Goal: Task Accomplishment & Management: Complete application form

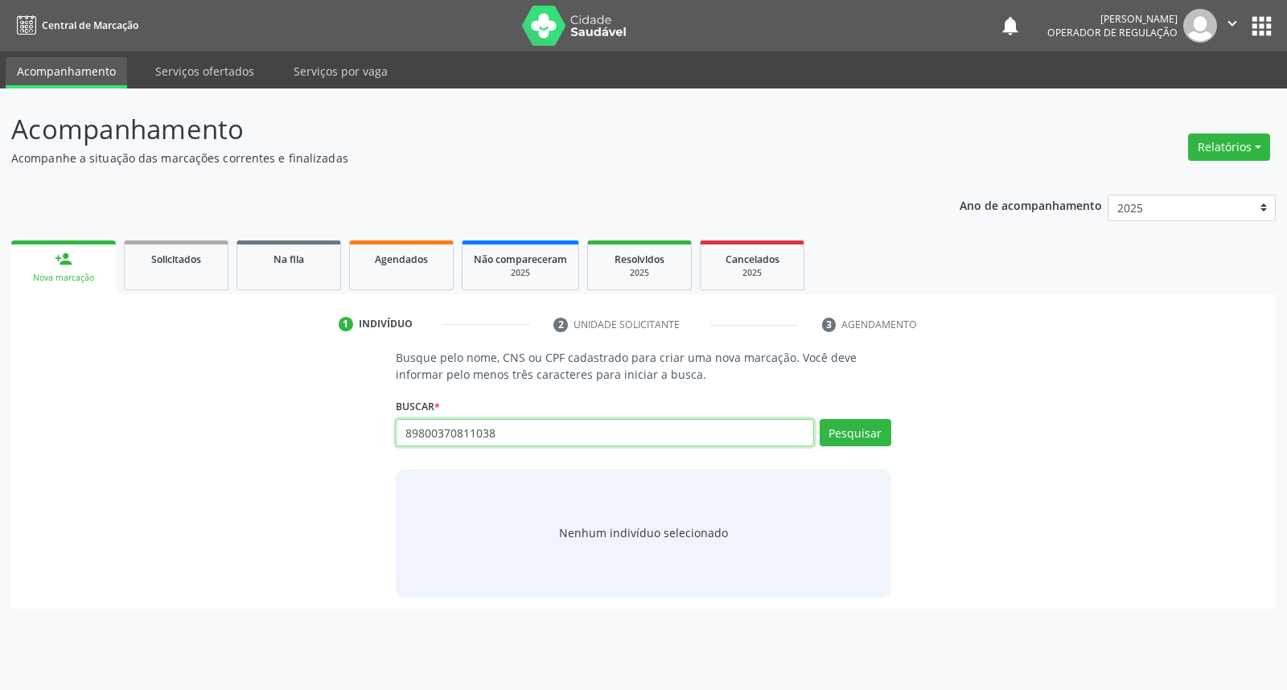
type input "89800370811038"
drag, startPoint x: 637, startPoint y: 421, endPoint x: 226, endPoint y: 448, distance: 411.9
click at [228, 449] on div "Busque pelo nome, CNS ou CPF cadastrado para criar uma nova marcação. Você deve…" at bounding box center [644, 473] width 1242 height 248
click at [541, 437] on input "89800370811038" at bounding box center [604, 432] width 417 height 27
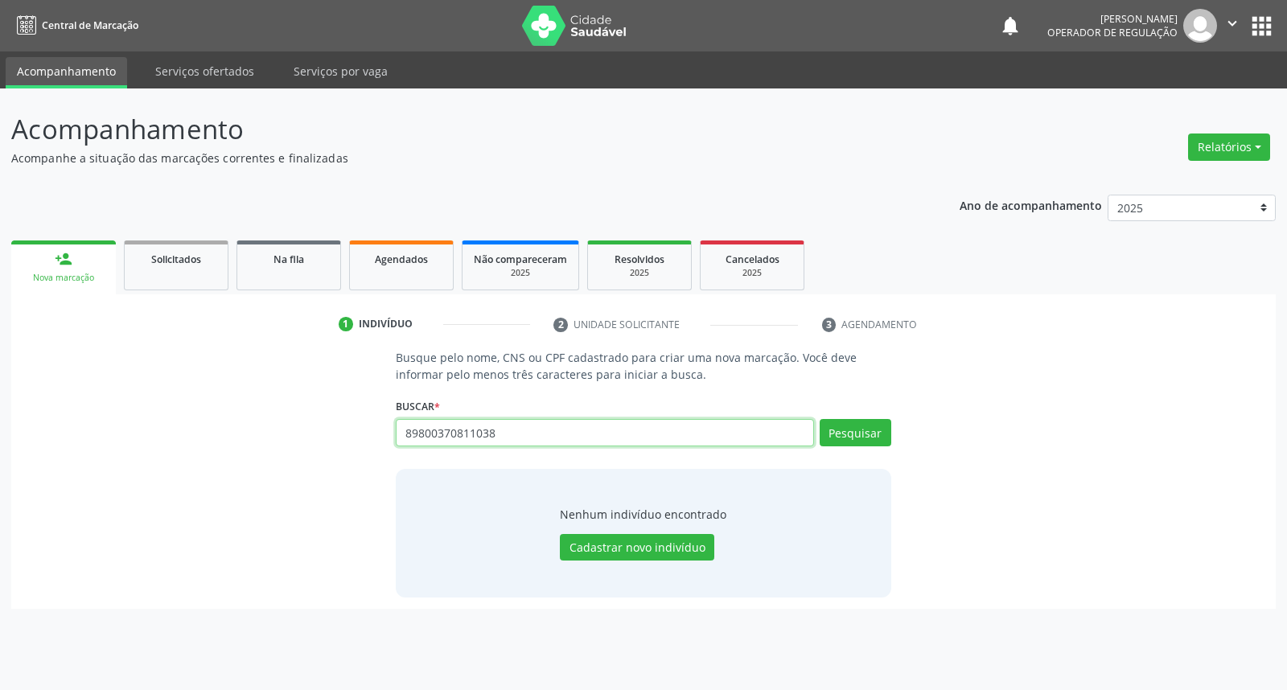
click at [541, 437] on input "89800370811038" at bounding box center [604, 432] width 417 height 27
type input "17036278498"
drag, startPoint x: 480, startPoint y: 431, endPoint x: 290, endPoint y: 438, distance: 190.7
click at [290, 438] on div "Busque pelo nome, CNS ou CPF cadastrado para criar uma nova marcação. Você deve…" at bounding box center [644, 473] width 1242 height 248
paste input "89800370281103"
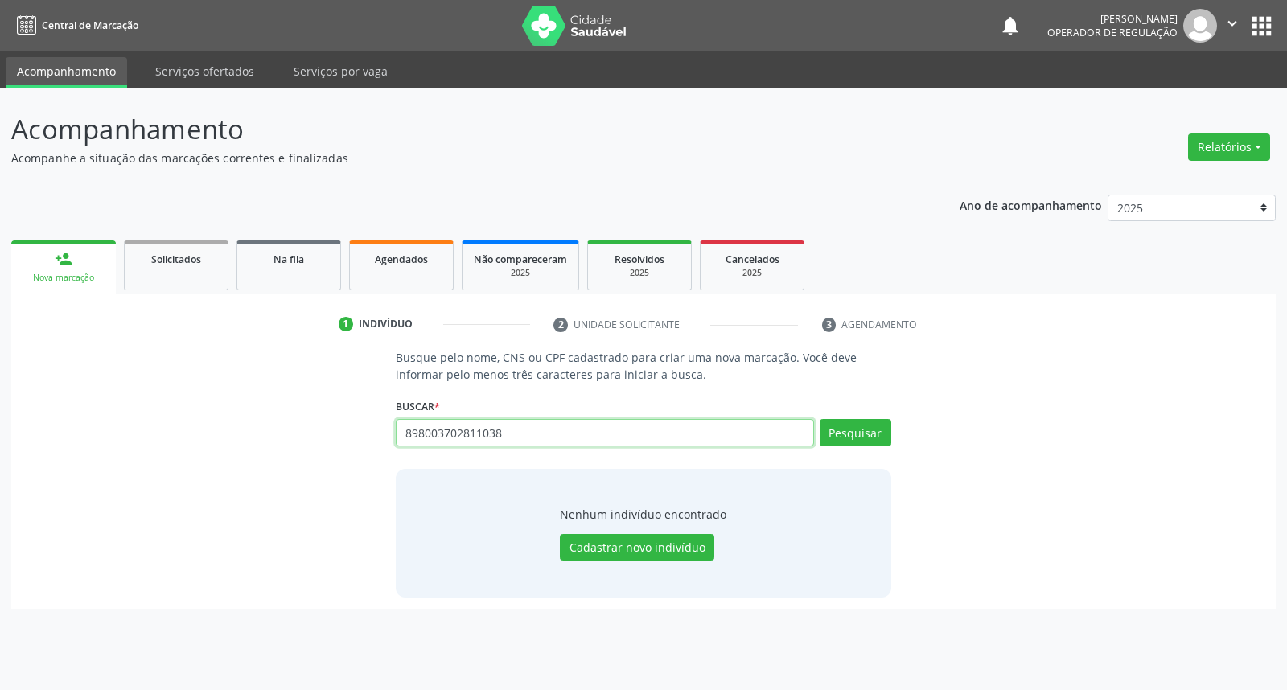
type input "898003702811038"
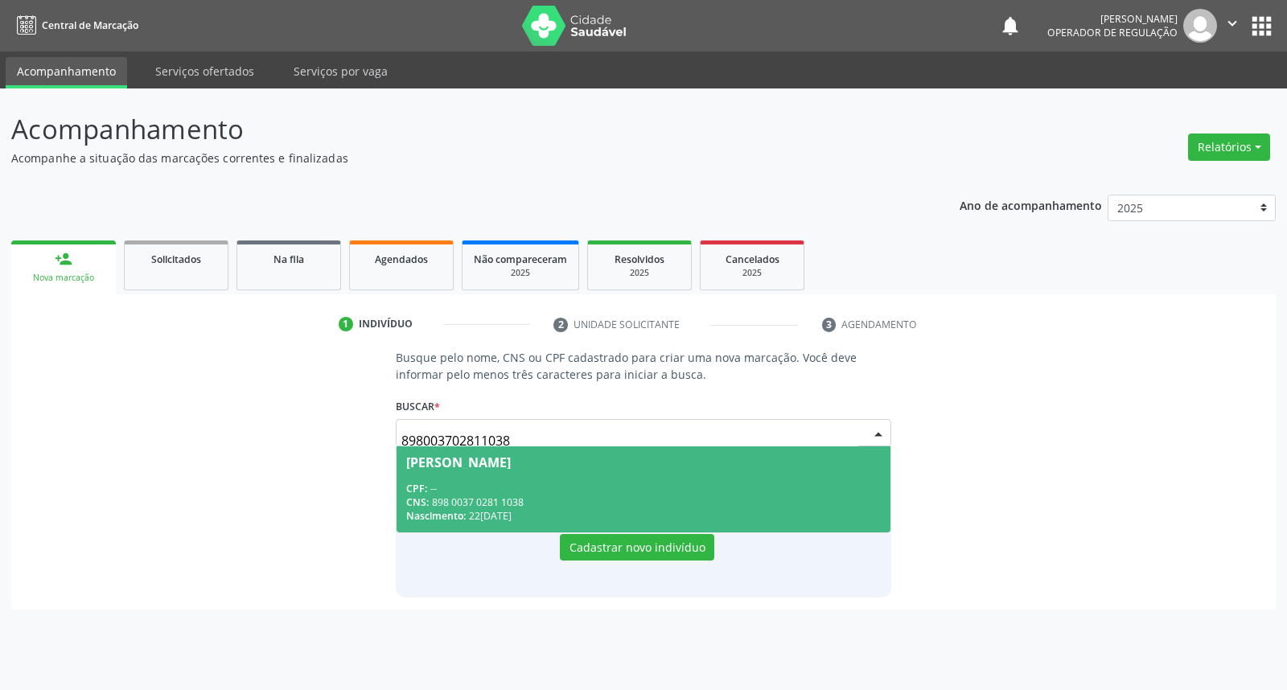
click at [535, 479] on span "[PERSON_NAME] CPF: -- CNS: 898 0037 0281 1038 Nascimento: 22[DATE]" at bounding box center [643, 489] width 493 height 86
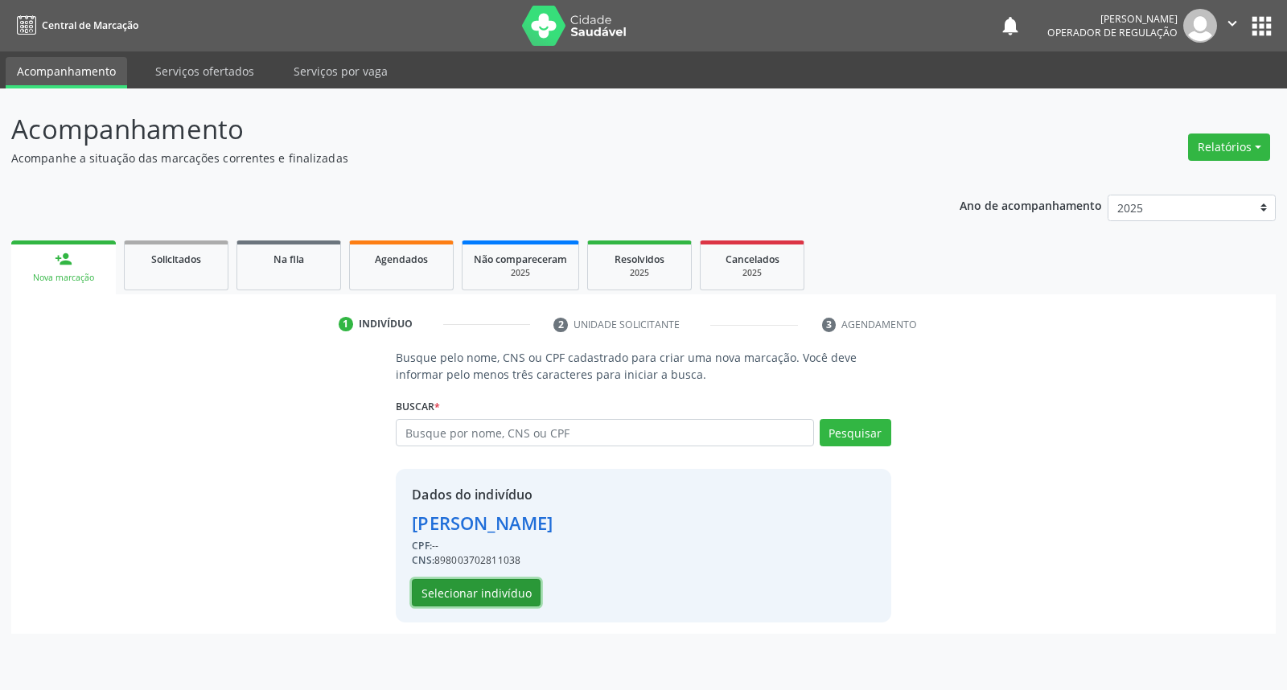
click at [501, 586] on button "Selecionar indivíduo" at bounding box center [476, 592] width 129 height 27
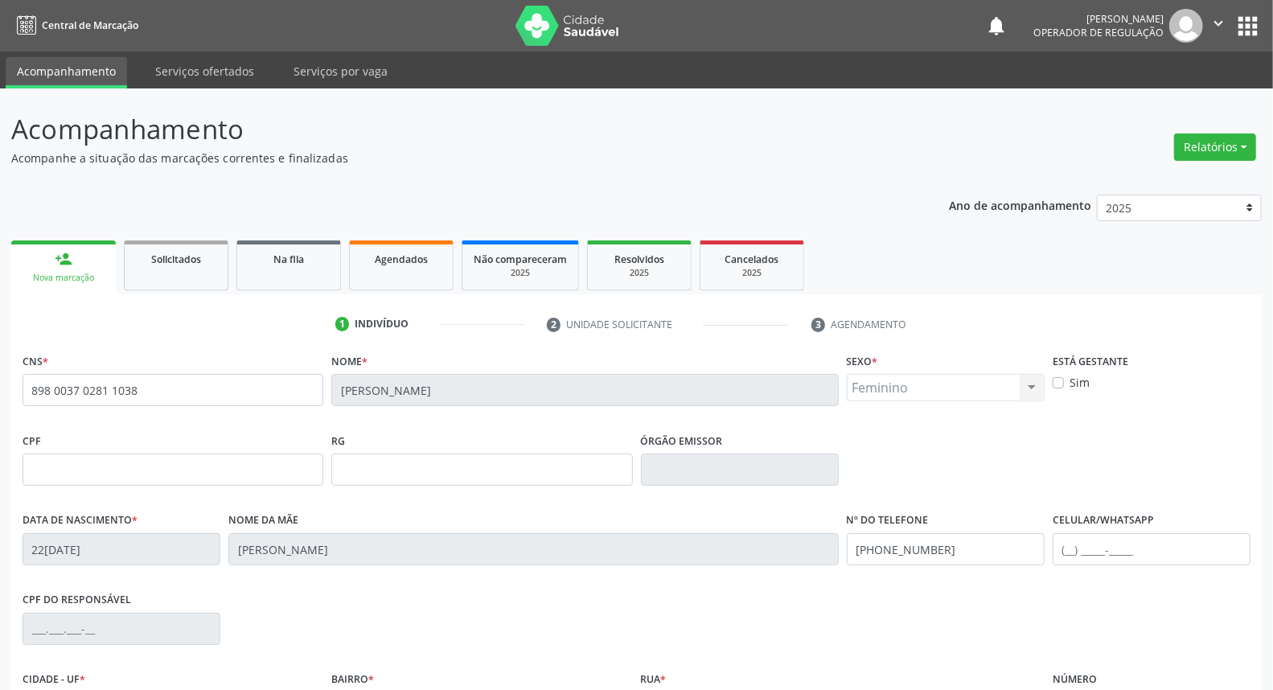
scroll to position [180, 0]
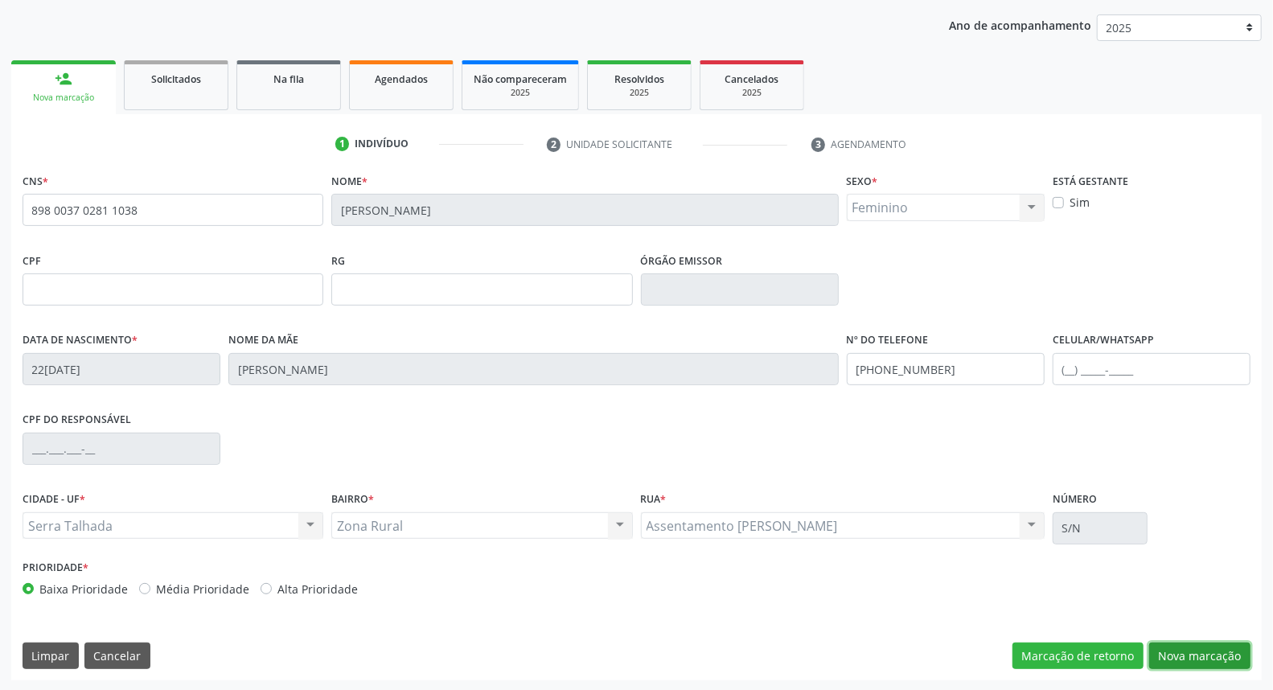
click at [1179, 645] on button "Nova marcação" at bounding box center [1199, 656] width 101 height 27
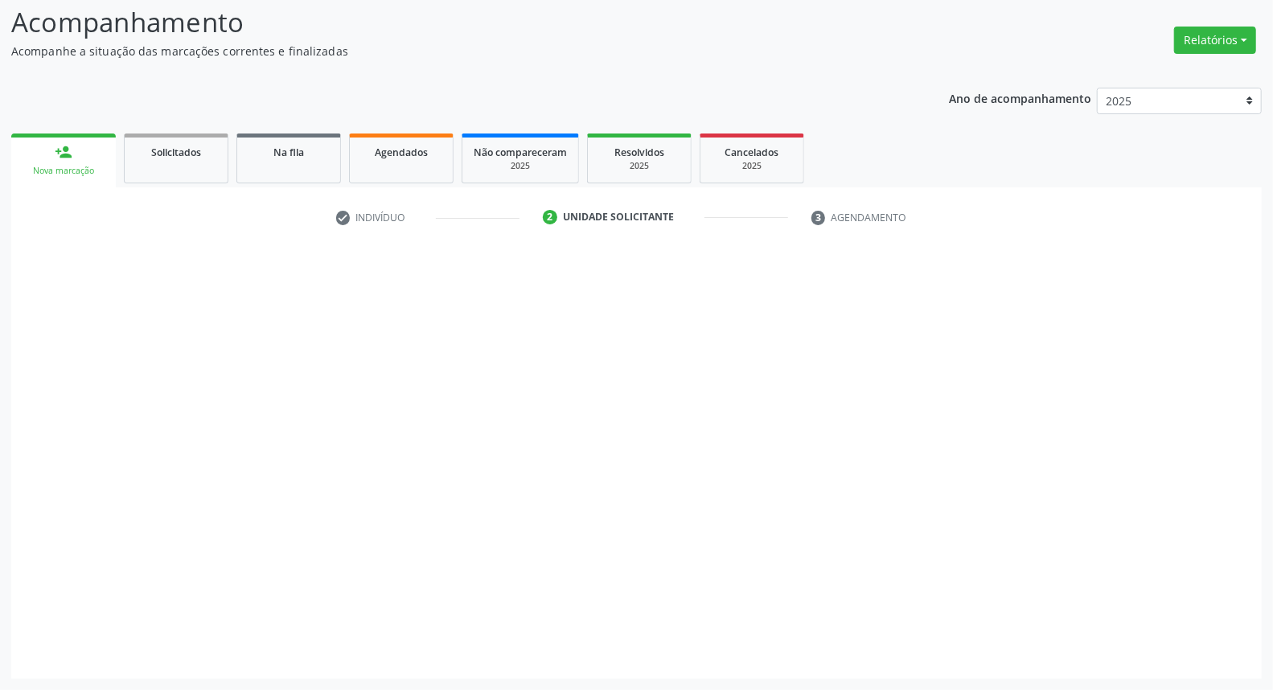
scroll to position [106, 0]
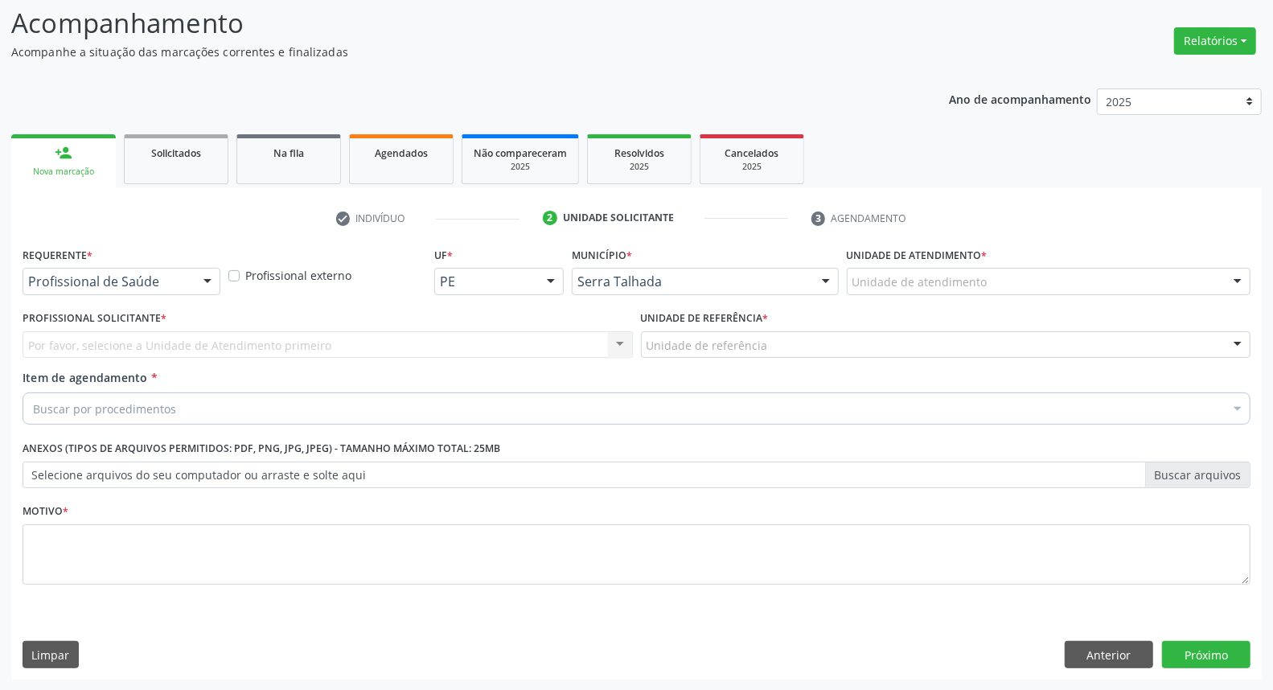
click at [219, 280] on div at bounding box center [207, 282] width 24 height 27
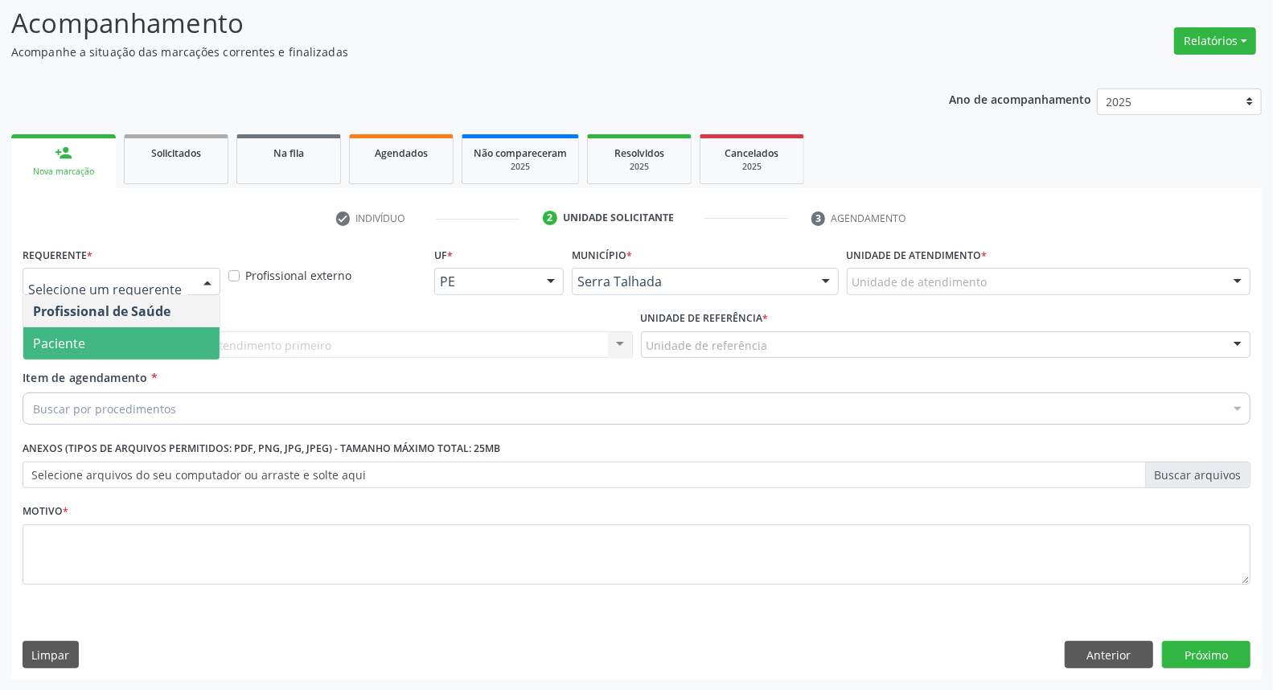
click at [162, 350] on span "Paciente" at bounding box center [121, 343] width 196 height 32
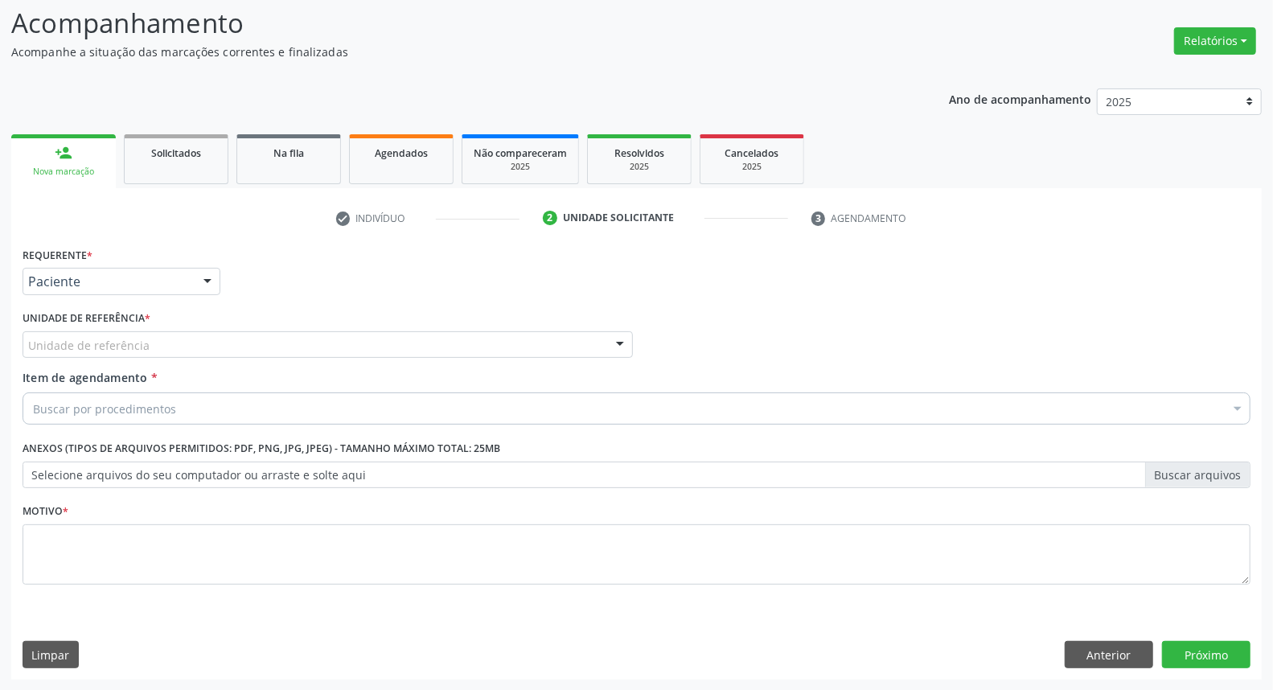
click at [162, 350] on div "Unidade de referência" at bounding box center [328, 344] width 610 height 27
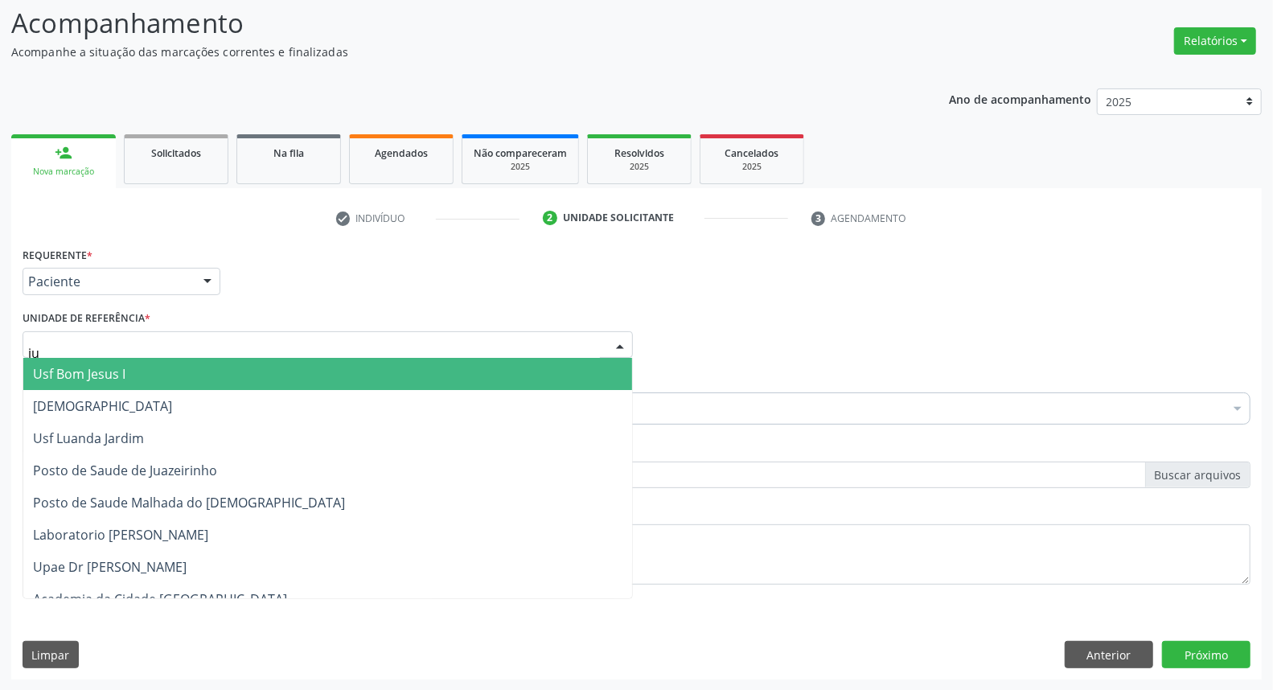
type input "jua"
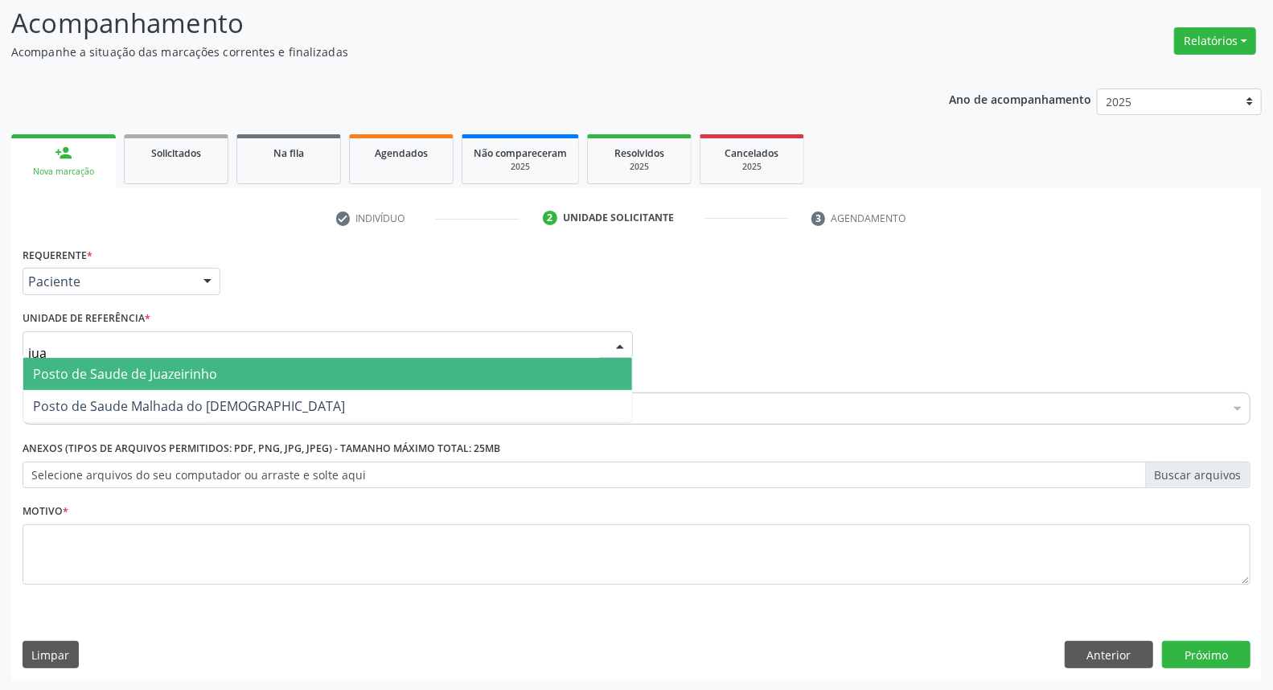
click at [156, 366] on span "Posto de Saude de Juazeirinho" at bounding box center [125, 374] width 184 height 18
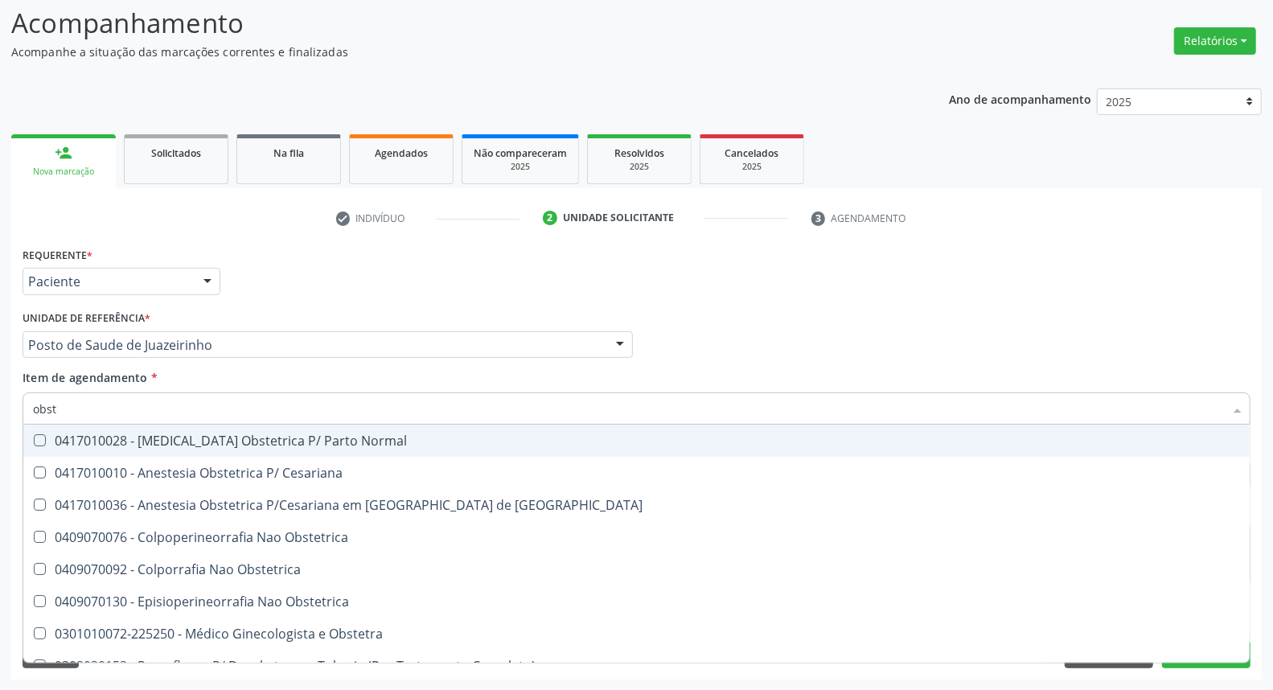
type input "obste"
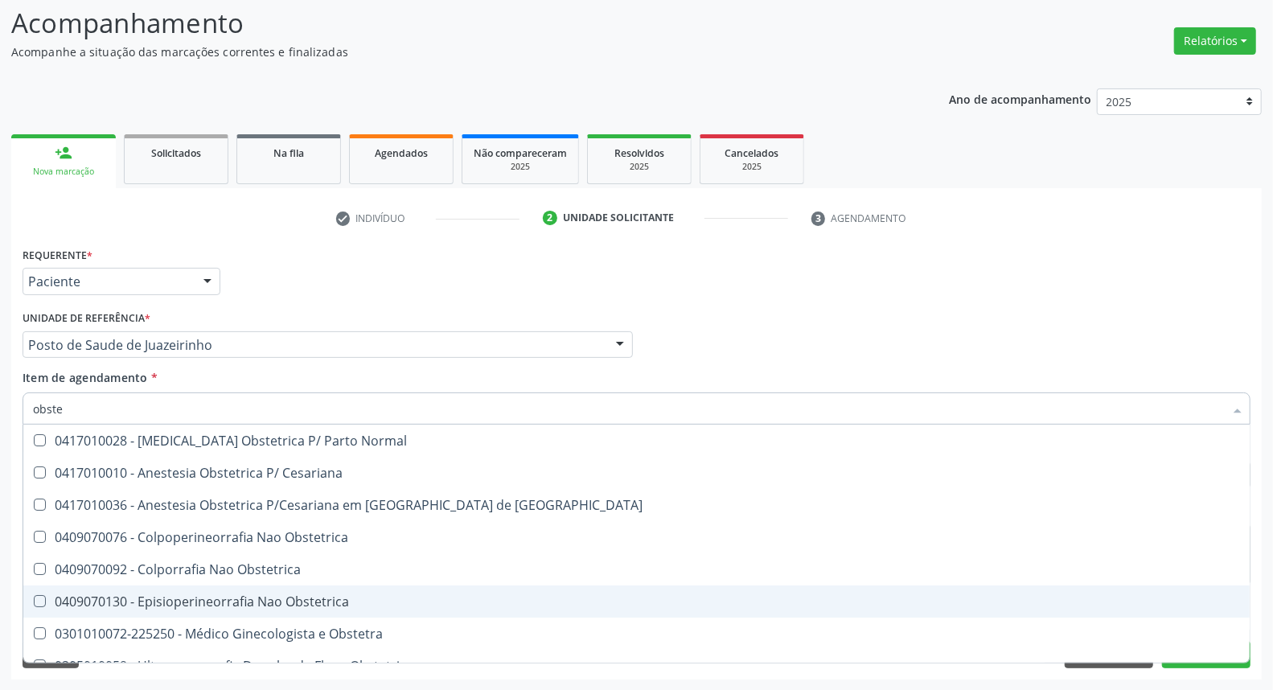
scroll to position [84, 0]
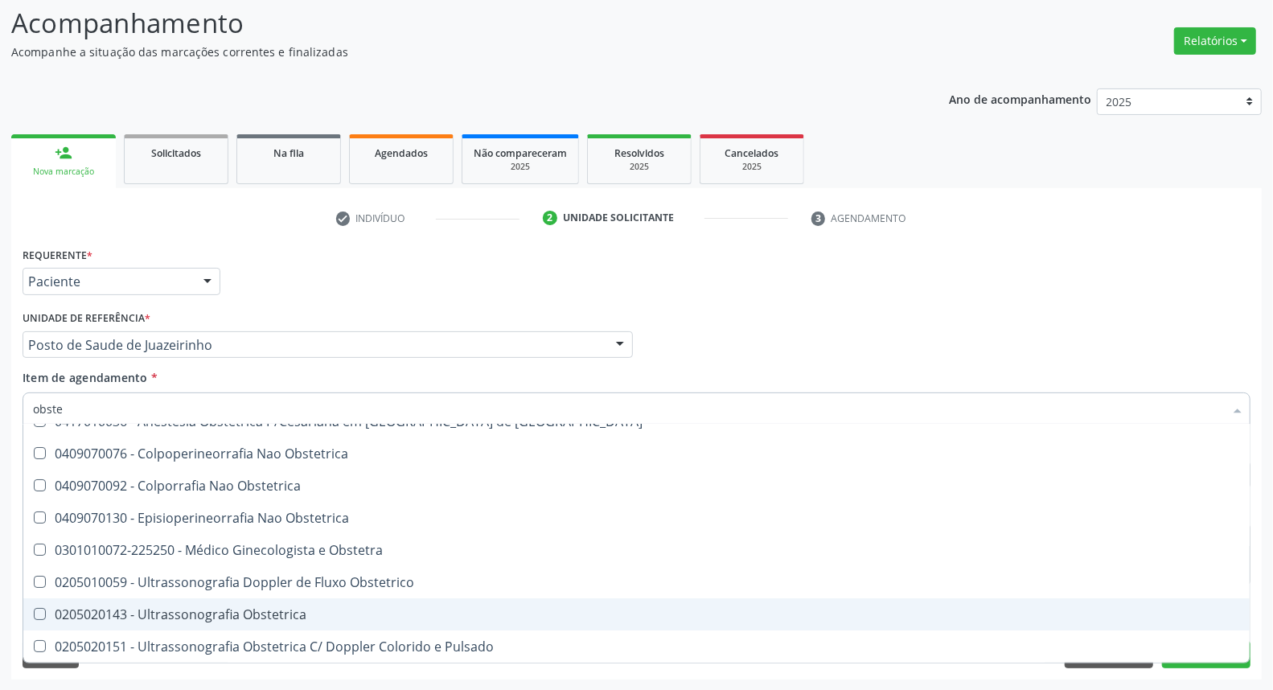
click at [191, 610] on div "0205020143 - Ultrassonografia Obstetrica" at bounding box center [636, 614] width 1207 height 13
checkbox Obstetrica "true"
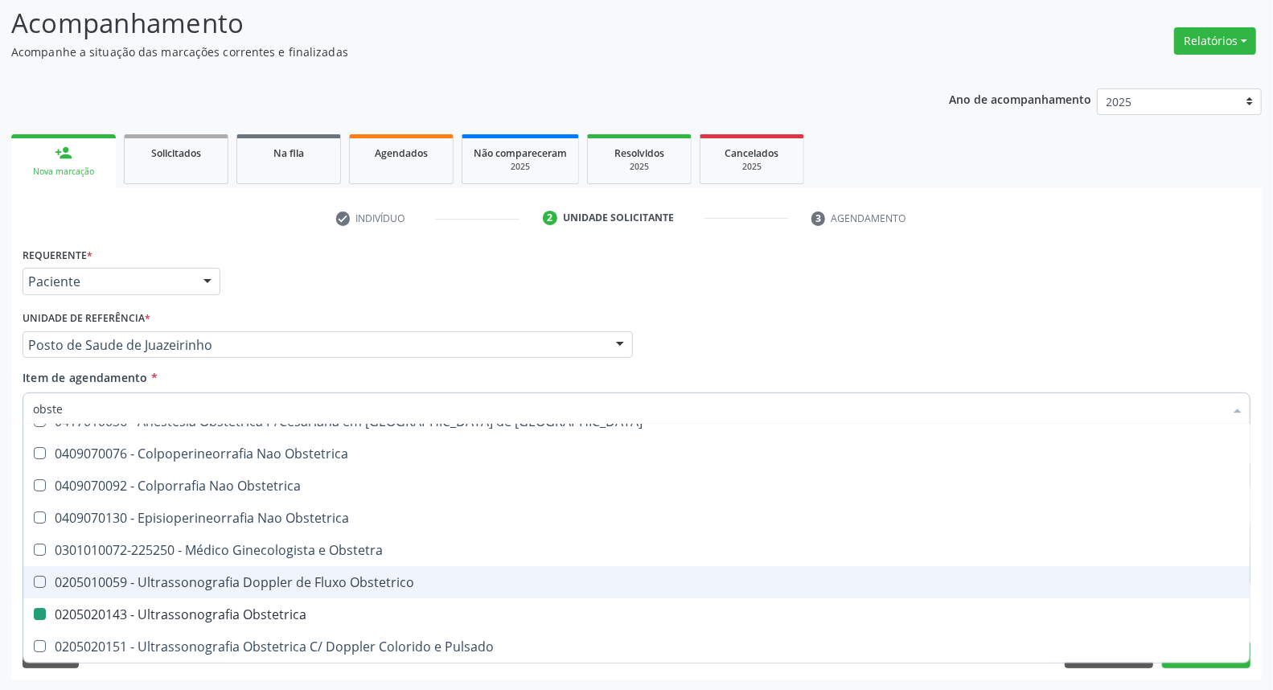
click at [0, 532] on div "Acompanhamento Acompanhe a situação das marcações correntes e finalizadas Relat…" at bounding box center [636, 336] width 1273 height 709
checkbox Cesariana "true"
checkbox Obstetrica "false"
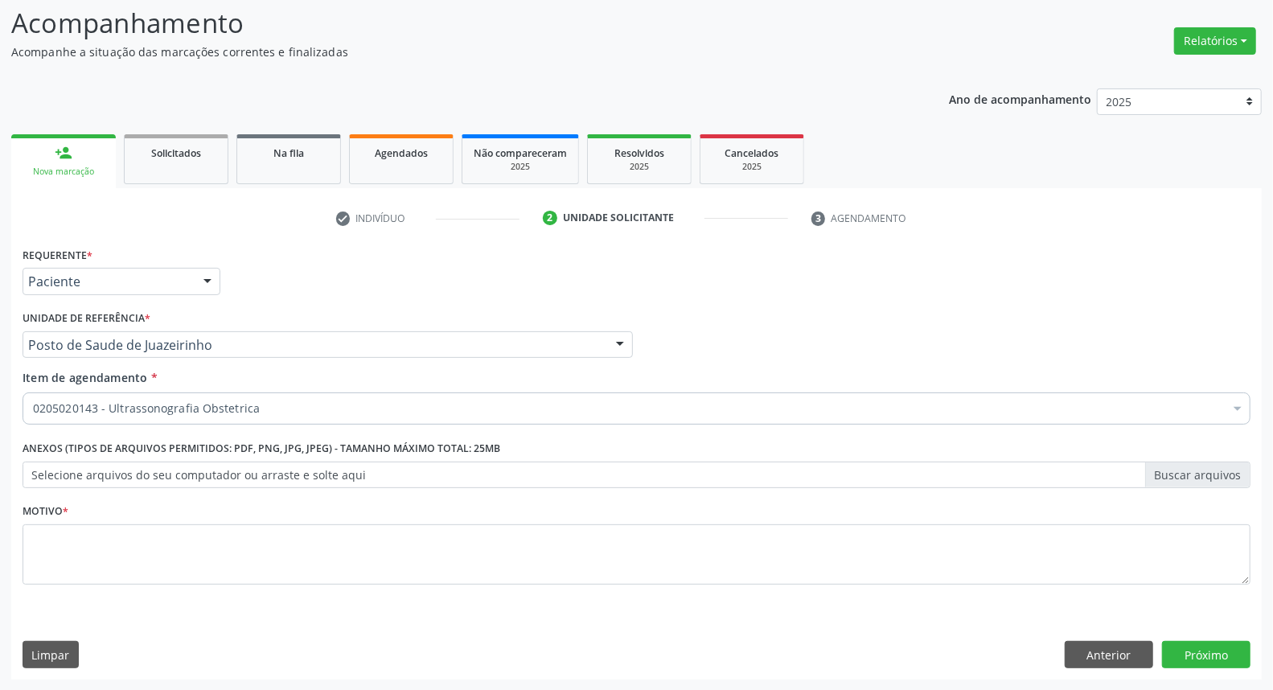
scroll to position [0, 0]
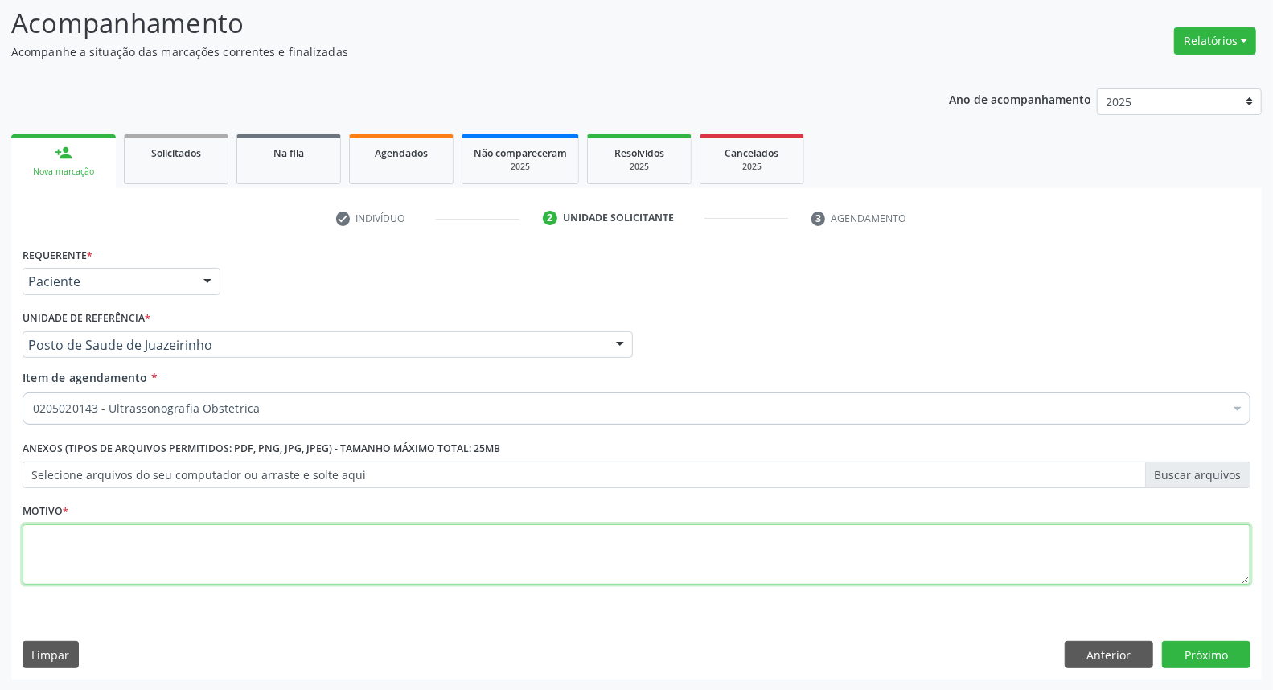
drag, startPoint x: 60, startPoint y: 552, endPoint x: 51, endPoint y: 536, distance: 18.1
click at [60, 552] on textarea at bounding box center [637, 554] width 1228 height 61
type textarea "."
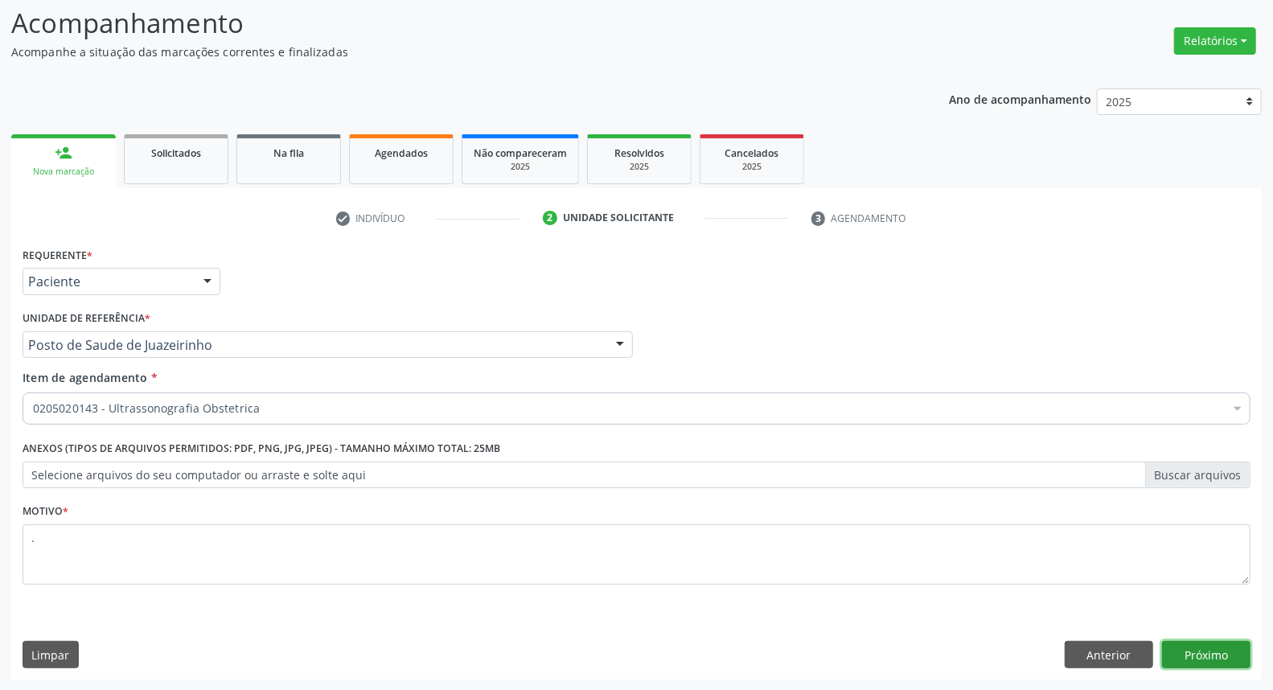
click at [1205, 663] on button "Próximo" at bounding box center [1206, 654] width 88 height 27
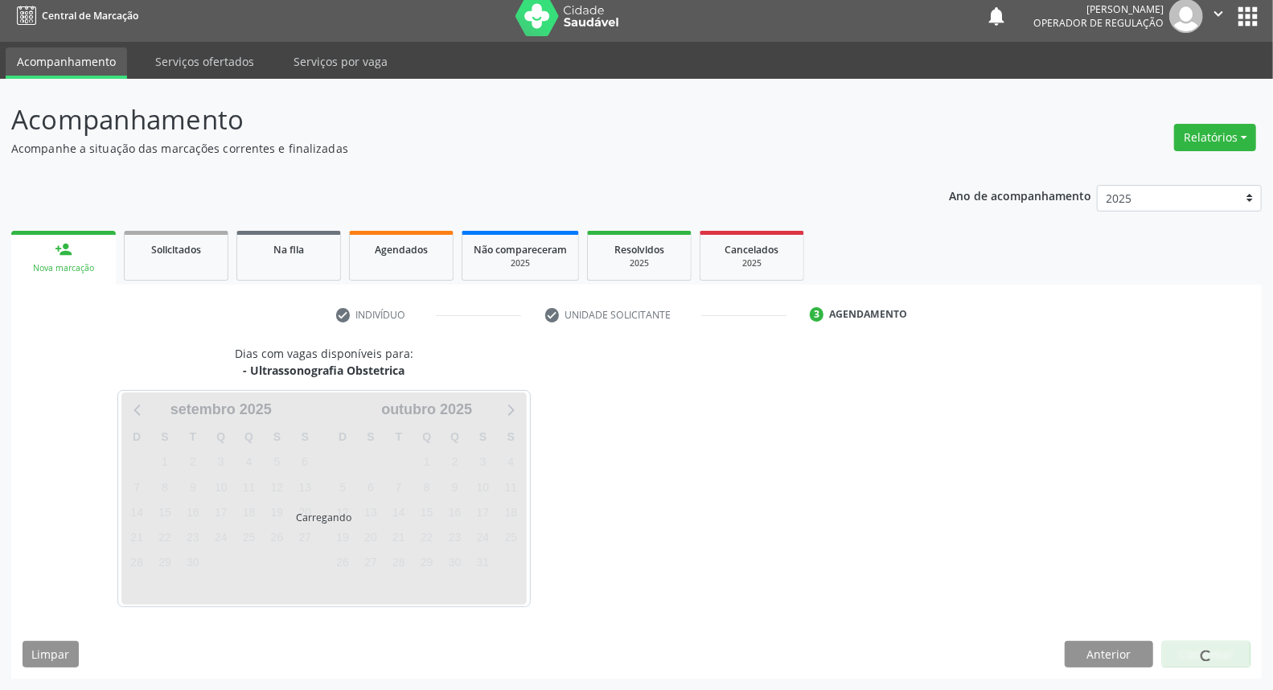
scroll to position [9, 0]
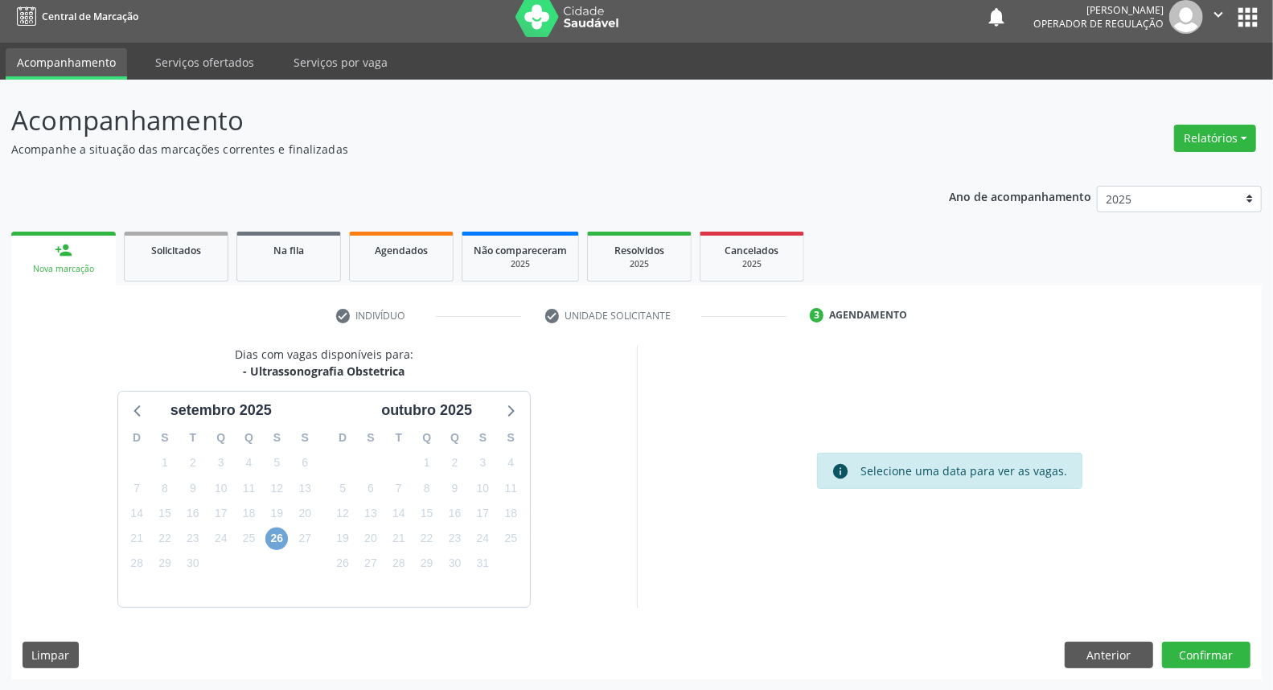
click at [276, 537] on span "26" at bounding box center [276, 539] width 23 height 23
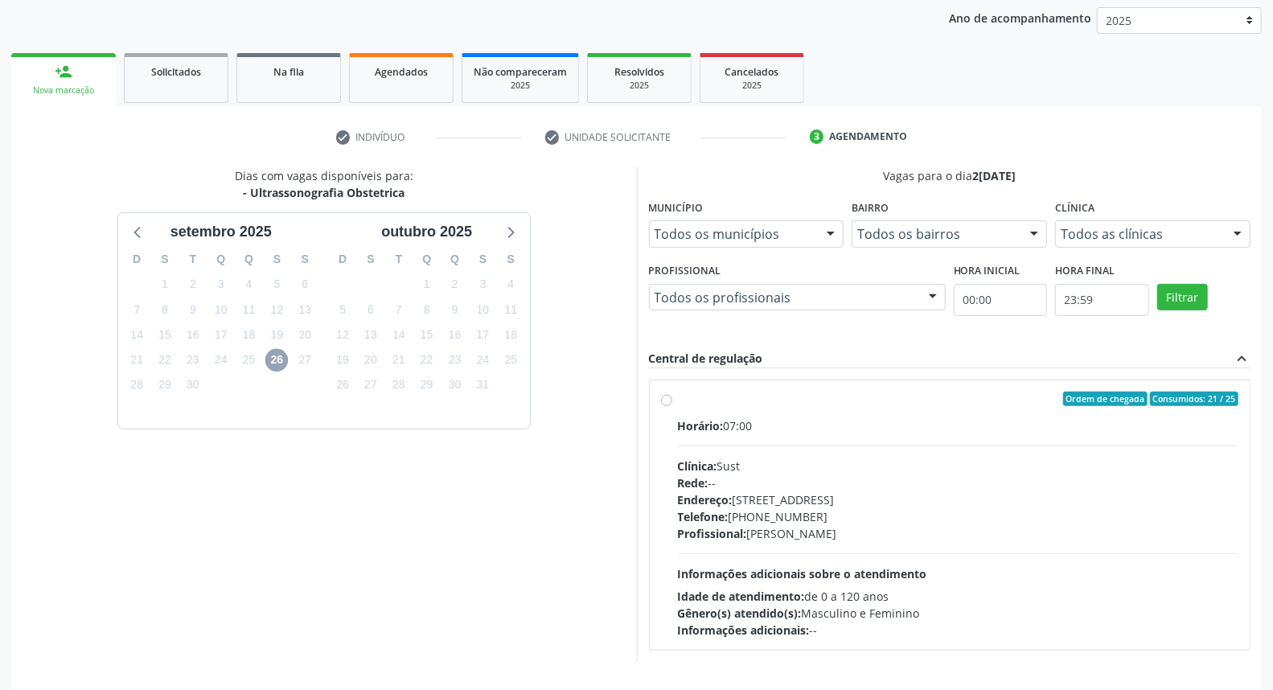
scroll to position [241, 0]
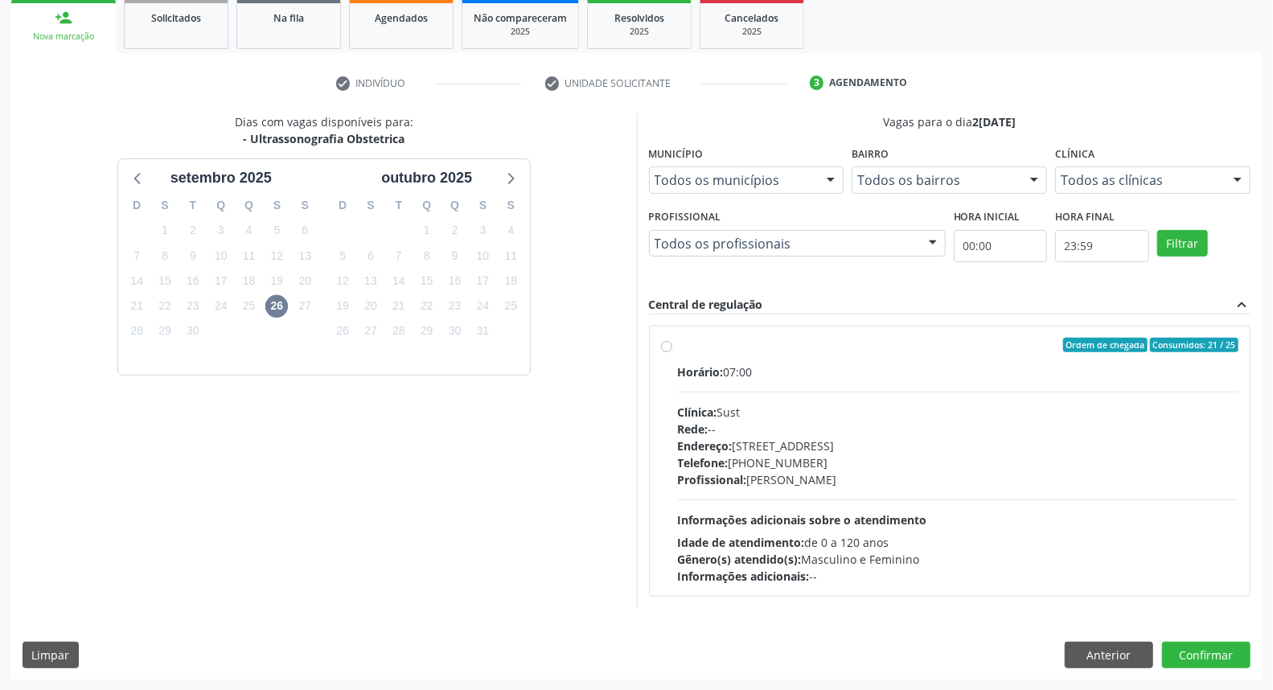
click at [771, 354] on label "Ordem de chegada Consumidos: 21 / 25 Horário: 07:00 Clínica: Sust Rede: -- Ende…" at bounding box center [958, 461] width 561 height 247
click at [672, 352] on input "Ordem de chegada Consumidos: 21 / 25 Horário: 07:00 Clínica: Sust Rede: -- Ende…" at bounding box center [666, 345] width 11 height 14
radio input "true"
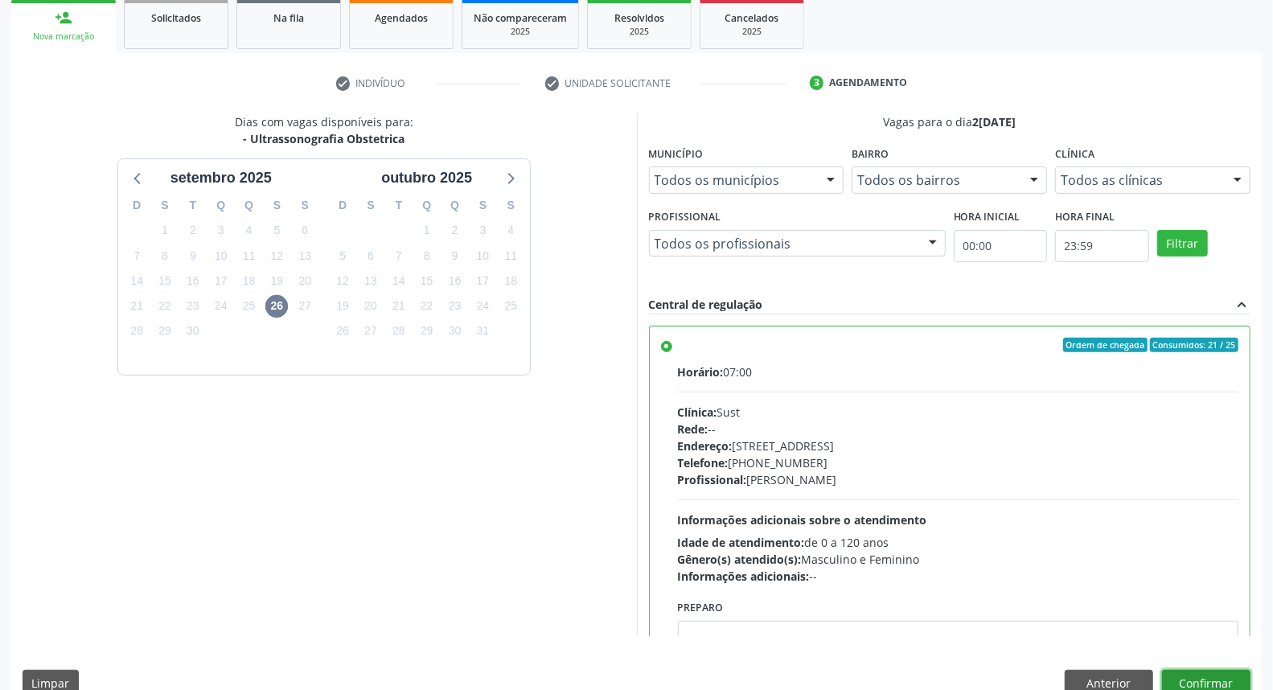
click at [1194, 676] on button "Confirmar" at bounding box center [1206, 683] width 88 height 27
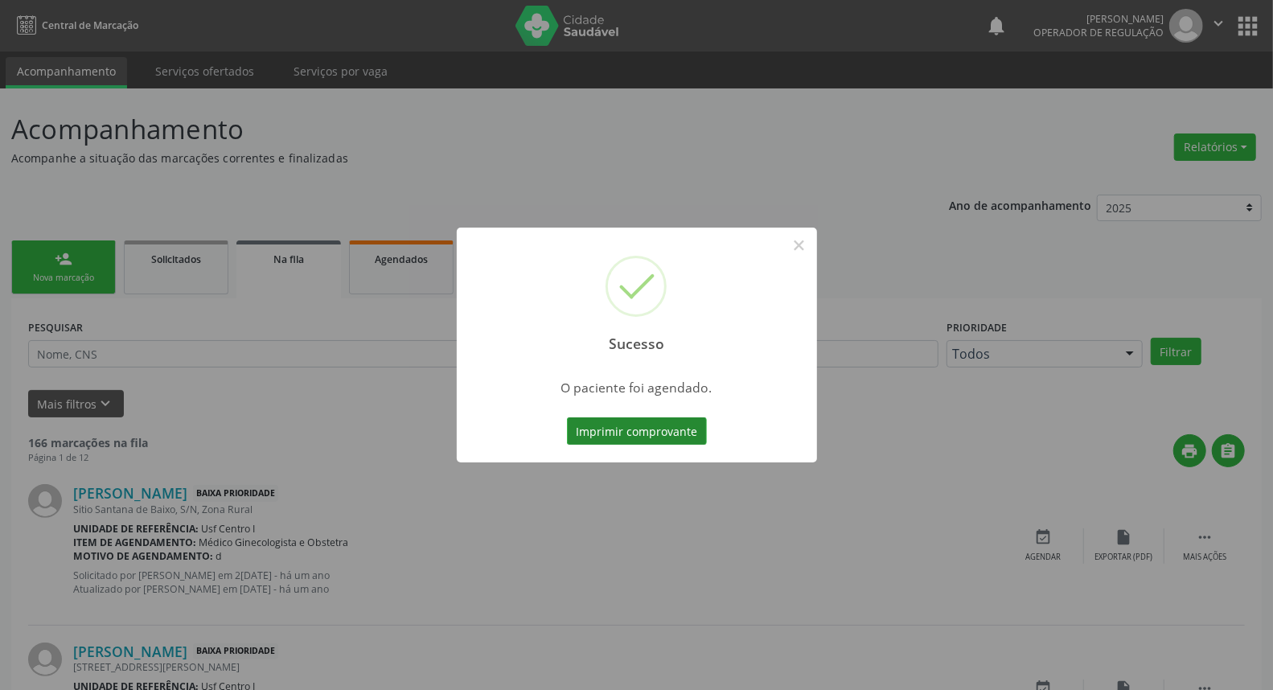
click at [598, 430] on button "Imprimir comprovante" at bounding box center [637, 430] width 140 height 27
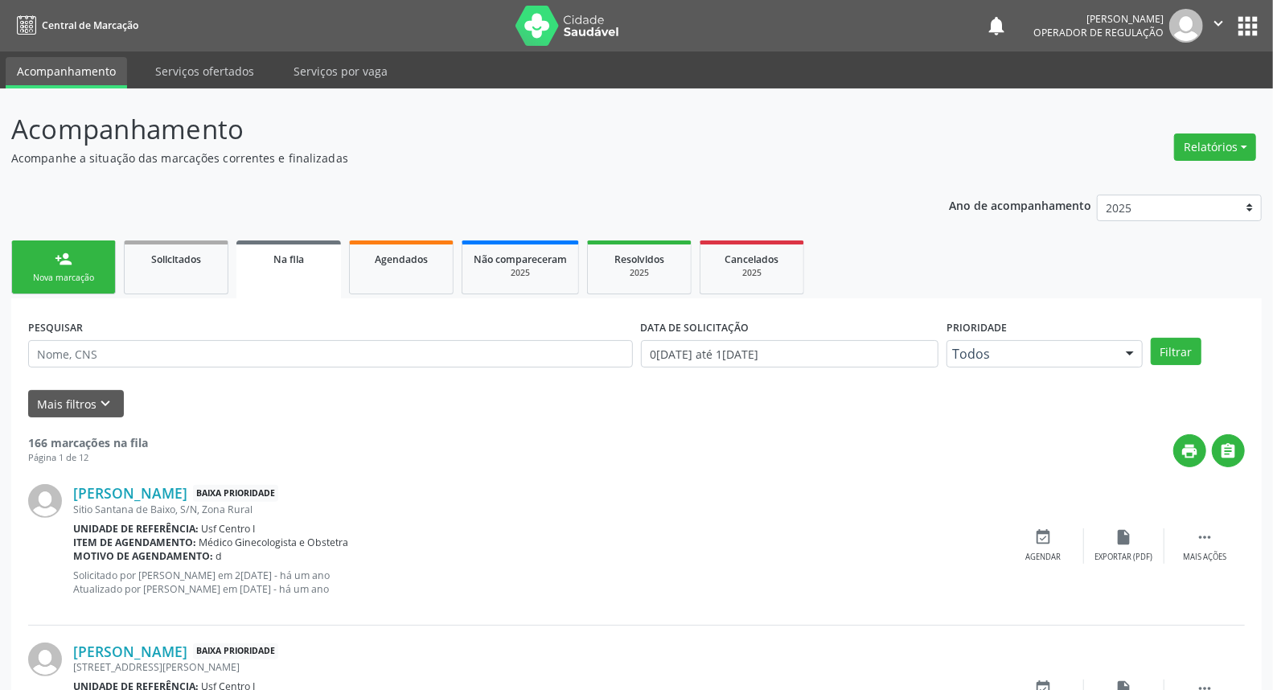
click at [62, 261] on div "person_add" at bounding box center [64, 259] width 18 height 18
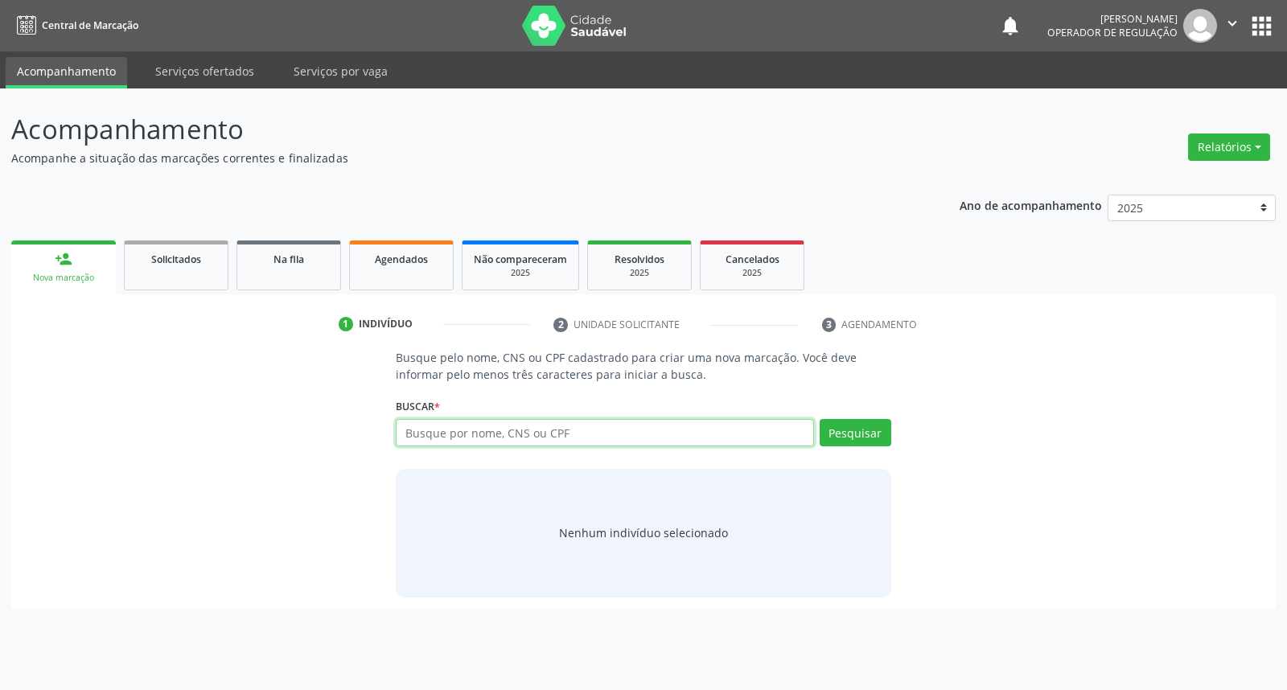
click at [561, 433] on input "text" at bounding box center [604, 432] width 417 height 27
type input "17062838497"
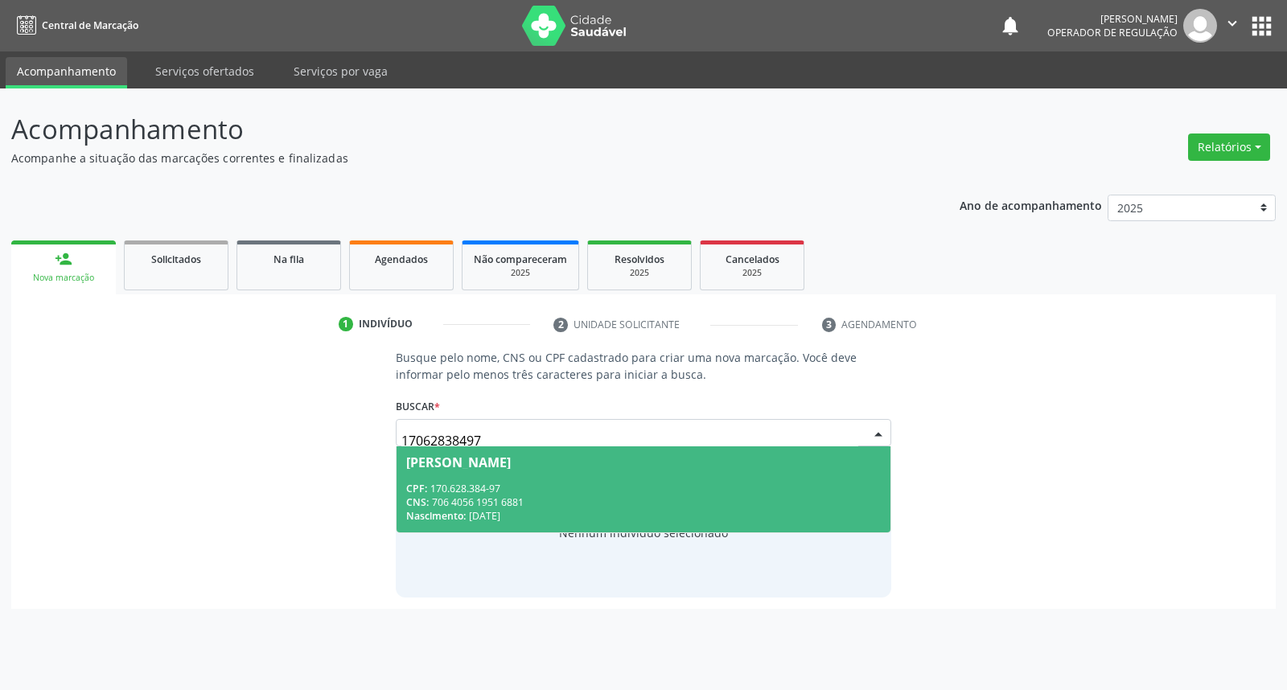
click at [652, 482] on div "CPF: 170.628.384-97" at bounding box center [643, 489] width 474 height 14
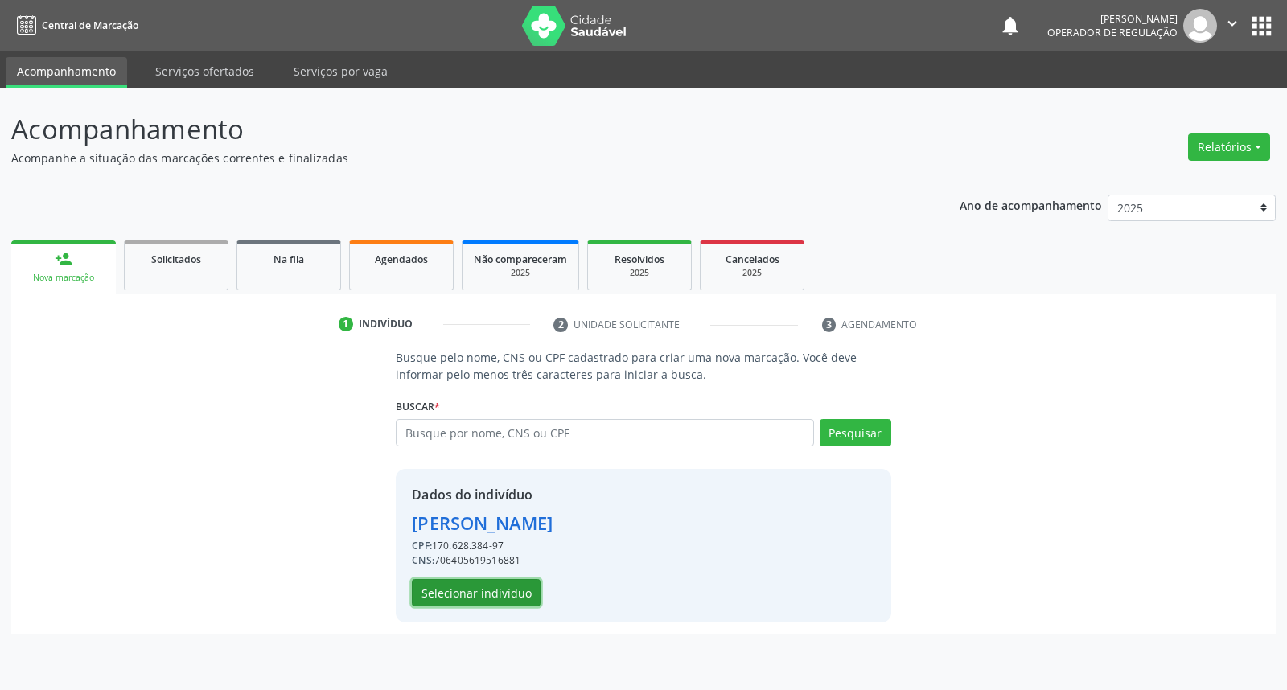
click at [479, 597] on button "Selecionar indivíduo" at bounding box center [476, 592] width 129 height 27
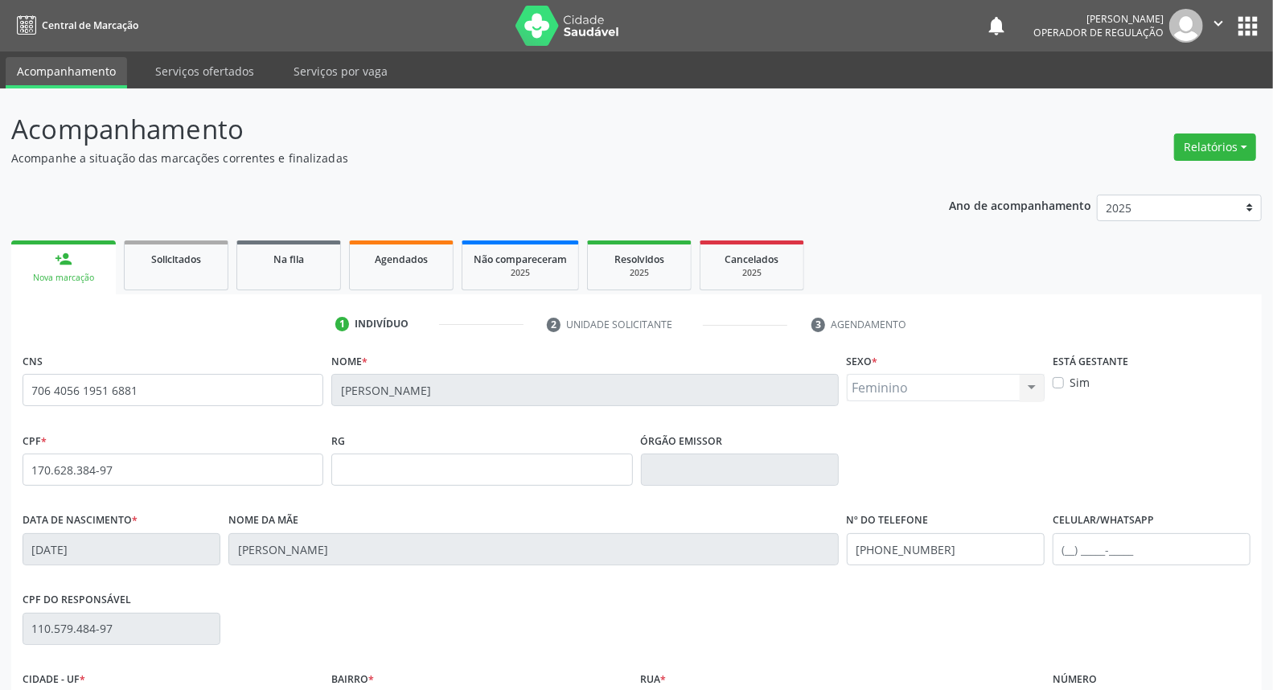
scroll to position [180, 0]
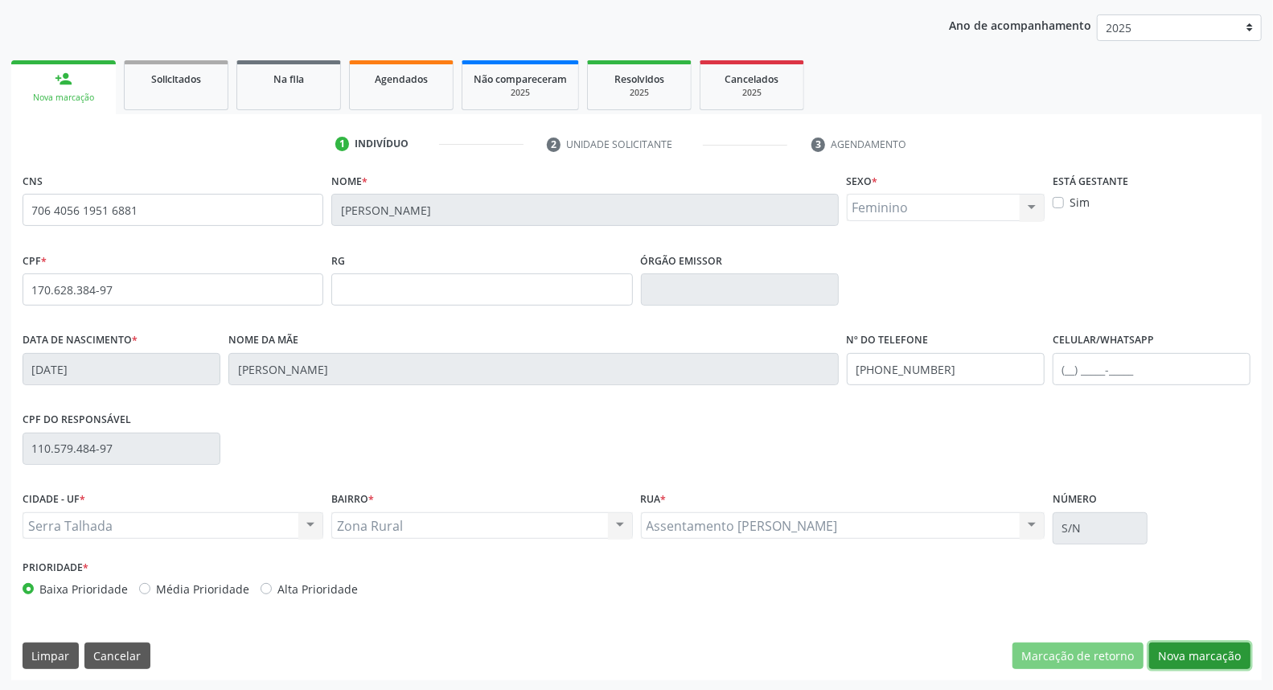
click at [1229, 654] on button "Nova marcação" at bounding box center [1199, 656] width 101 height 27
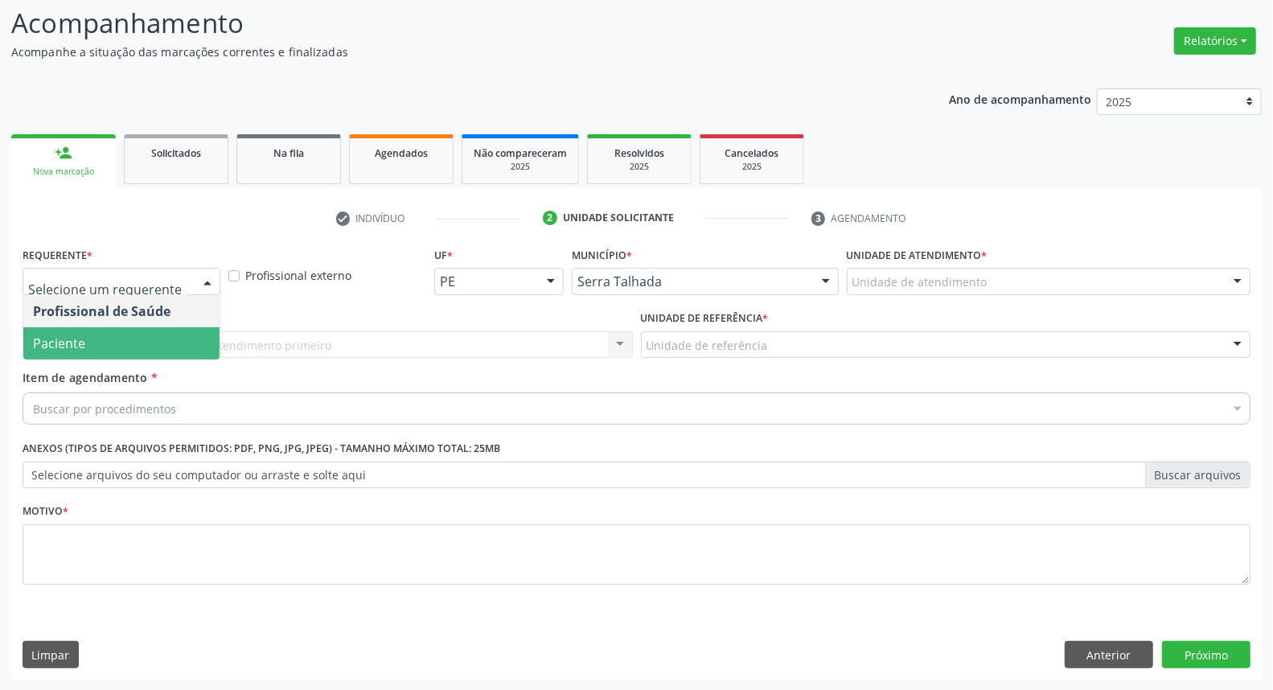
click at [81, 336] on span "Paciente" at bounding box center [59, 344] width 52 height 18
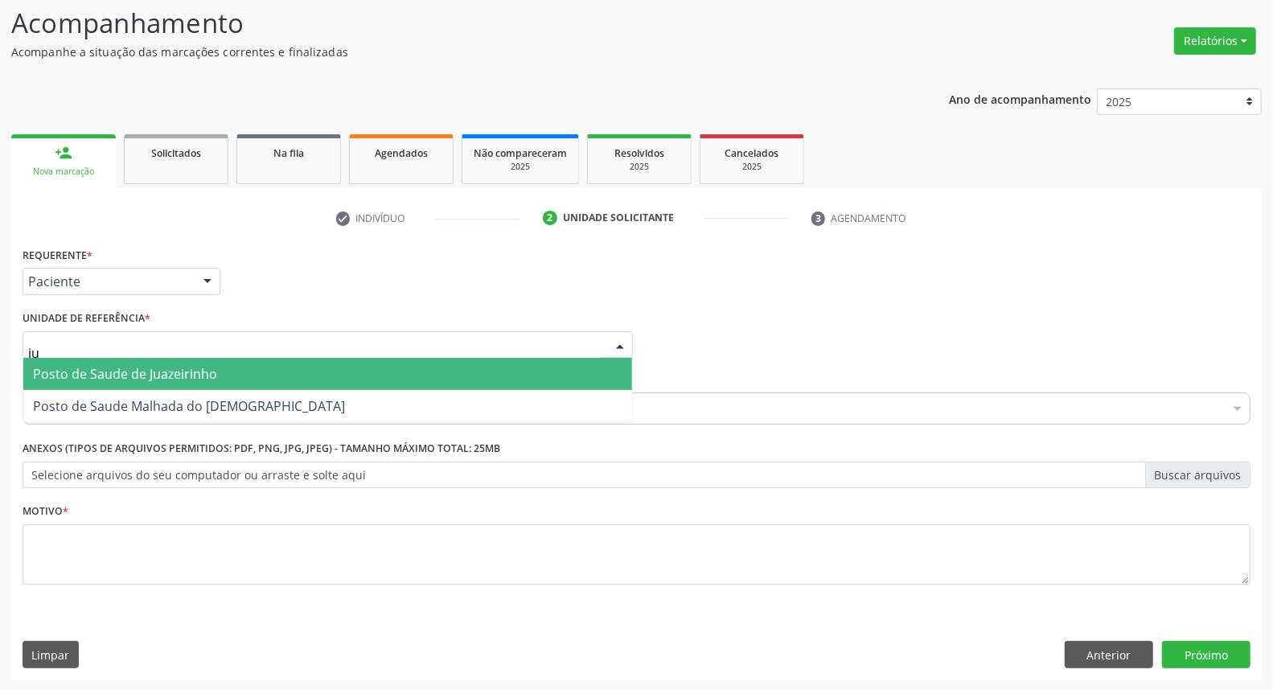
type input "jua"
click at [138, 371] on span "Posto de Saude de Juazeirinho" at bounding box center [125, 374] width 184 height 18
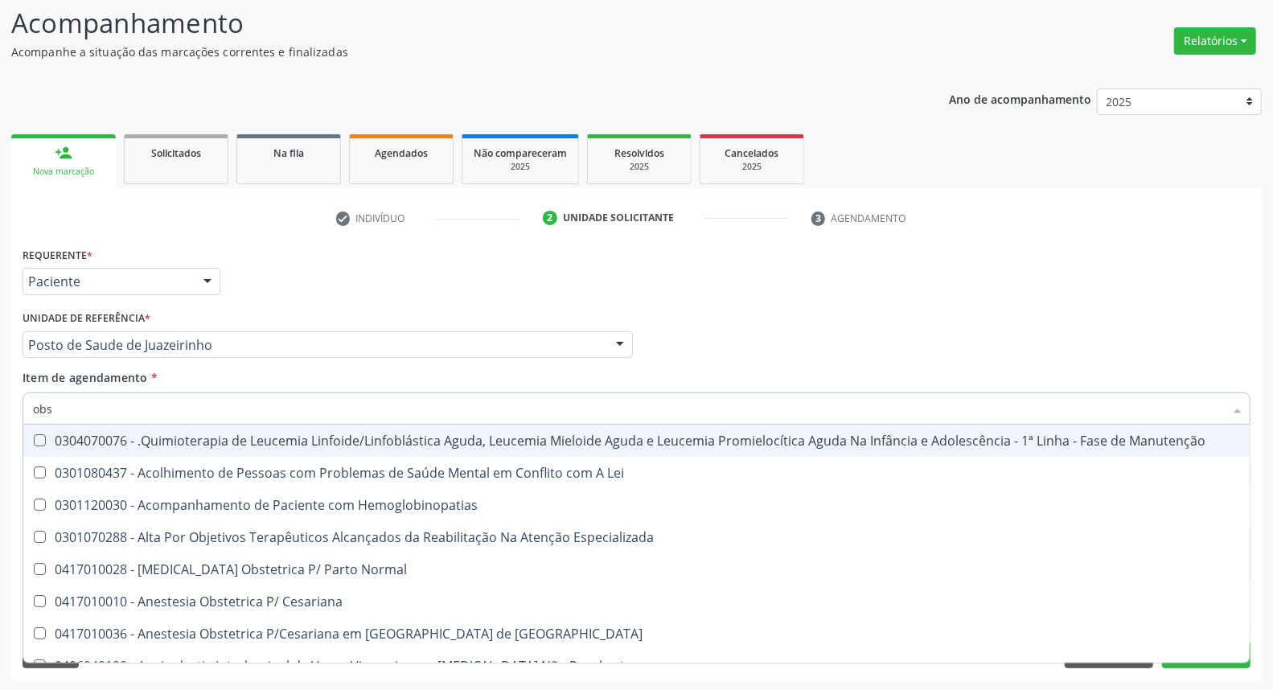
type input "obst"
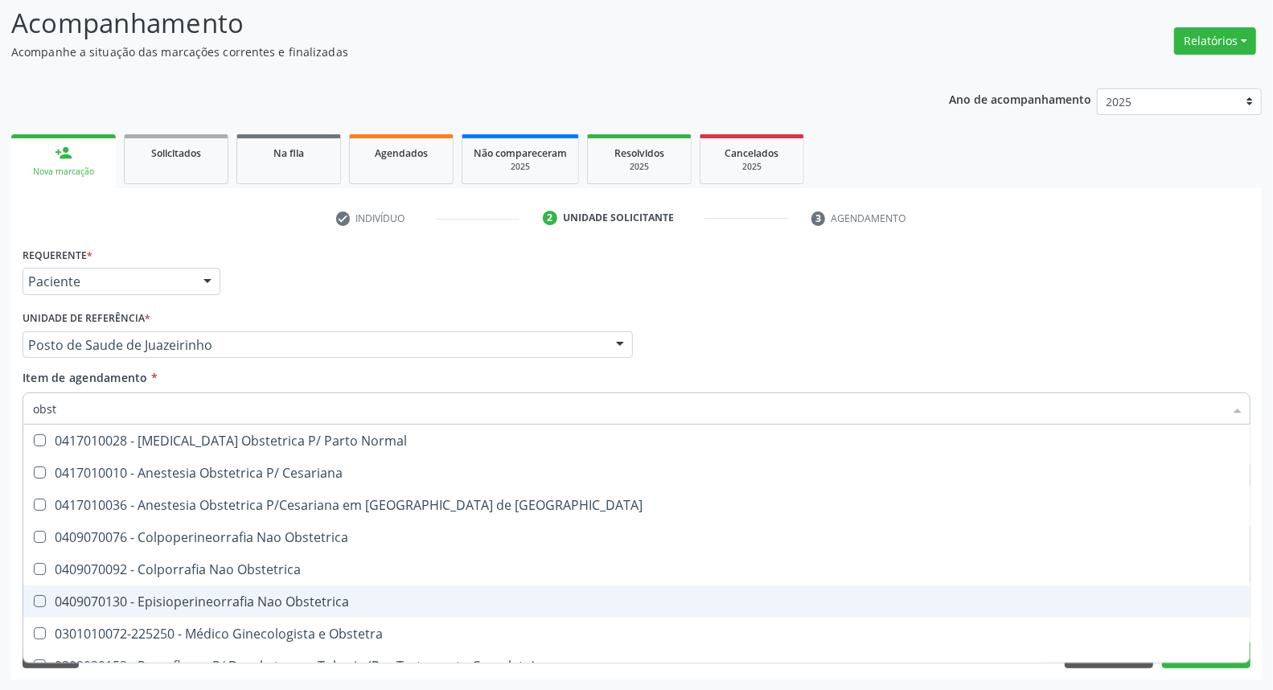
scroll to position [116, 0]
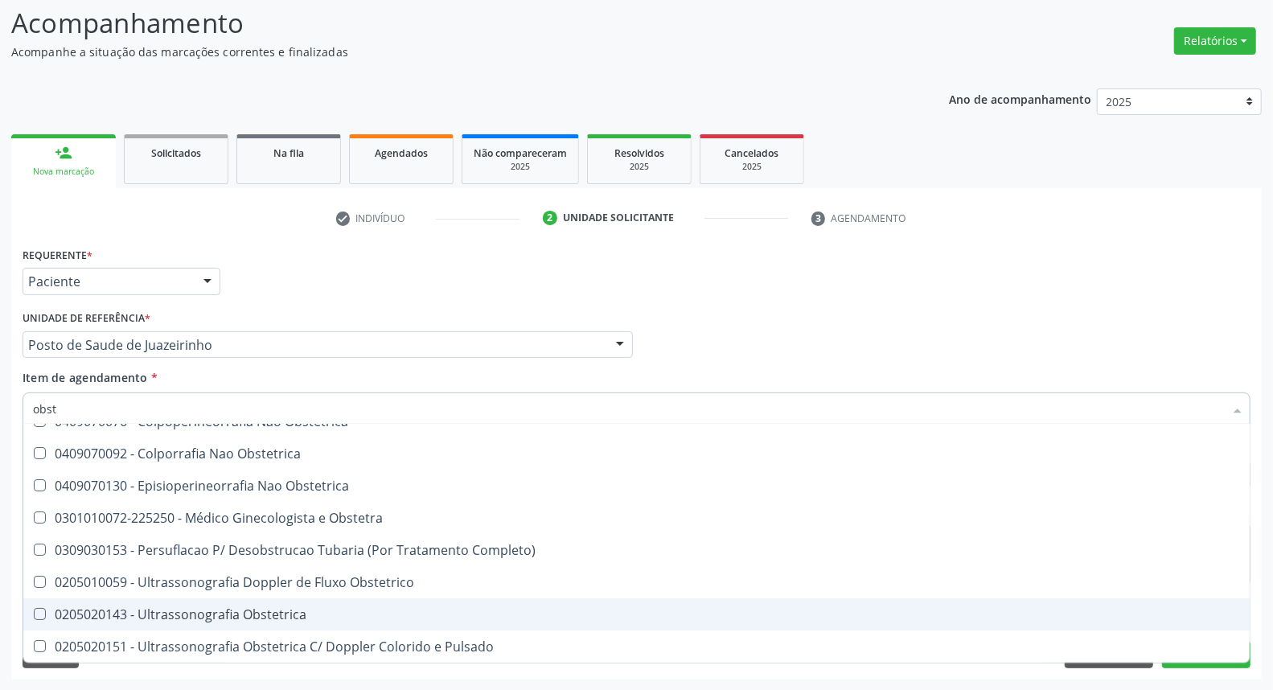
click at [204, 613] on div "0205020143 - Ultrassonografia Obstetrica" at bounding box center [636, 614] width 1207 height 13
checkbox Obstetrica "true"
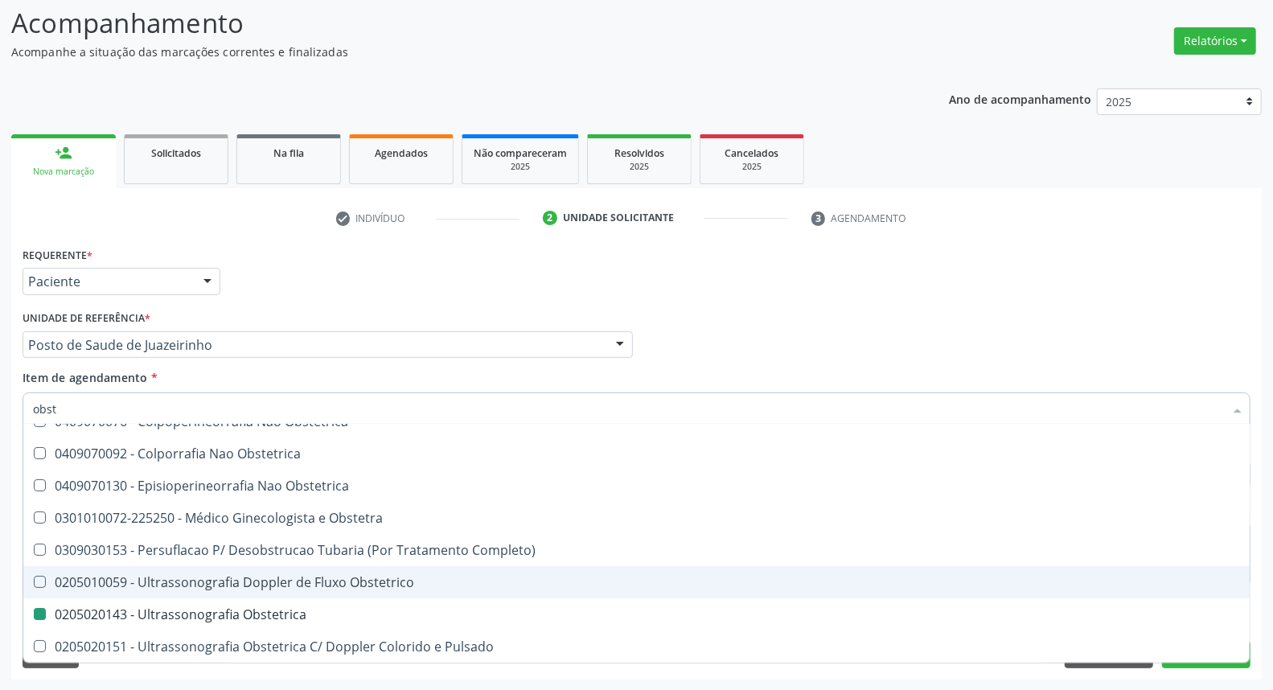
click at [0, 557] on div "Acompanhamento Acompanhe a situação das marcações correntes e finalizadas Relat…" at bounding box center [636, 336] width 1273 height 709
checkbox Cesariana "true"
checkbox Obstetrica "false"
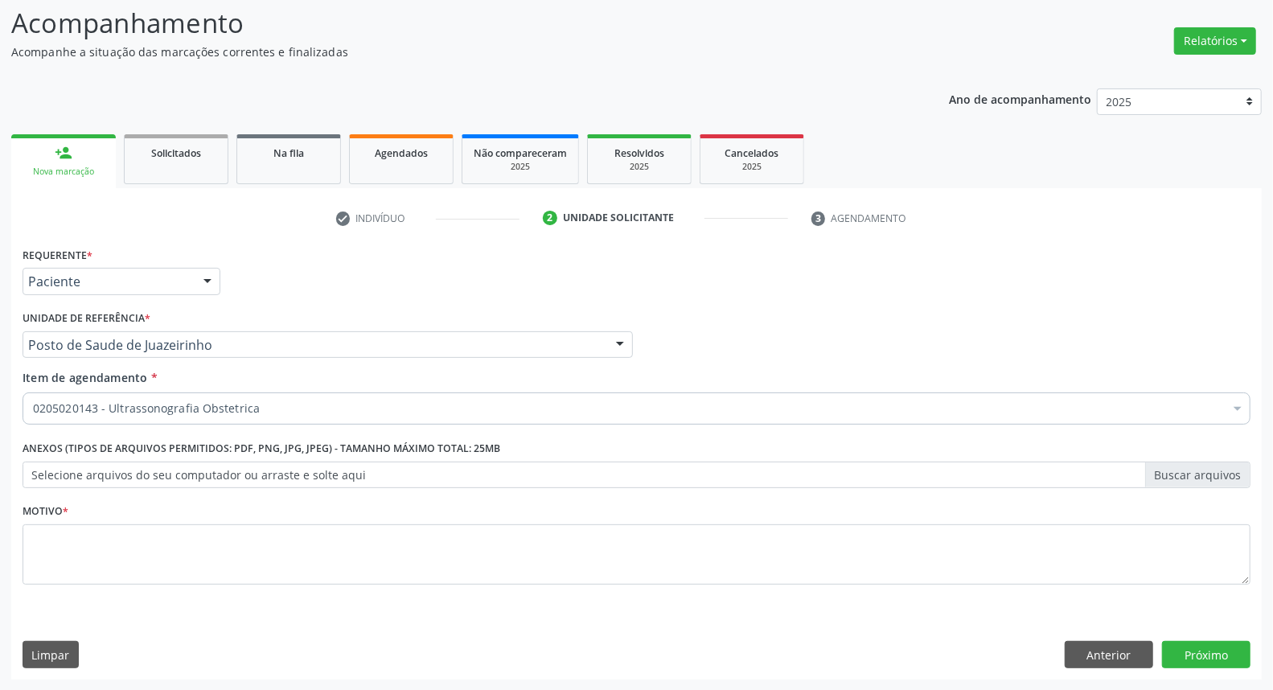
scroll to position [0, 0]
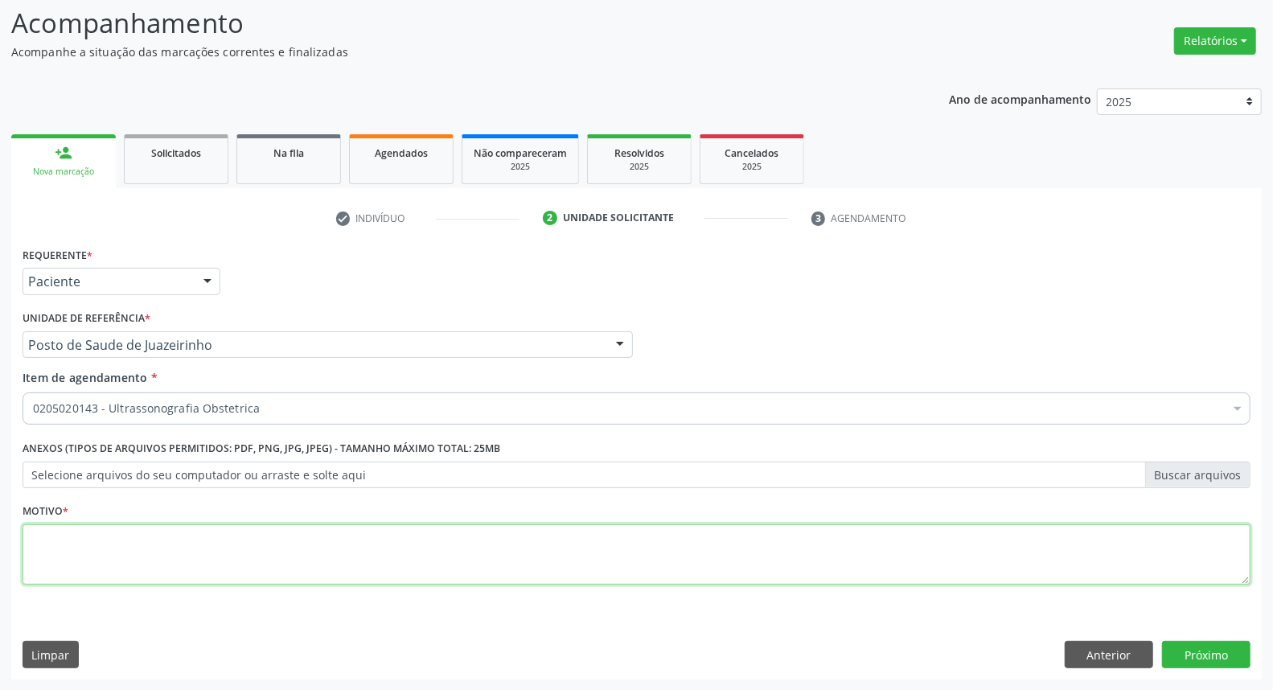
click at [92, 561] on textarea at bounding box center [637, 554] width 1228 height 61
type textarea "."
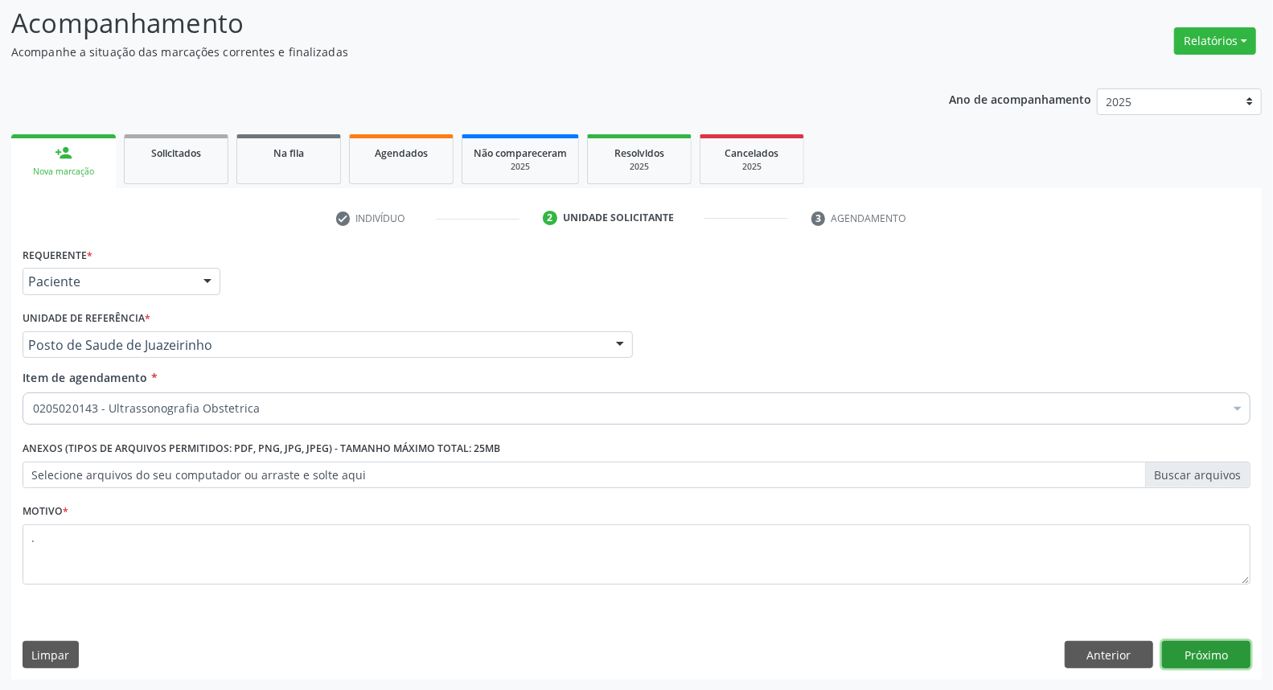
click at [1189, 656] on button "Próximo" at bounding box center [1206, 654] width 88 height 27
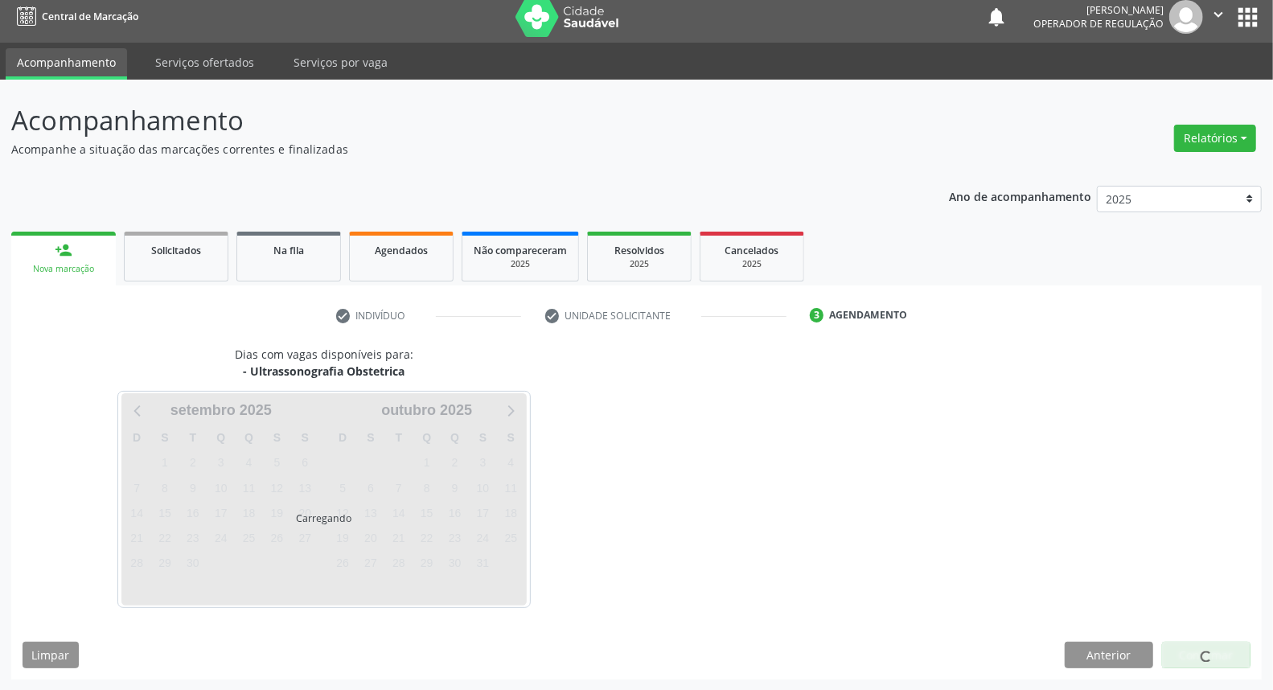
scroll to position [9, 0]
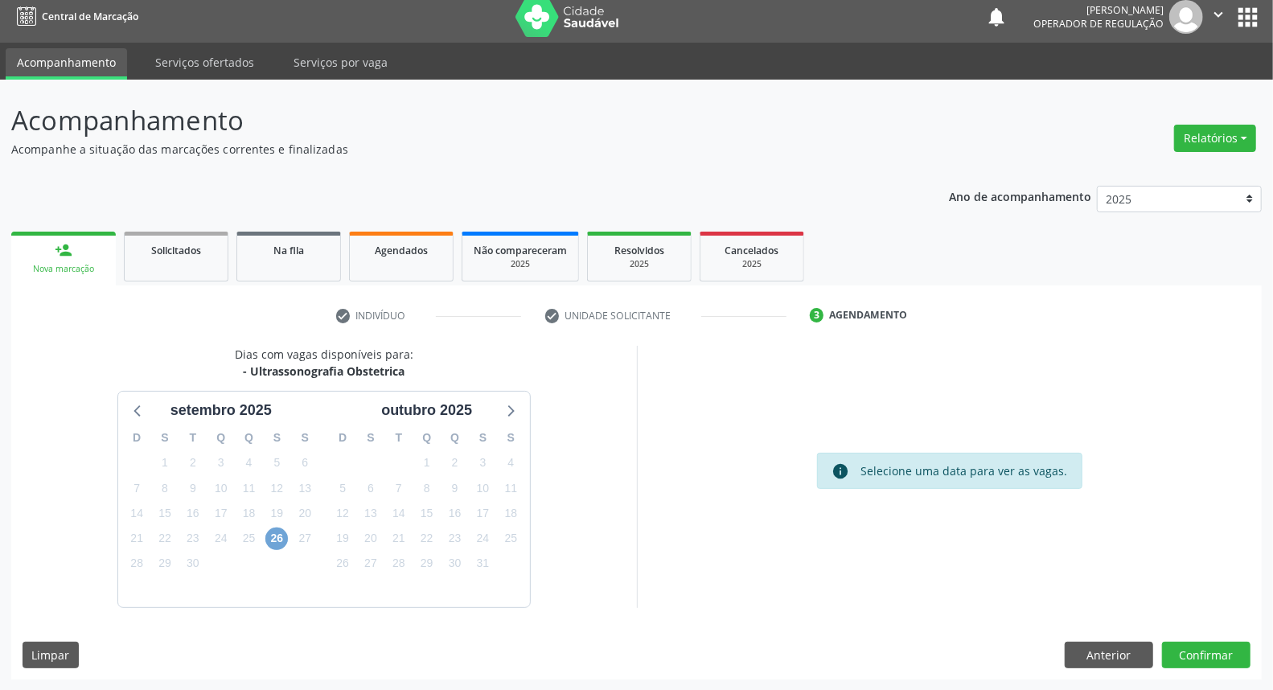
click at [268, 536] on span "26" at bounding box center [276, 539] width 23 height 23
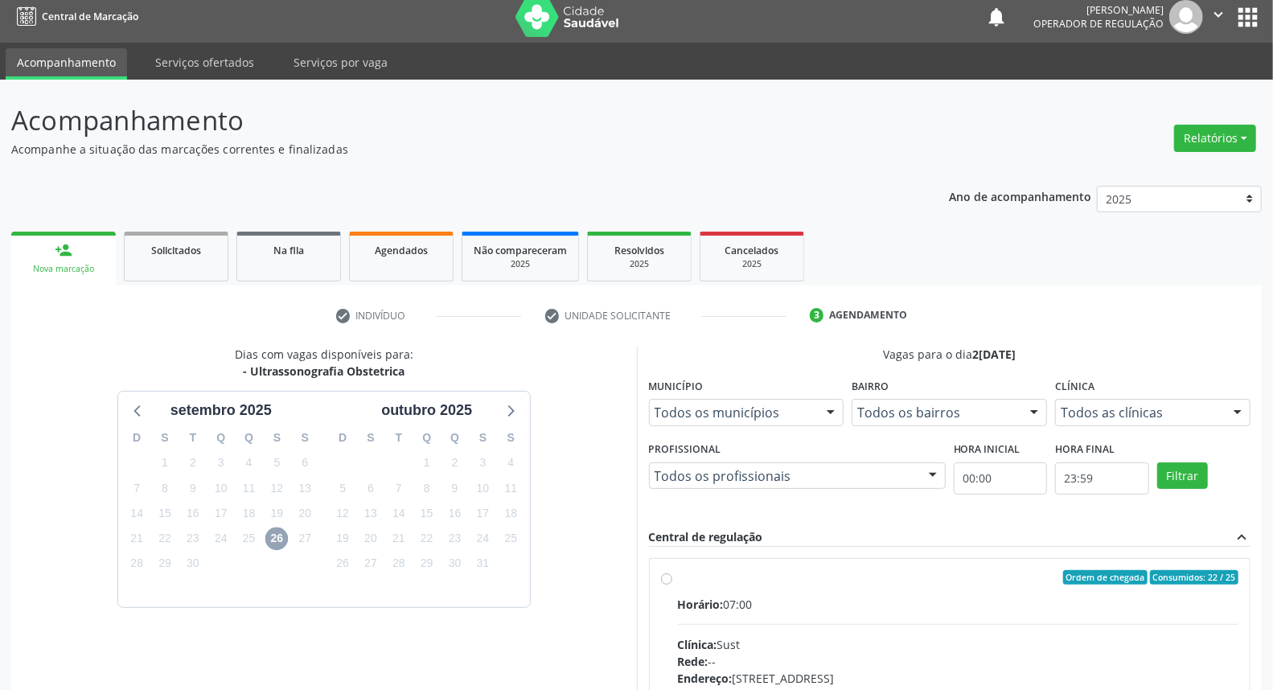
scroll to position [241, 0]
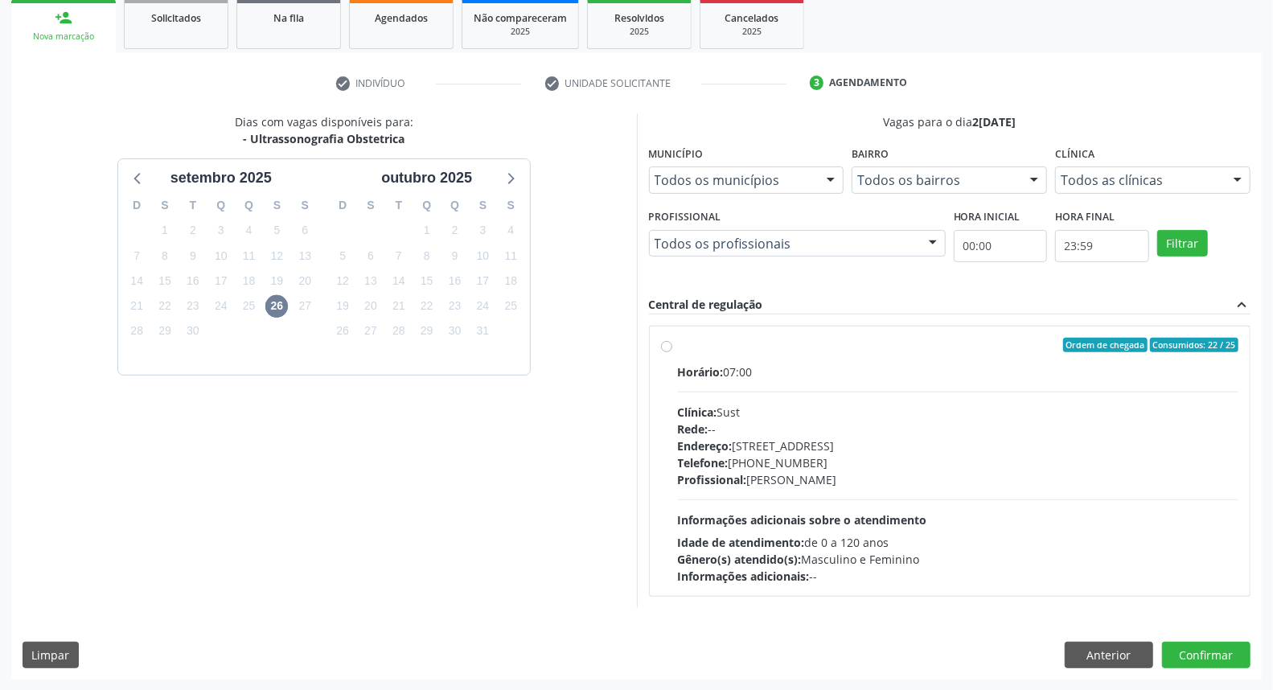
click at [831, 405] on div "Clínica: Sust" at bounding box center [958, 412] width 561 height 17
click at [672, 352] on input "Ordem de chegada Consumidos: 22 / 25 Horário: 07:00 Clínica: Sust Rede: -- Ende…" at bounding box center [666, 345] width 11 height 14
radio input "true"
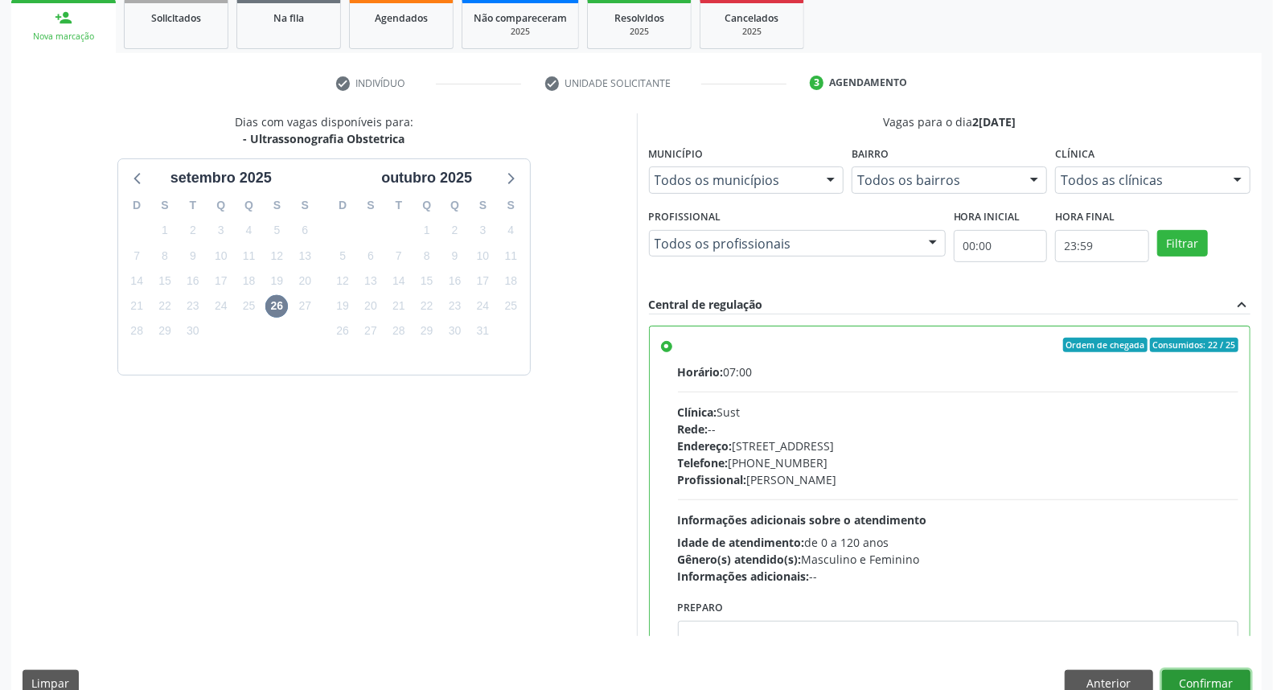
click at [1181, 680] on button "Confirmar" at bounding box center [1206, 683] width 88 height 27
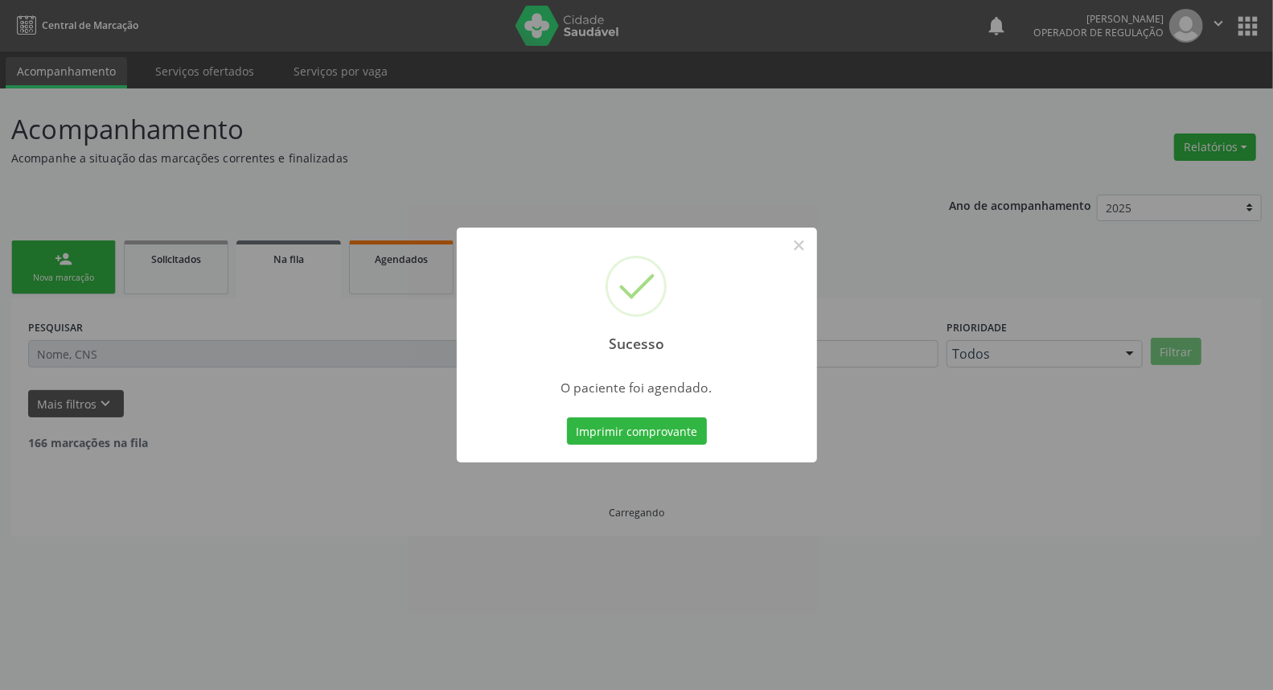
scroll to position [0, 0]
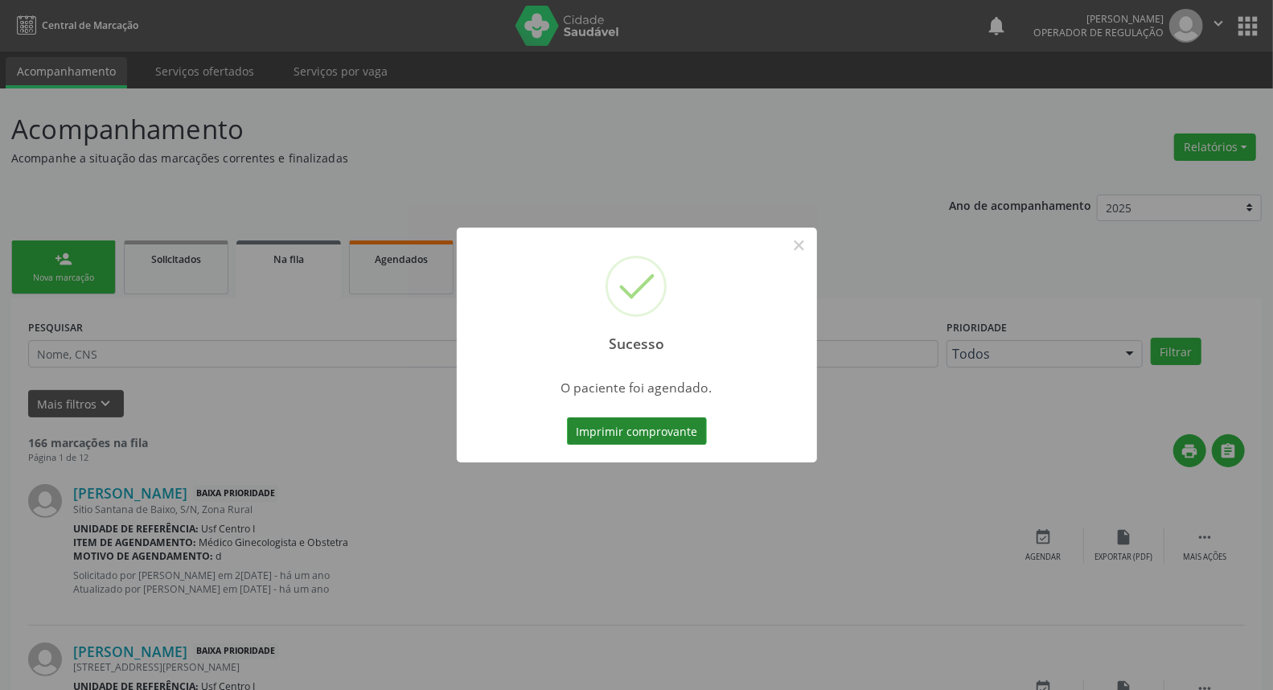
click at [599, 435] on button "Imprimir comprovante" at bounding box center [637, 430] width 140 height 27
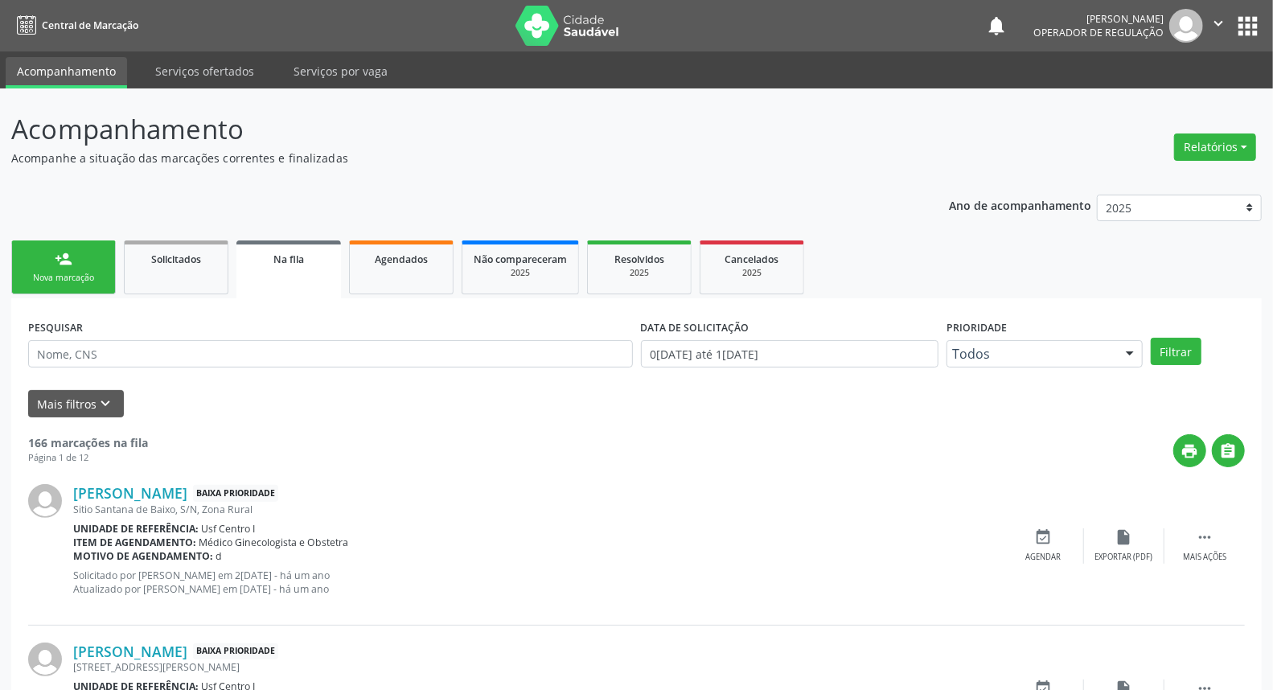
click at [66, 267] on link "person_add Nova marcação" at bounding box center [63, 267] width 105 height 54
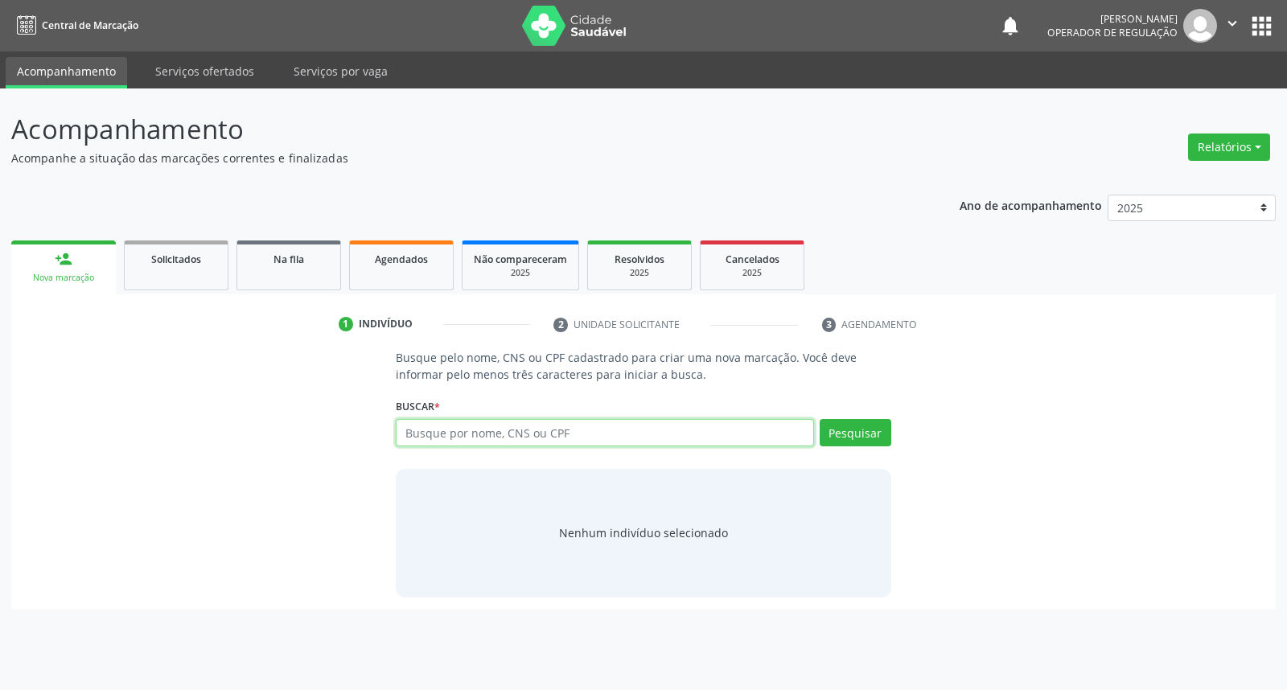
click at [458, 430] on input "text" at bounding box center [604, 432] width 417 height 27
type input "700009205201809"
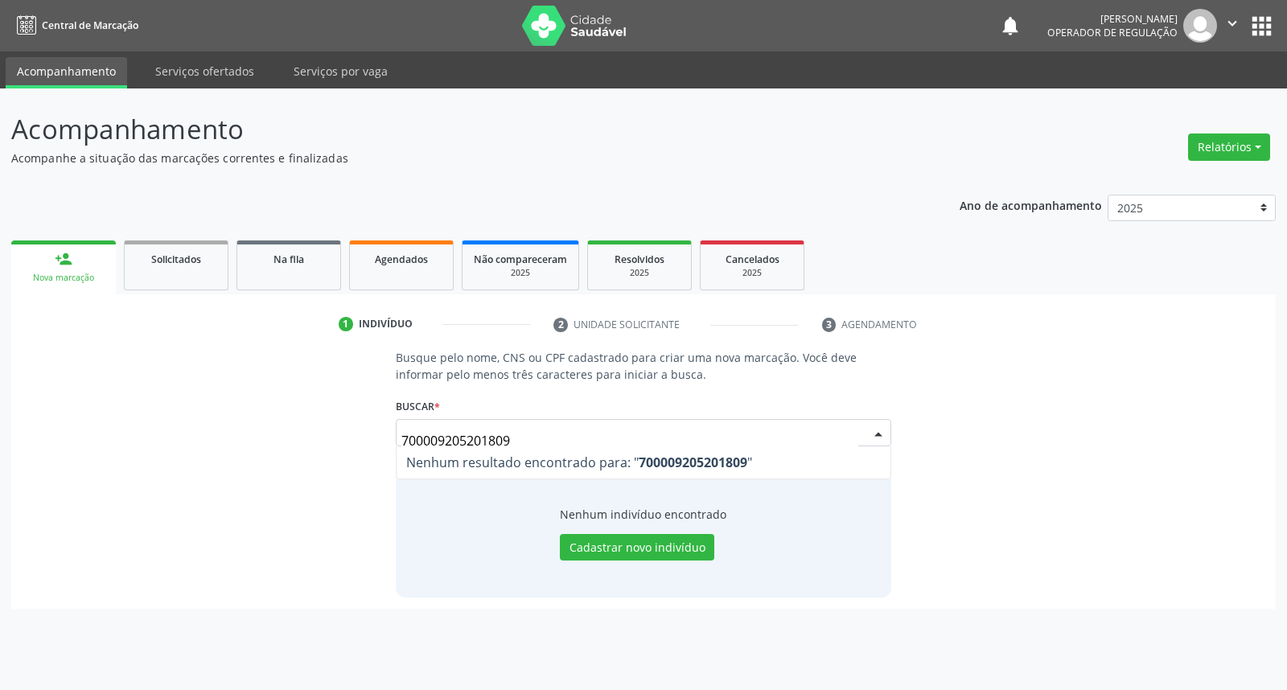
drag, startPoint x: 535, startPoint y: 432, endPoint x: 198, endPoint y: 423, distance: 337.1
click at [198, 423] on div "Busque pelo nome, CNS ou CPF cadastrado para criar uma nova marcação. Você deve…" at bounding box center [644, 473] width 1242 height 248
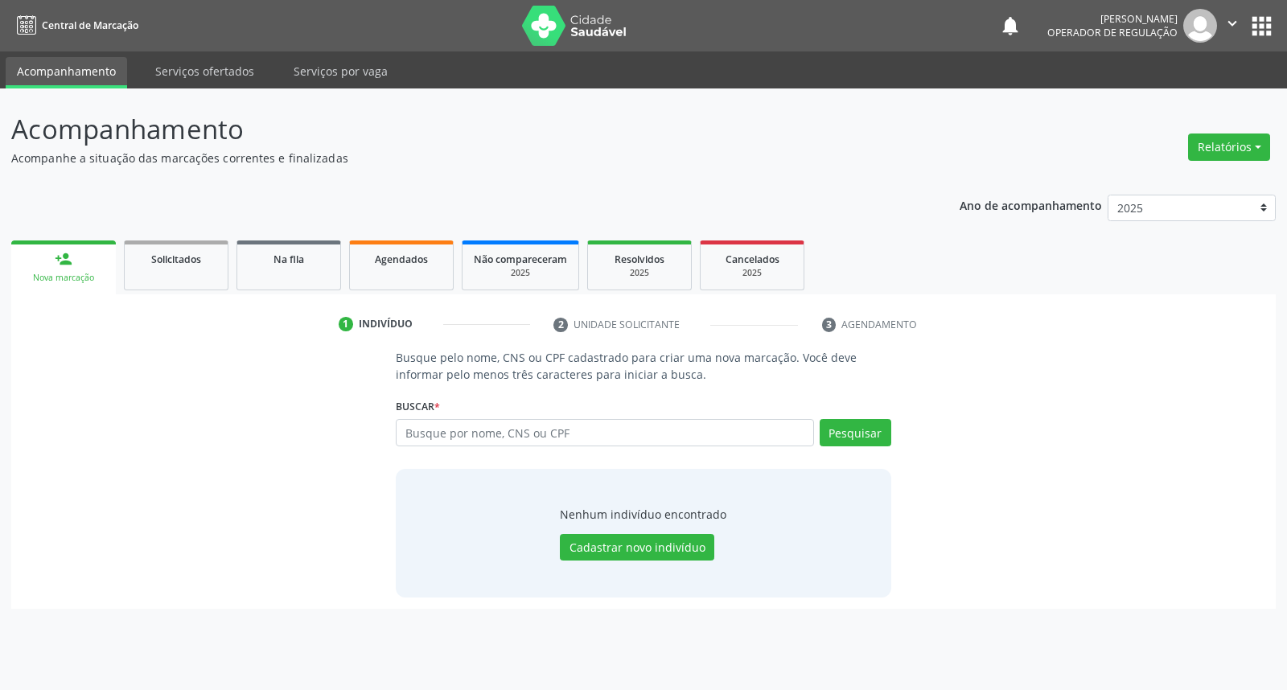
click at [418, 434] on input "text" at bounding box center [604, 432] width 417 height 27
click at [479, 435] on input "097356" at bounding box center [604, 432] width 417 height 27
click at [549, 425] on input "097356" at bounding box center [604, 432] width 417 height 27
type input "09735678489"
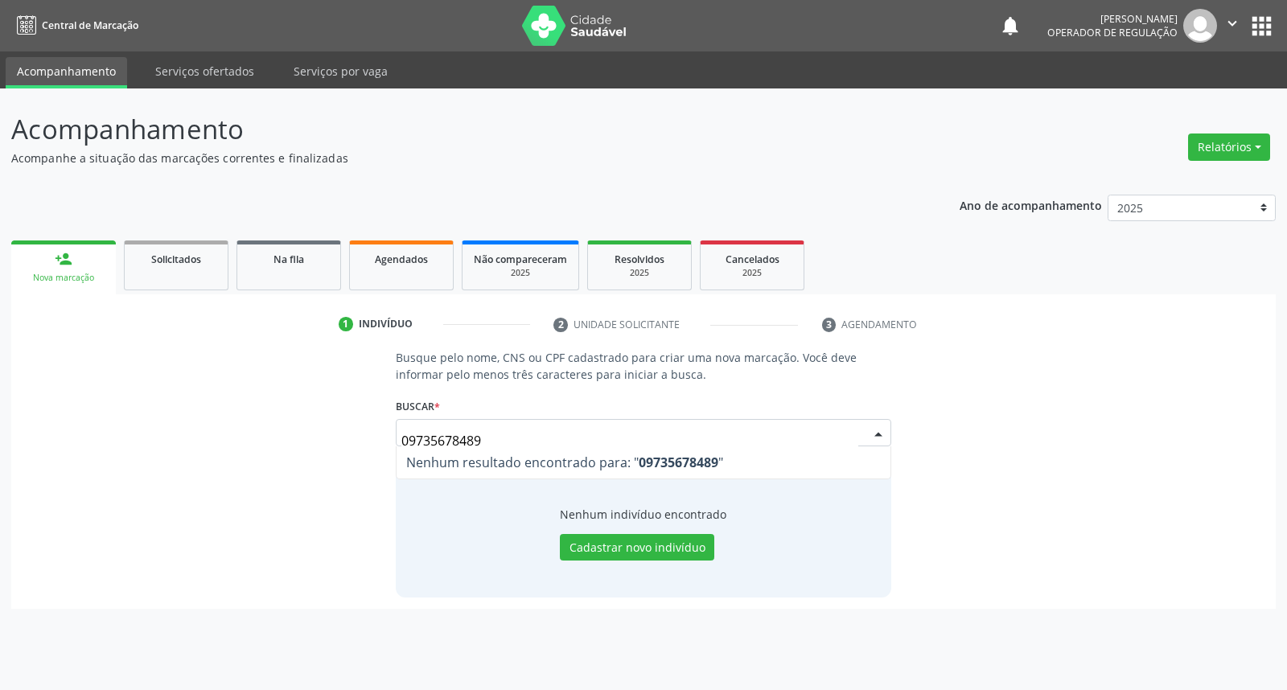
click at [620, 439] on input "09735678489" at bounding box center [629, 441] width 456 height 32
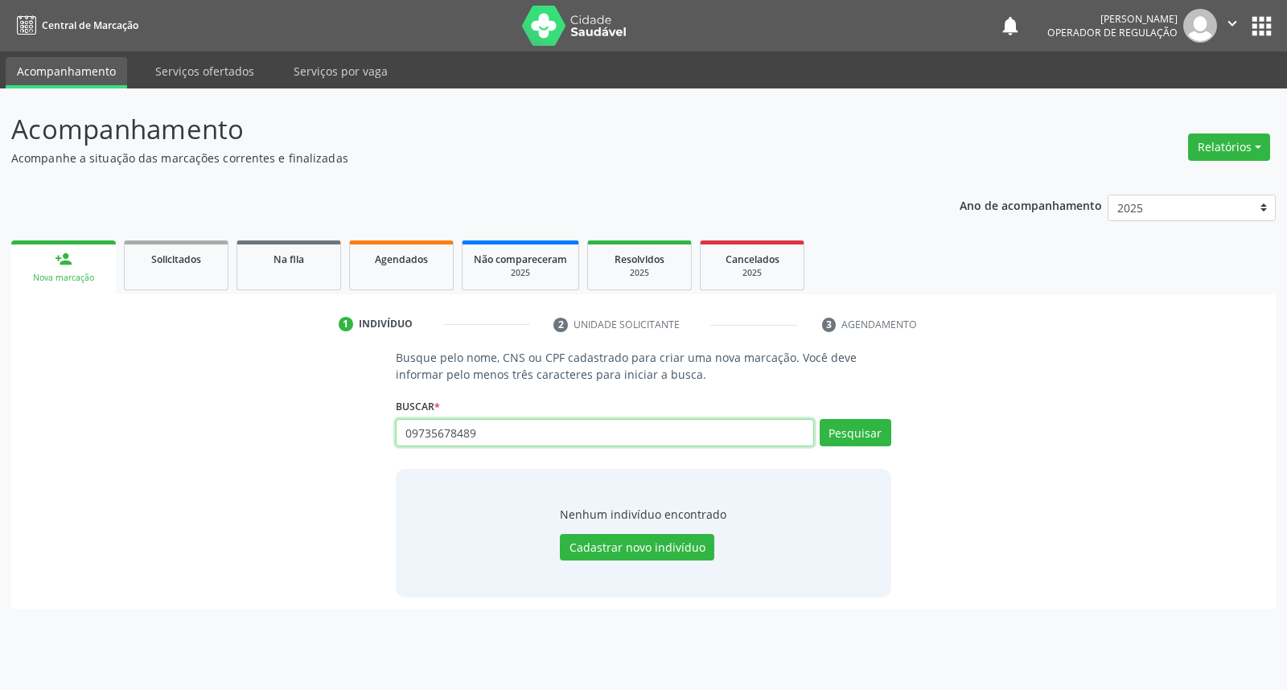
drag, startPoint x: 493, startPoint y: 437, endPoint x: 220, endPoint y: 404, distance: 274.7
click at [232, 408] on div "Busque pelo nome, CNS ou CPF cadastrado para criar uma nova marcação. Você deve…" at bounding box center [644, 473] width 1242 height 248
paste input "163673070530000"
type input "163673070530000"
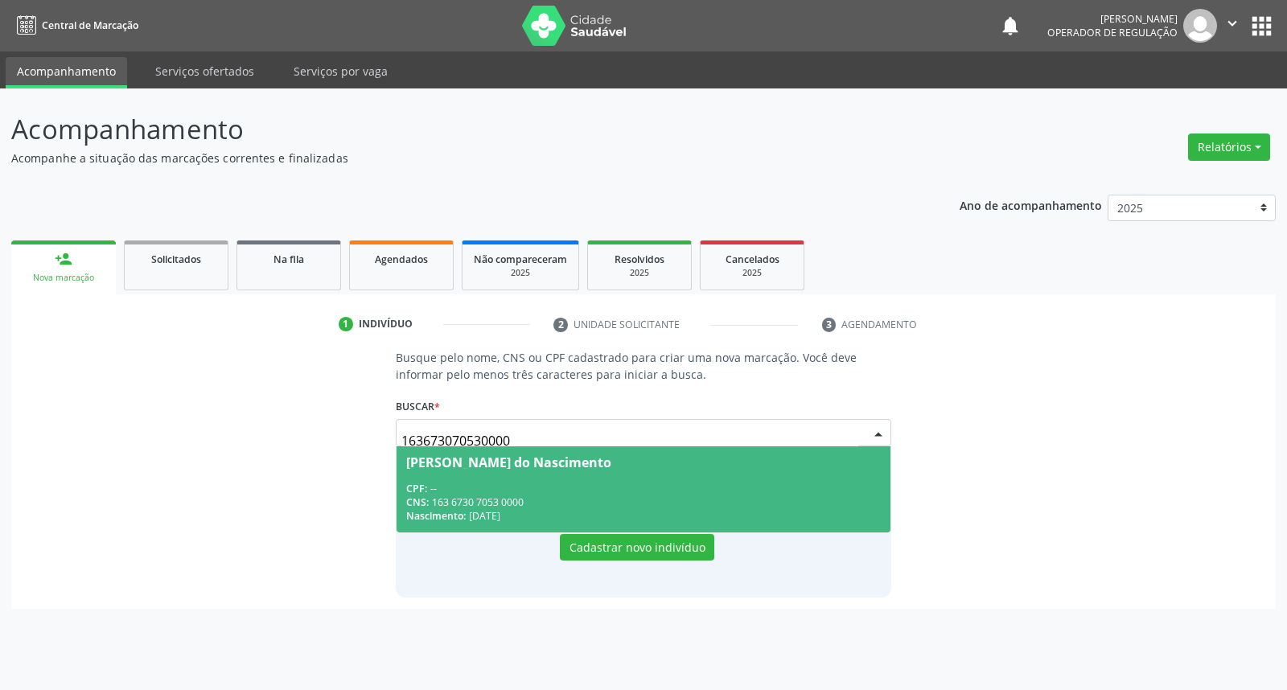
click at [728, 473] on span "[PERSON_NAME] do Nascimento CPF: -- CNS: 163 6730 7053 0000 Nascimento: 1[DATE]" at bounding box center [643, 489] width 493 height 86
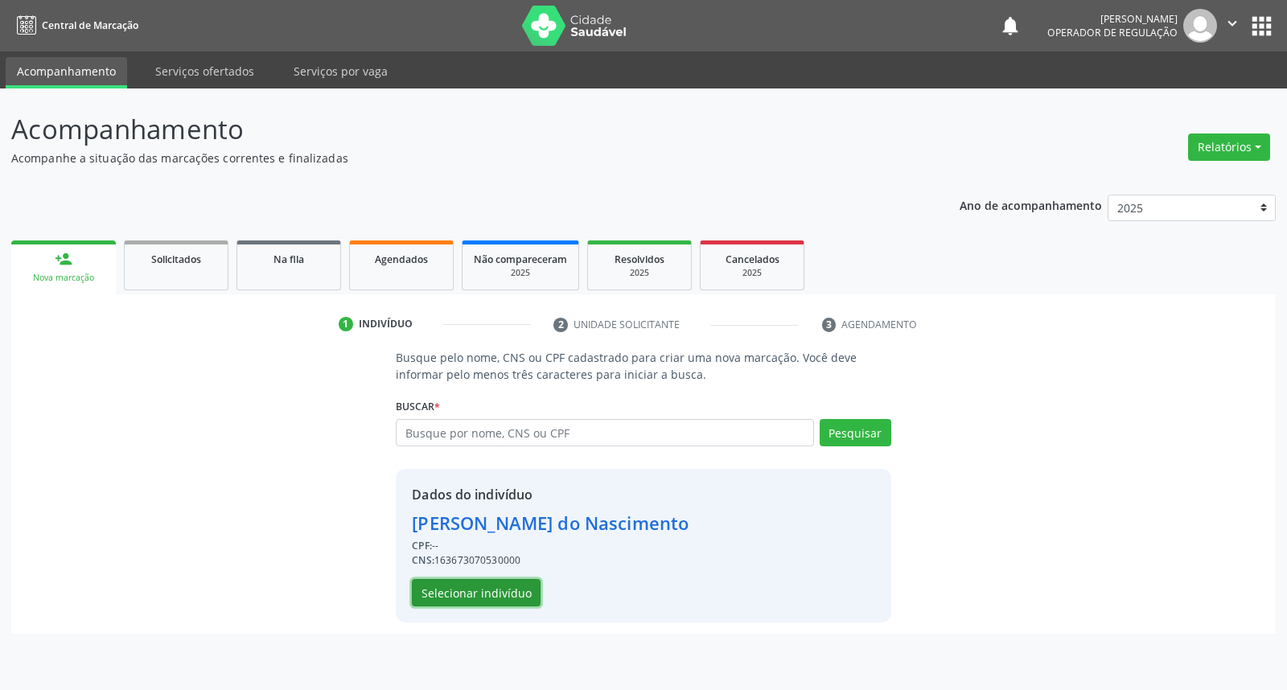
click at [510, 590] on button "Selecionar indivíduo" at bounding box center [476, 592] width 129 height 27
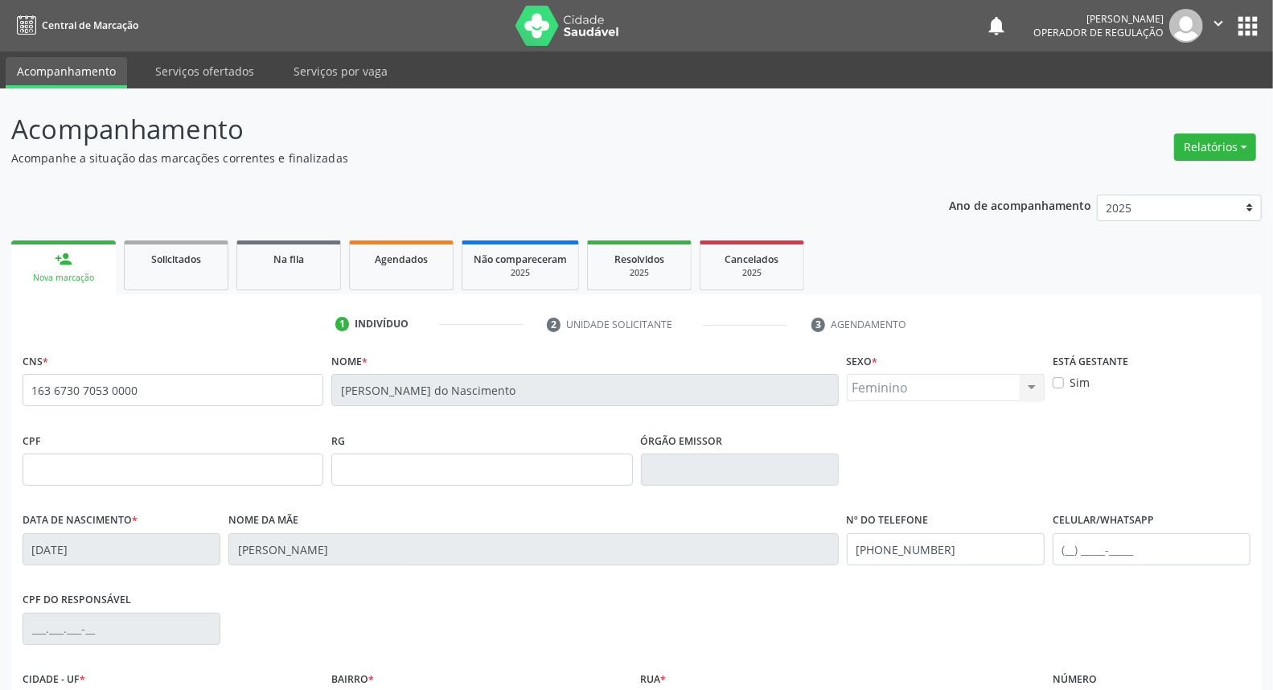
scroll to position [180, 0]
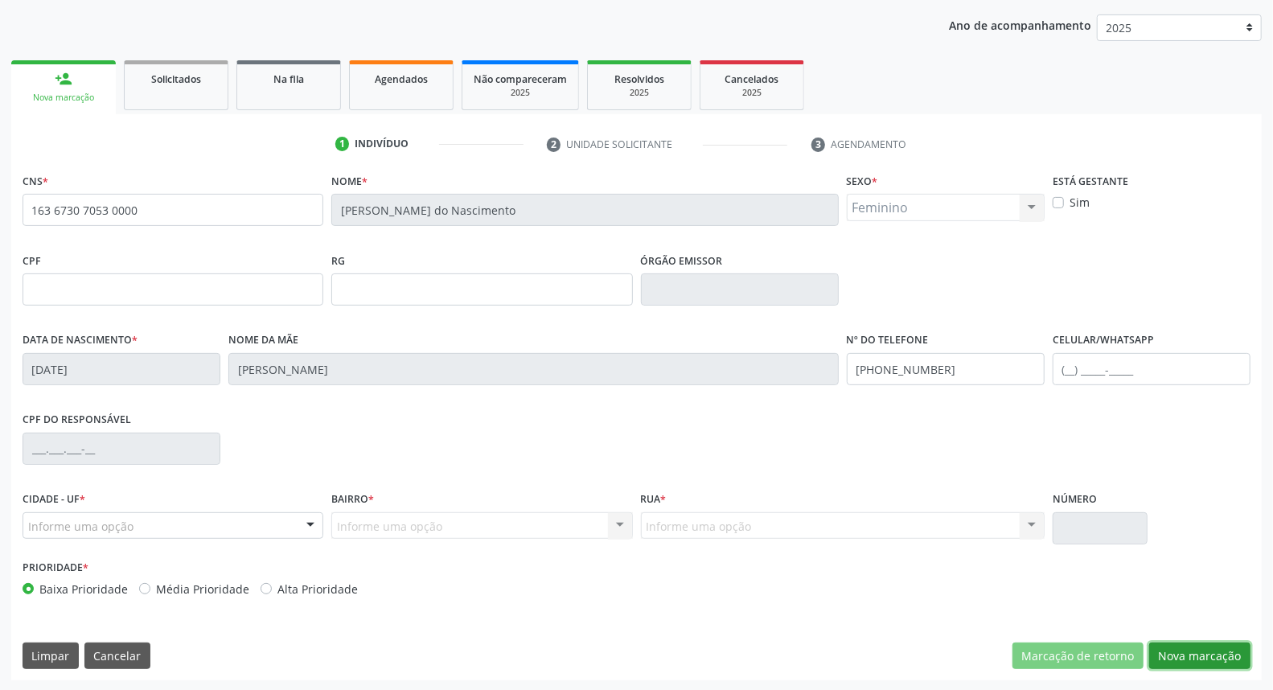
drag, startPoint x: 1215, startPoint y: 652, endPoint x: 1195, endPoint y: 631, distance: 29.1
click at [1212, 649] on button "Nova marcação" at bounding box center [1199, 656] width 101 height 27
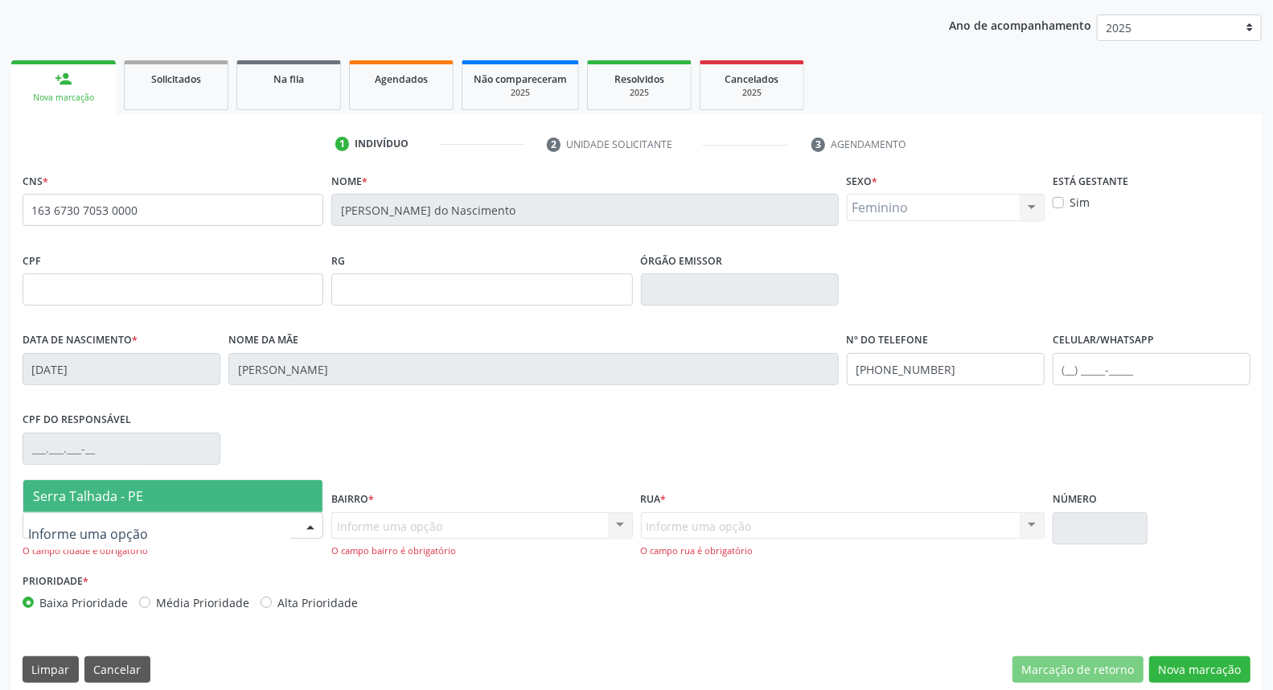
click at [228, 533] on div at bounding box center [173, 525] width 301 height 27
click at [219, 485] on span "Serra Talhada - PE" at bounding box center [172, 496] width 299 height 32
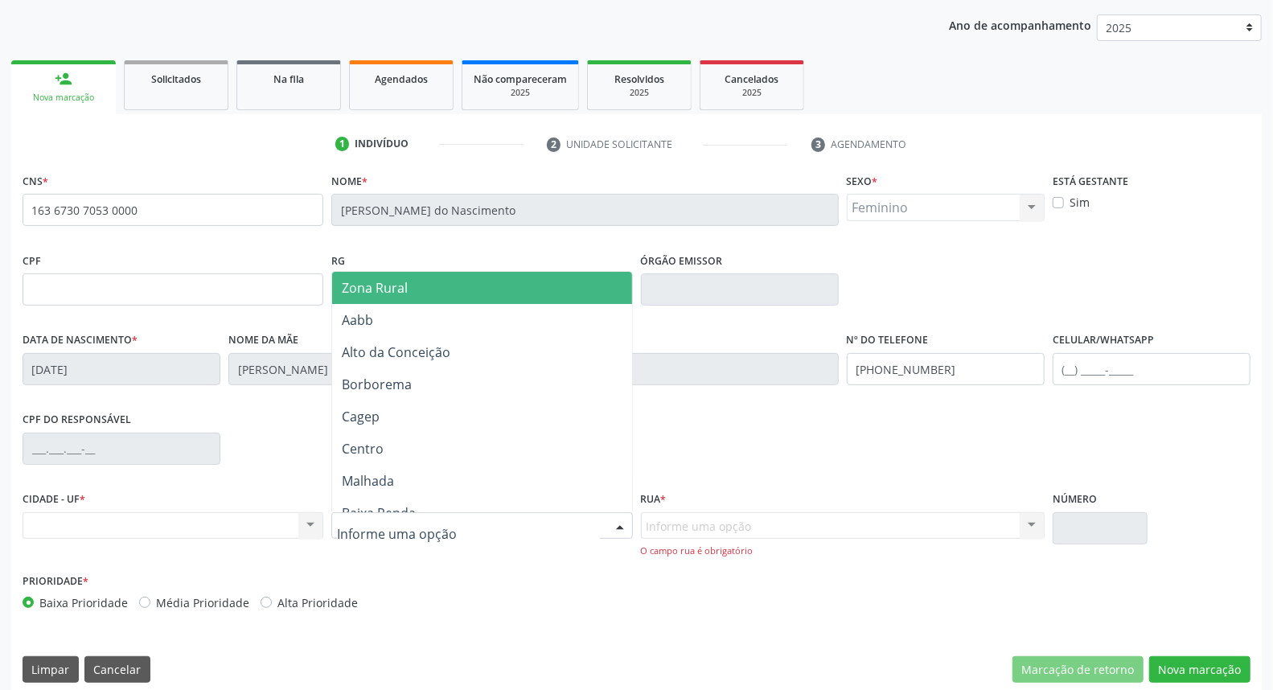
drag, startPoint x: 409, startPoint y: 282, endPoint x: 615, endPoint y: 415, distance: 245.6
click at [410, 284] on span "Zona Rural" at bounding box center [481, 288] width 299 height 32
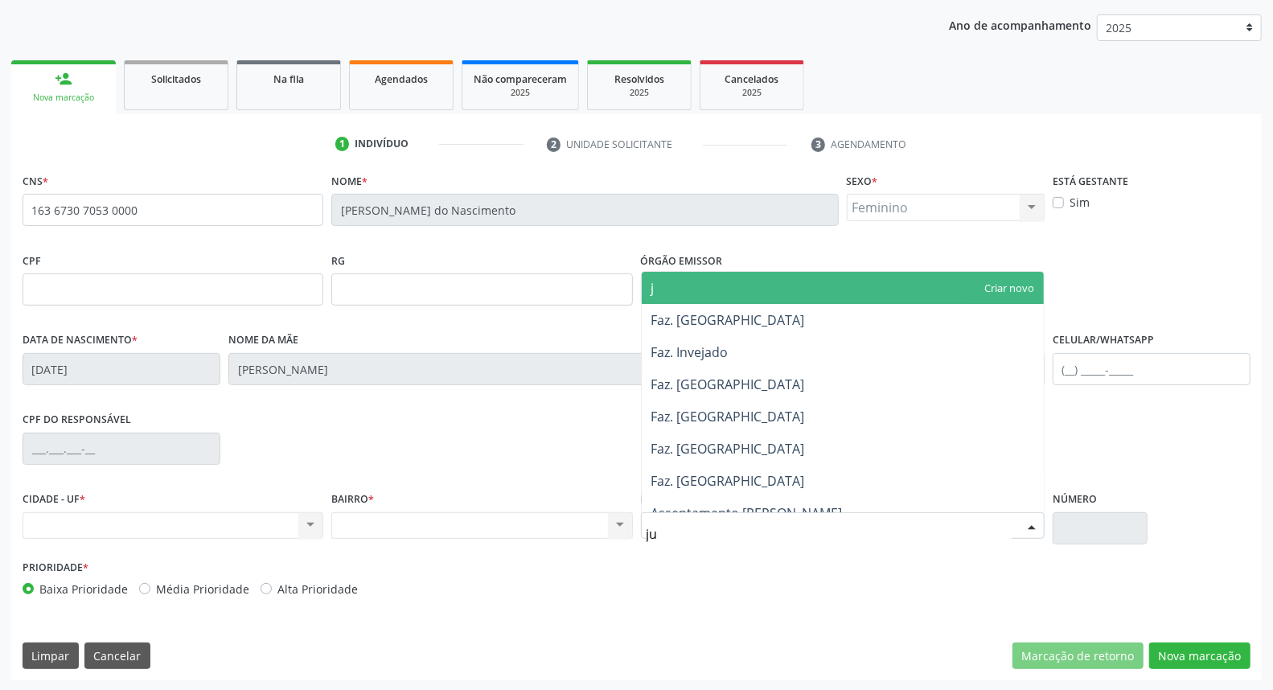
type input "jua"
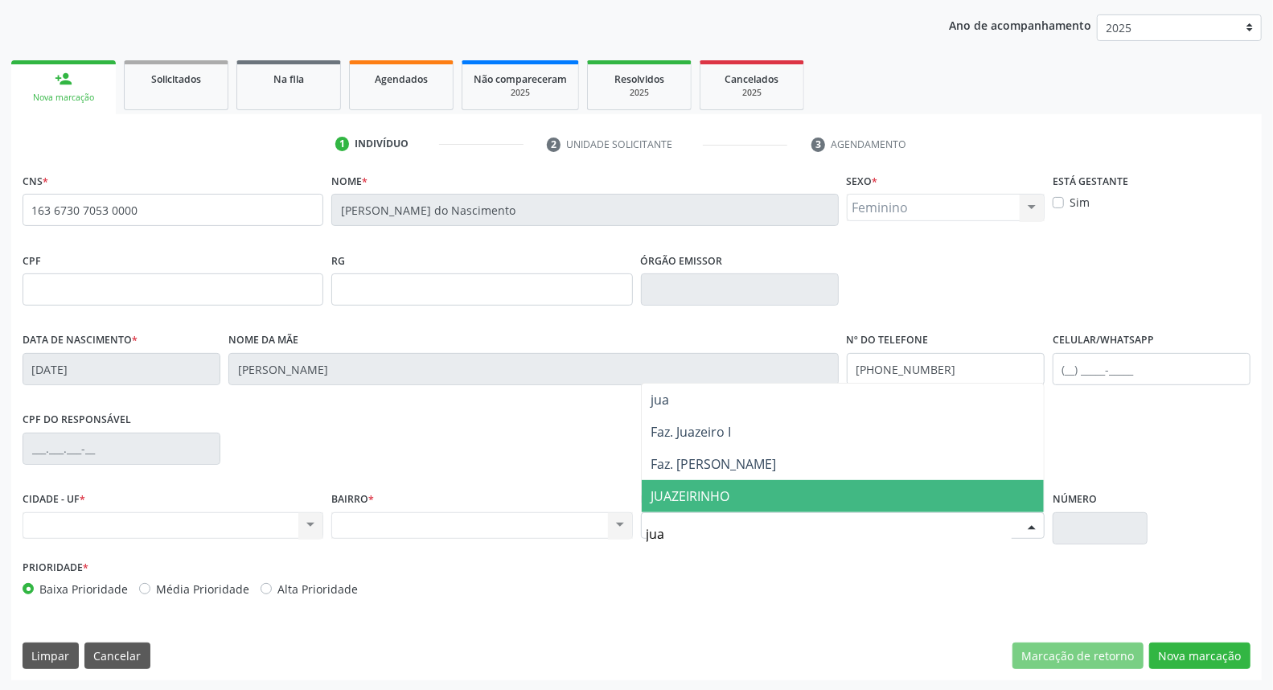
click at [727, 507] on span "JUAZEIRINHO" at bounding box center [843, 496] width 402 height 32
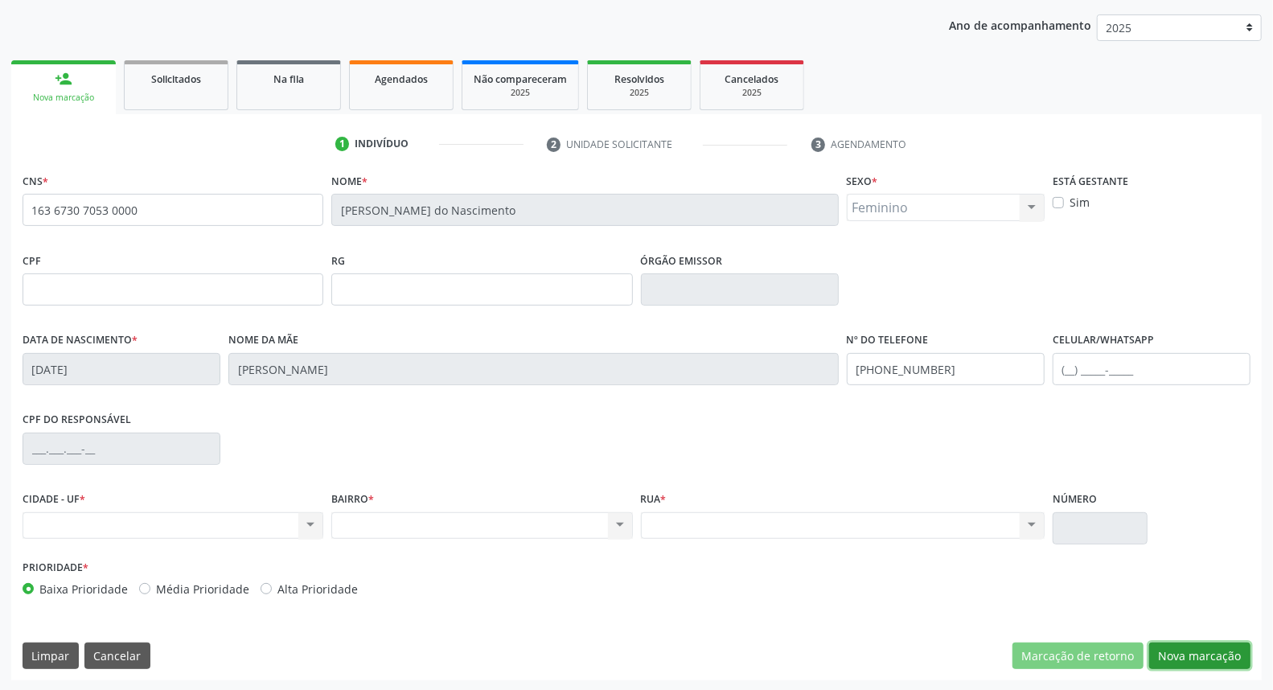
click at [1177, 660] on button "Nova marcação" at bounding box center [1199, 656] width 101 height 27
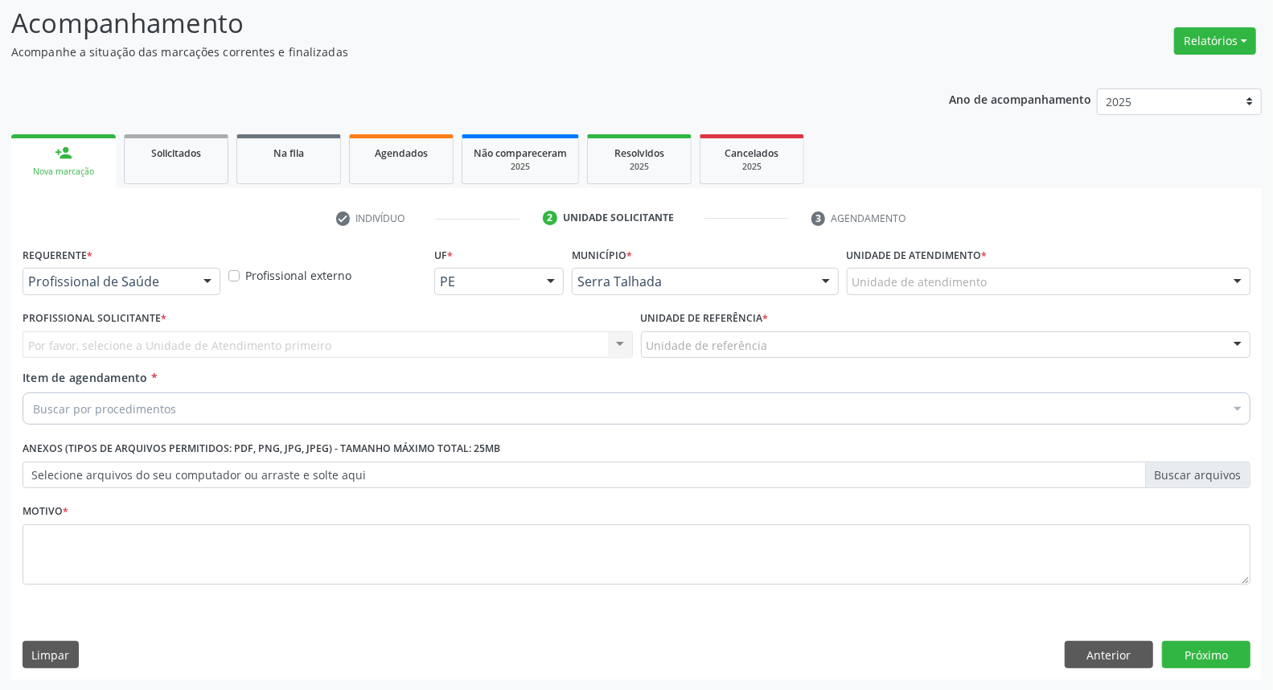
click at [202, 286] on div at bounding box center [207, 282] width 24 height 27
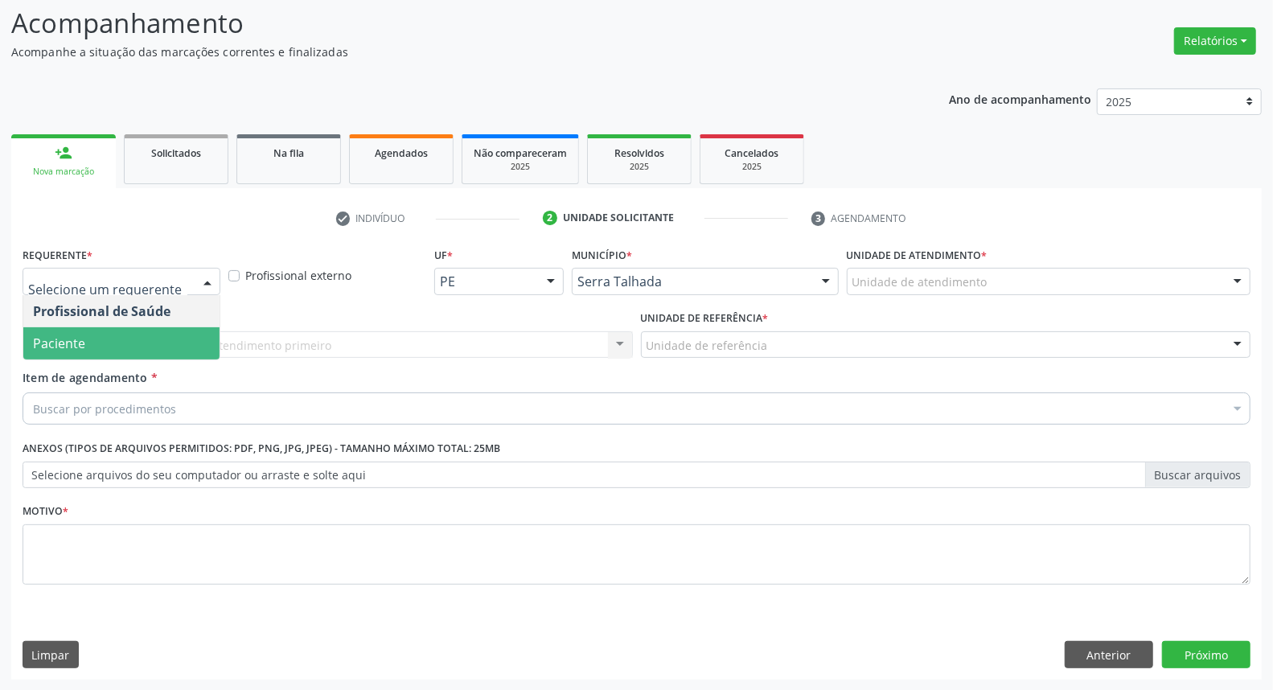
click at [182, 331] on span "Paciente" at bounding box center [121, 343] width 196 height 32
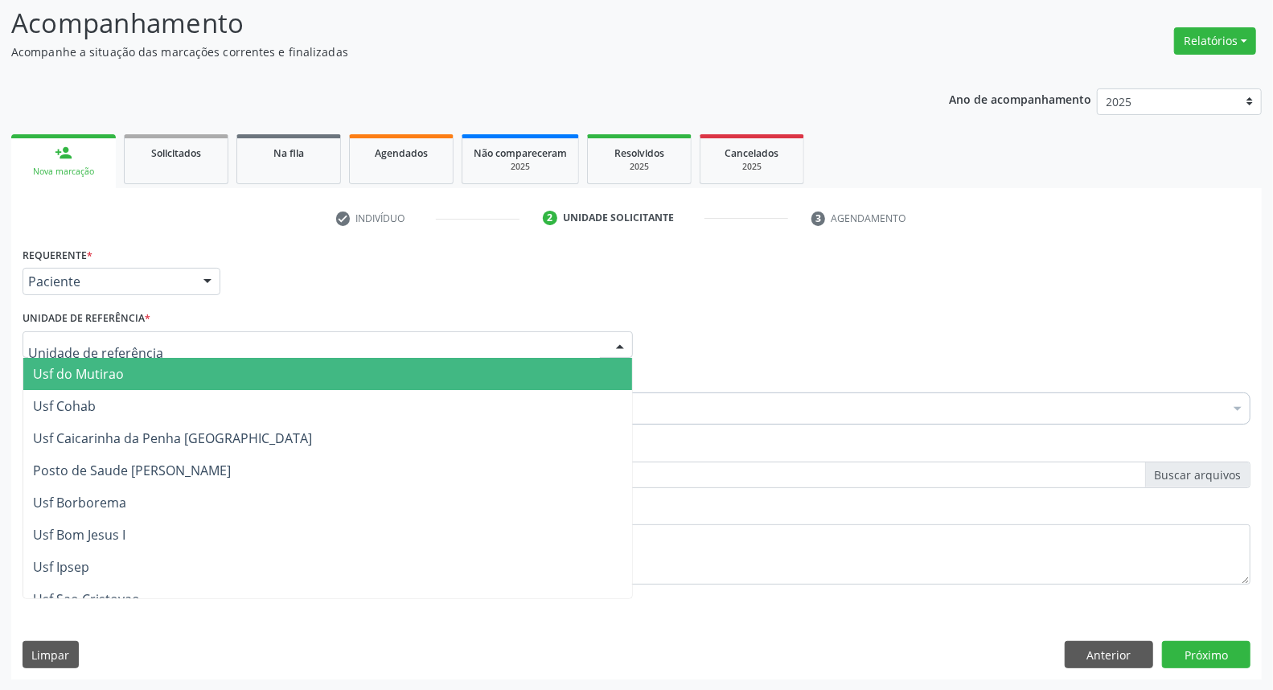
click at [172, 347] on div at bounding box center [328, 344] width 610 height 27
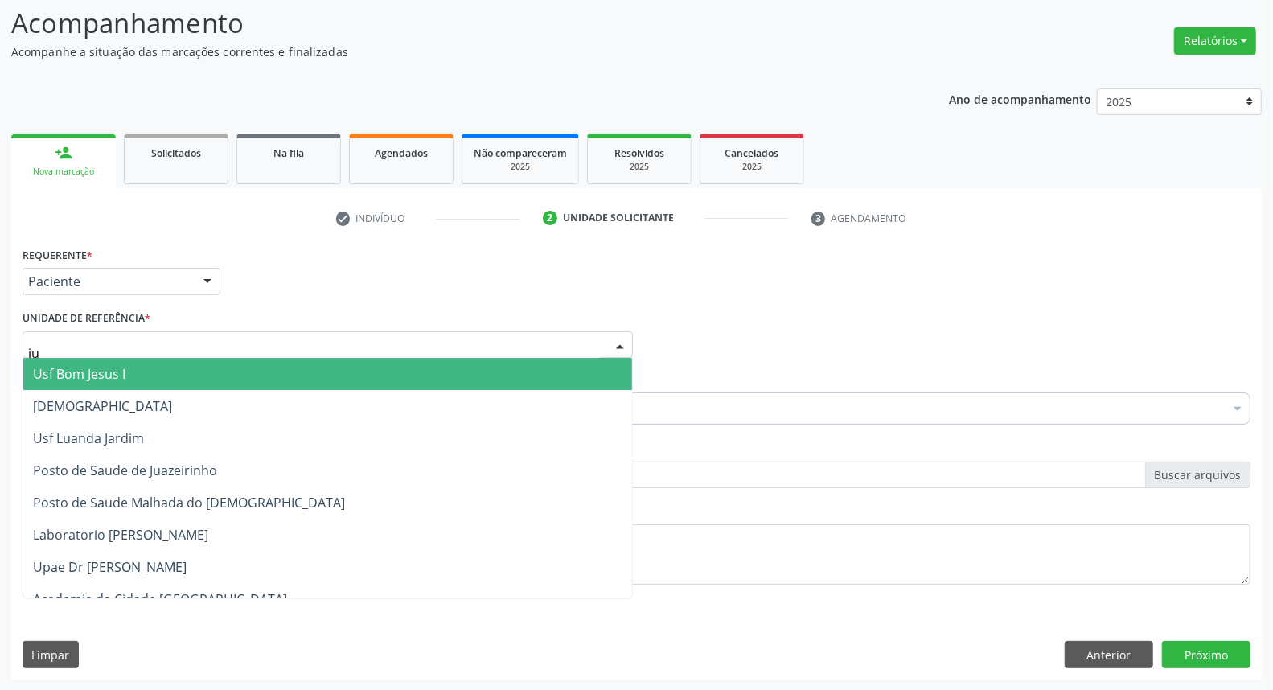
type input "jua"
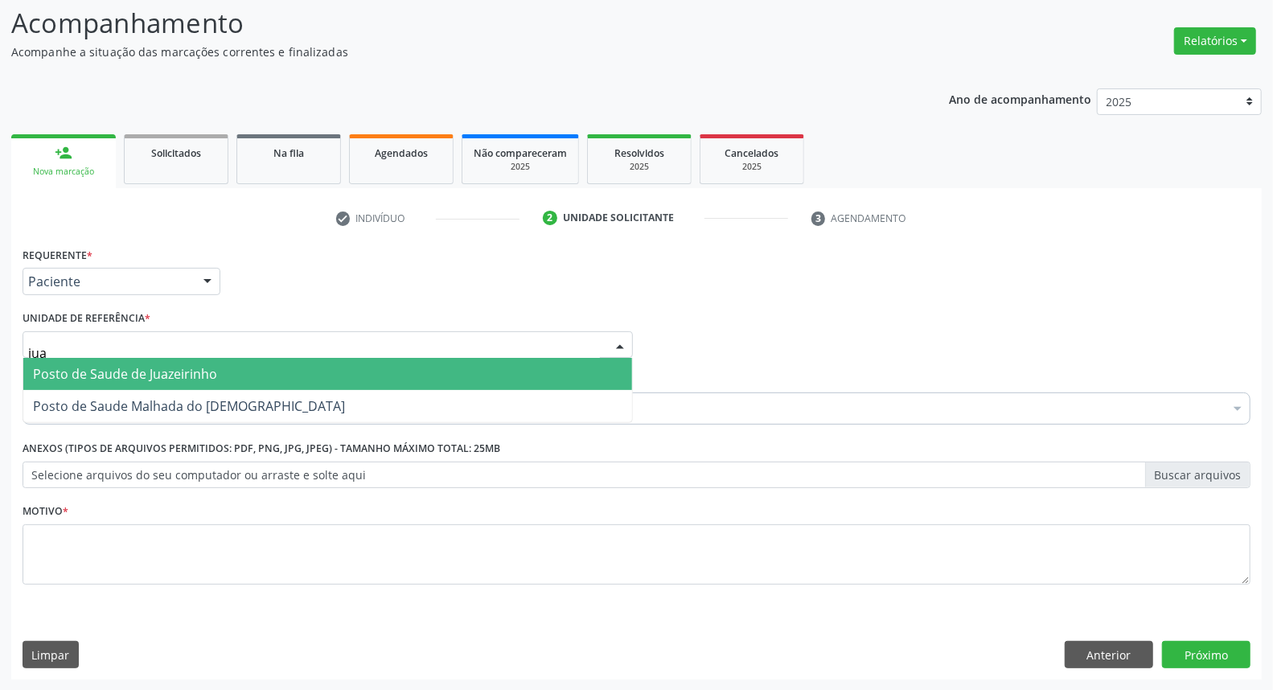
click at [177, 372] on span "Posto de Saude de Juazeirinho" at bounding box center [125, 374] width 184 height 18
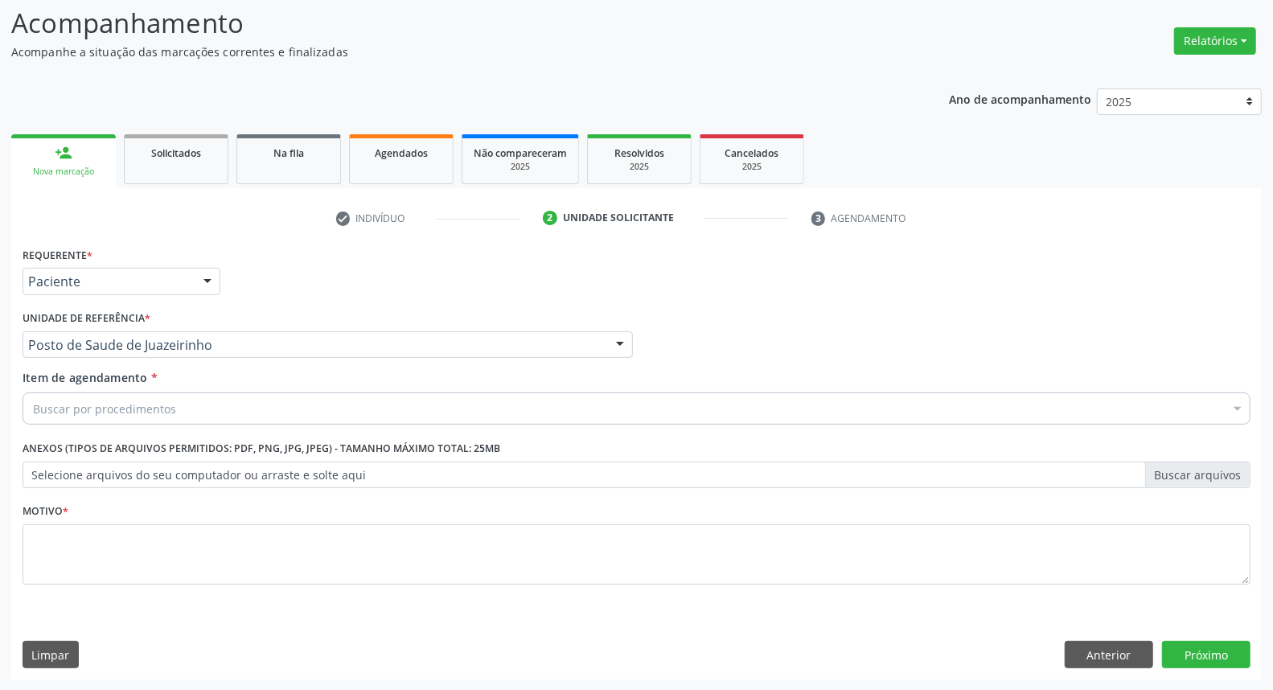
click at [180, 413] on div "Buscar por procedimentos" at bounding box center [637, 409] width 1228 height 32
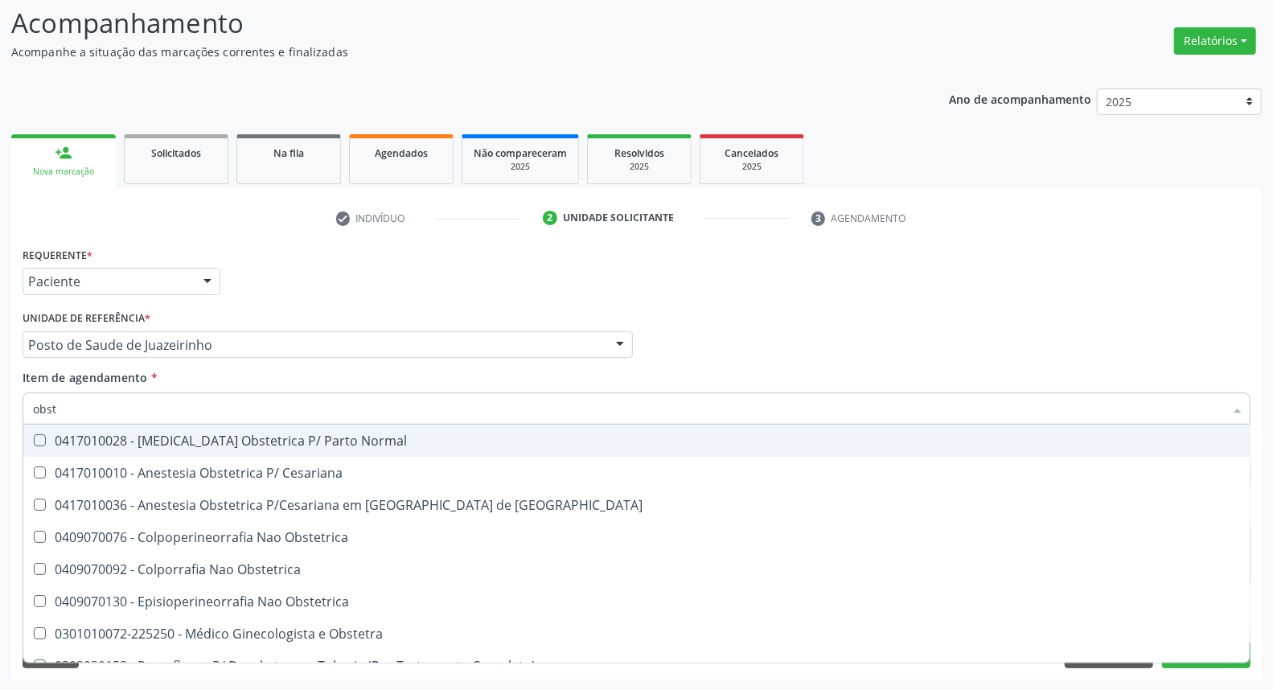
type input "obste"
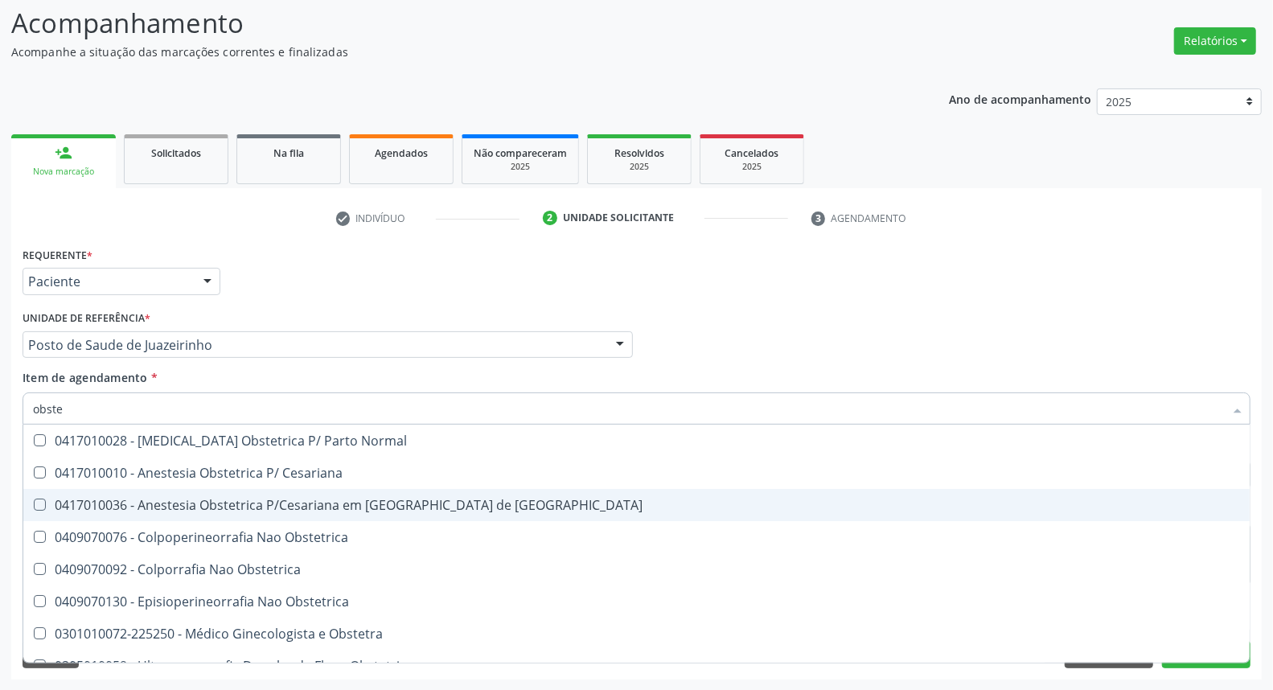
scroll to position [84, 0]
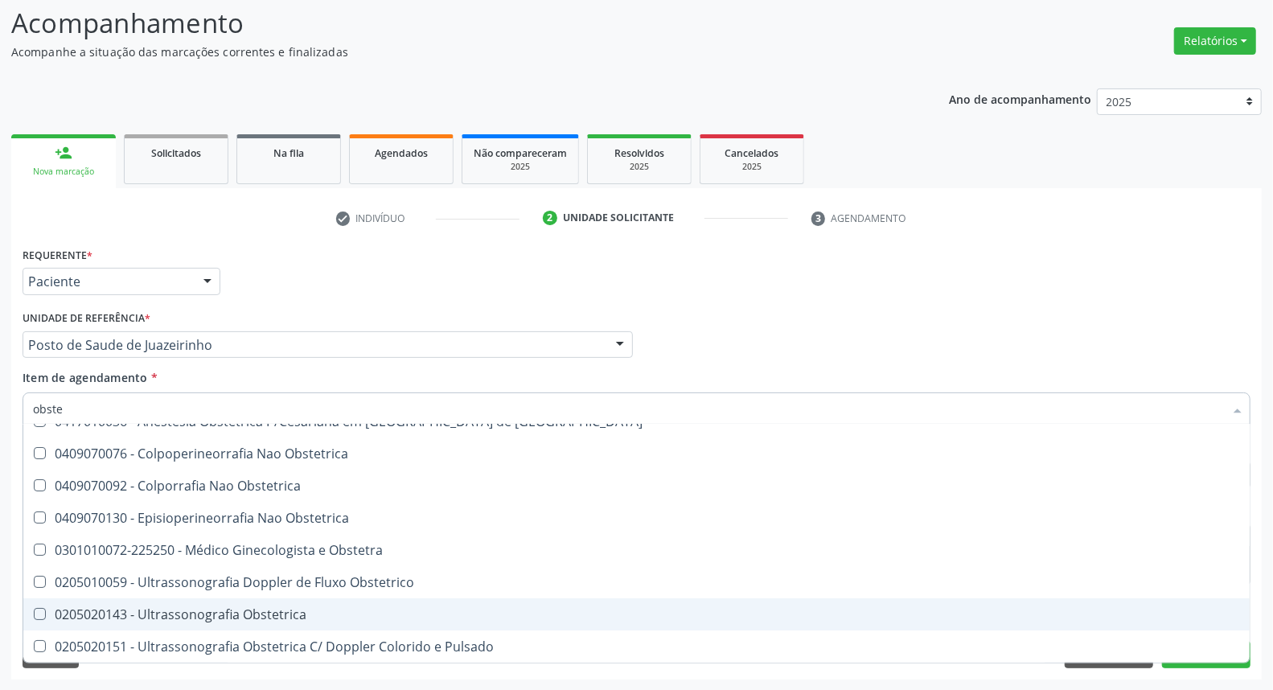
click at [177, 602] on span "0205020143 - Ultrassonografia Obstetrica" at bounding box center [636, 614] width 1227 height 32
checkbox Obstetrica "true"
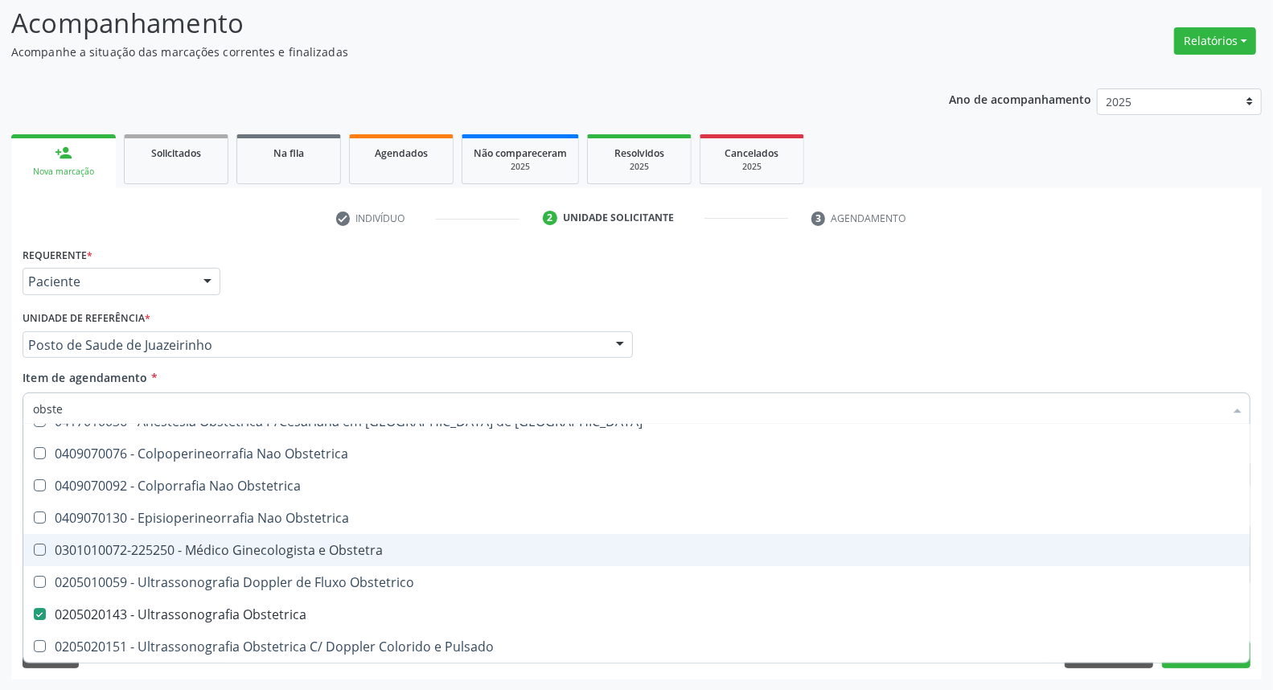
click at [0, 469] on div "Acompanhamento Acompanhe a situação das marcações correntes e finalizadas Relat…" at bounding box center [636, 336] width 1273 height 709
checkbox Cesariana "true"
checkbox Obstetrica "false"
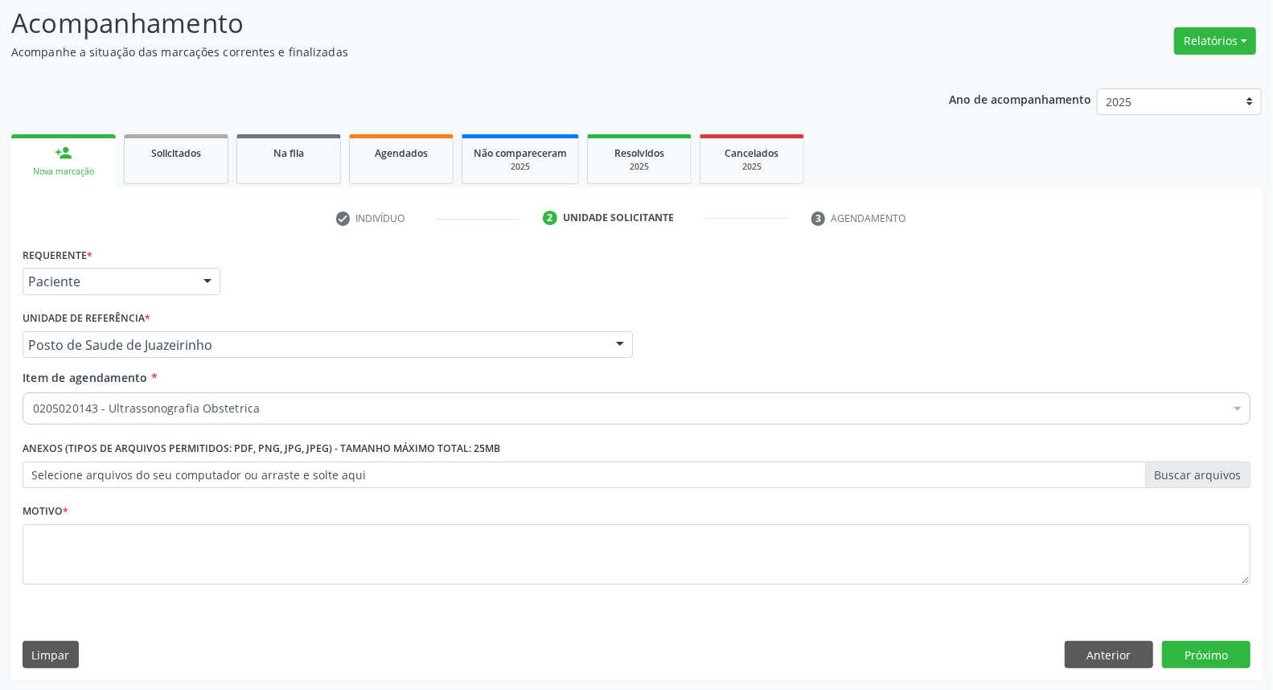
scroll to position [0, 0]
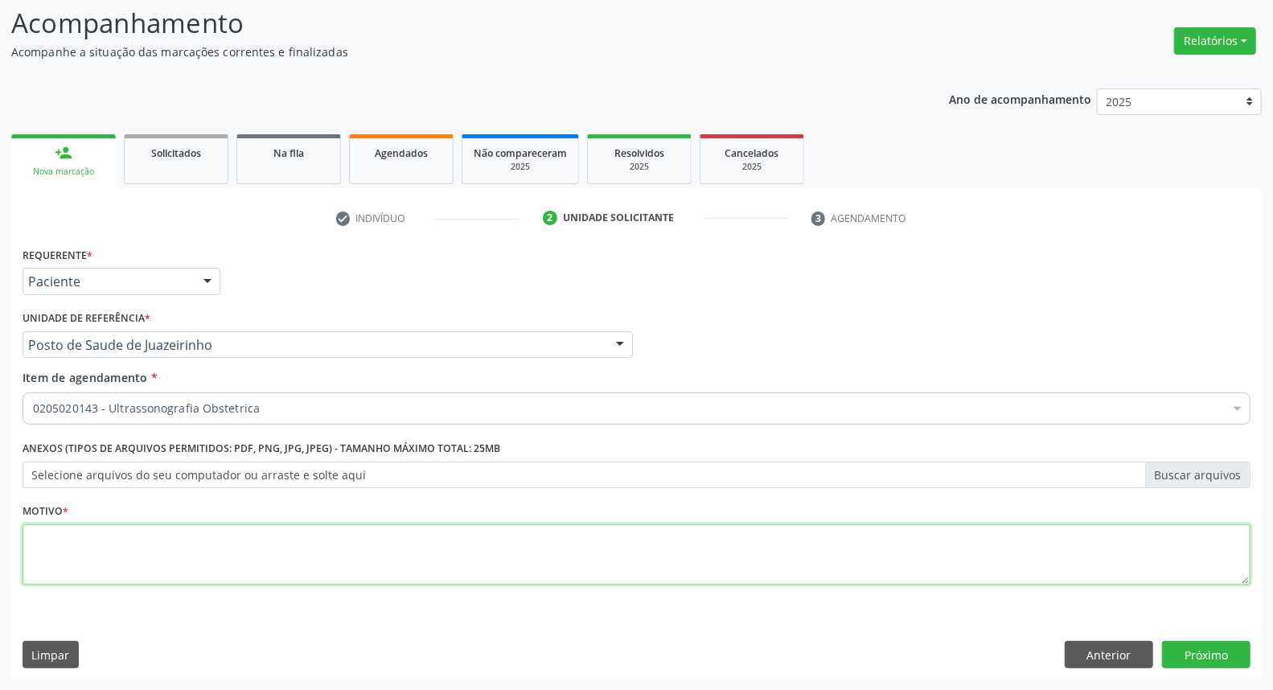
click at [129, 535] on textarea at bounding box center [637, 554] width 1228 height 61
type textarea "."
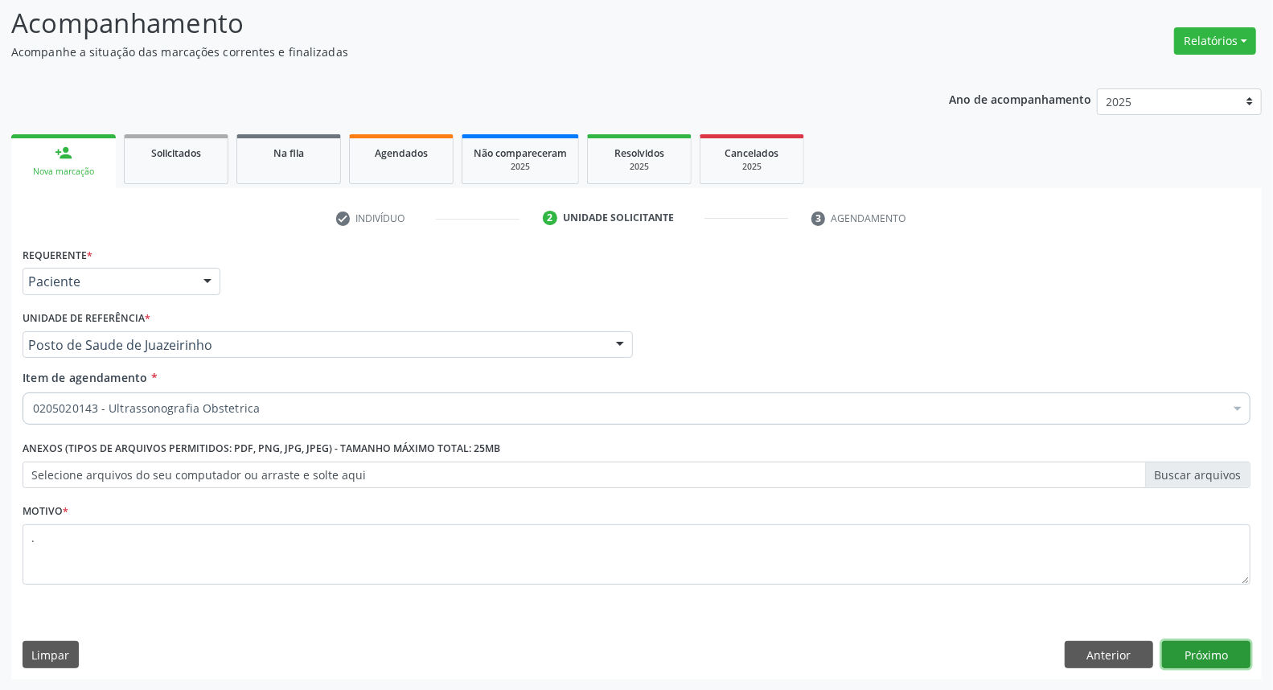
click at [1188, 657] on button "Próximo" at bounding box center [1206, 654] width 88 height 27
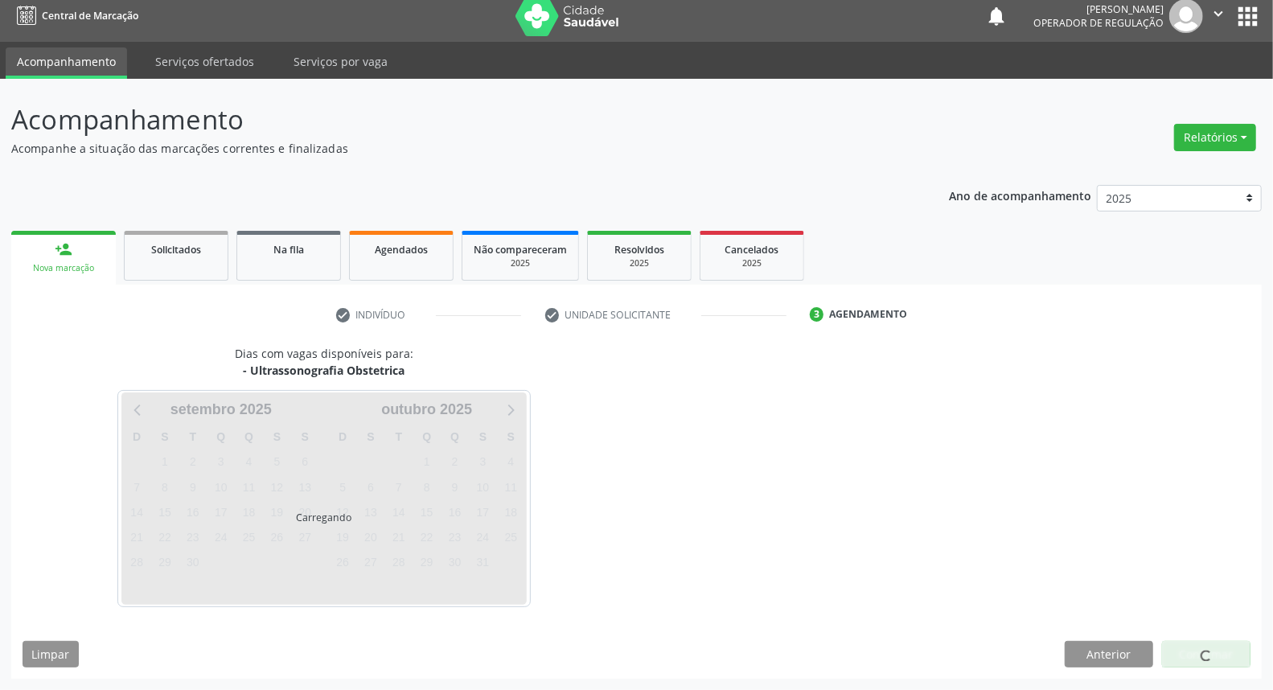
scroll to position [9, 0]
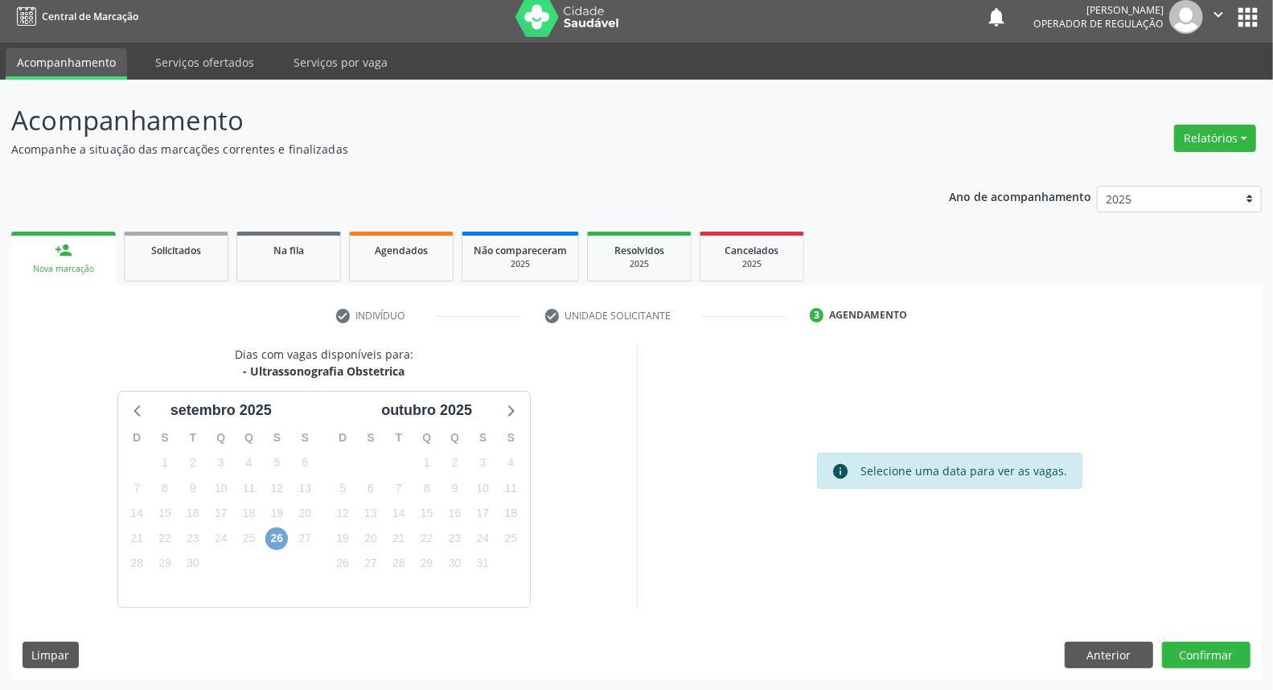
click at [280, 540] on span "26" at bounding box center [276, 539] width 23 height 23
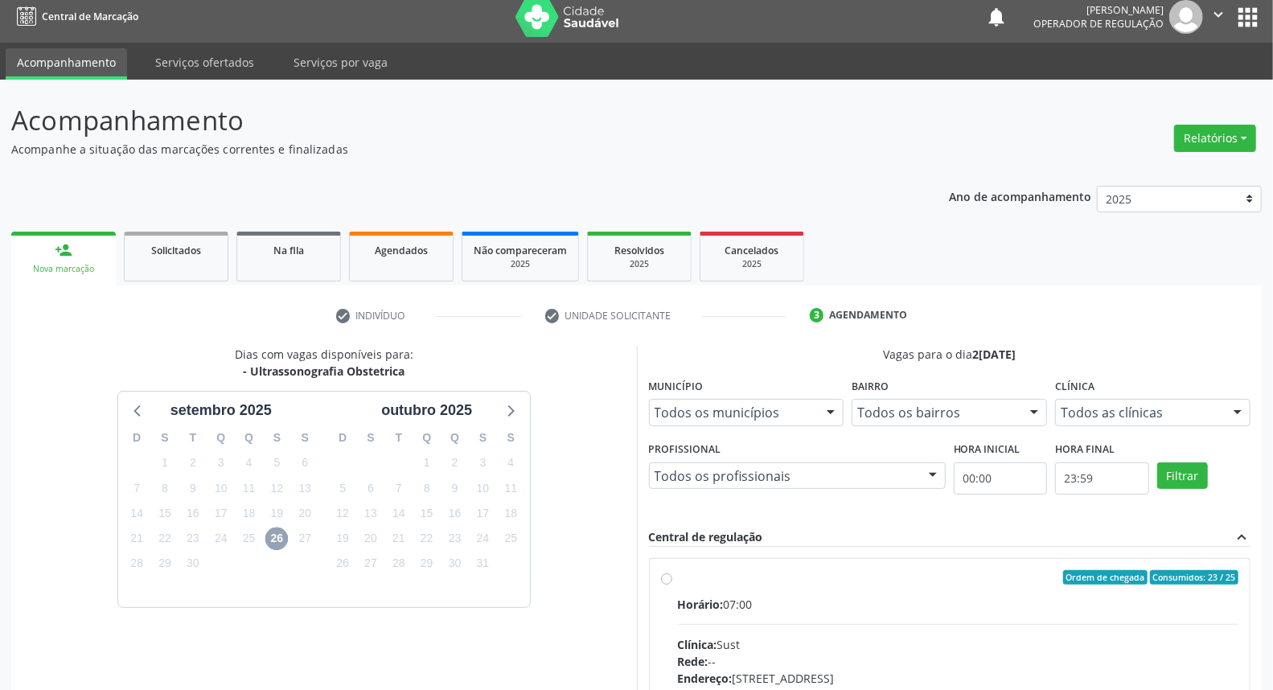
scroll to position [187, 0]
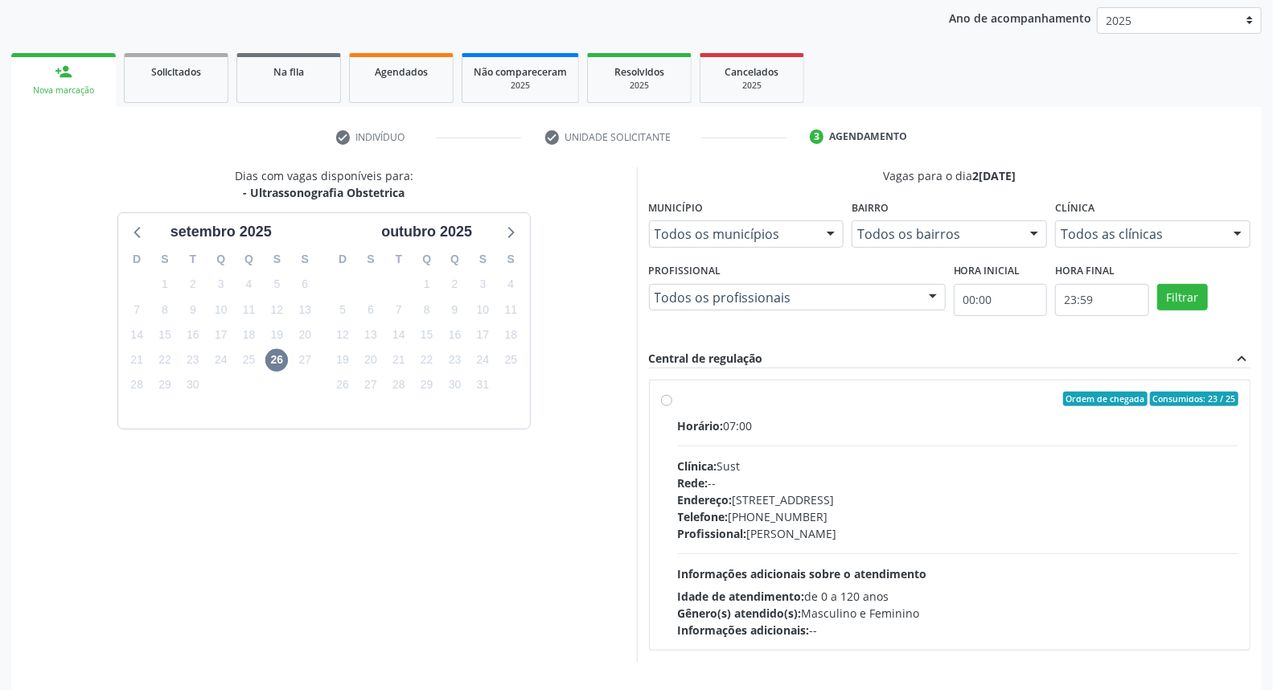
click at [750, 429] on div "Horário: 07:00" at bounding box center [958, 425] width 561 height 17
click at [672, 406] on input "Ordem de chegada Consumidos: 23 / 25 Horário: 07:00 Clínica: Sust Rede: -- Ende…" at bounding box center [666, 399] width 11 height 14
radio input "true"
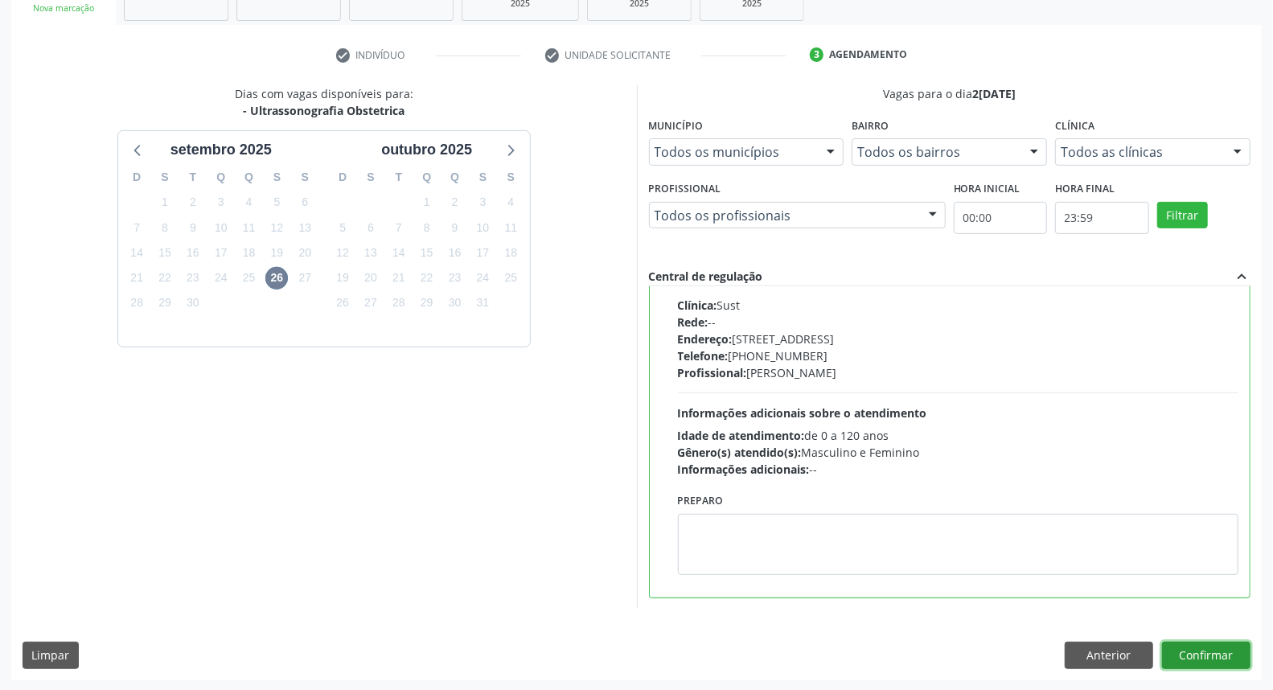
click at [1202, 655] on button "Confirmar" at bounding box center [1206, 655] width 88 height 27
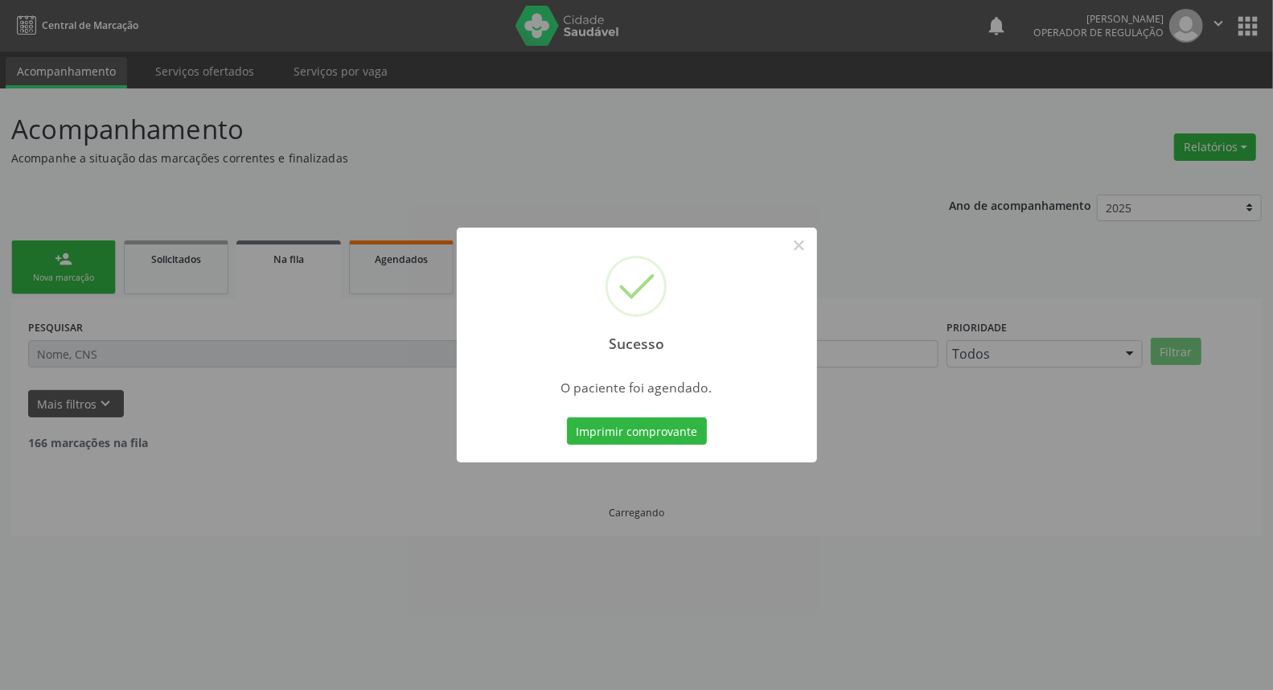
scroll to position [0, 0]
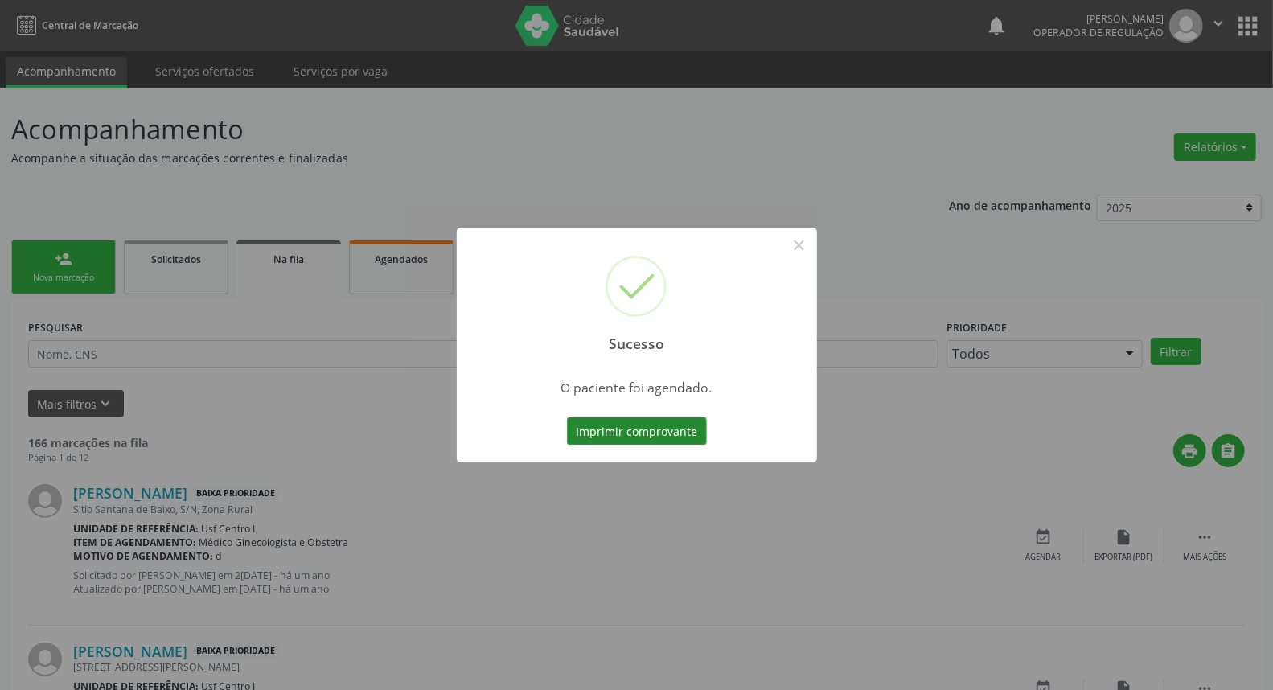
click at [655, 431] on button "Imprimir comprovante" at bounding box center [637, 430] width 140 height 27
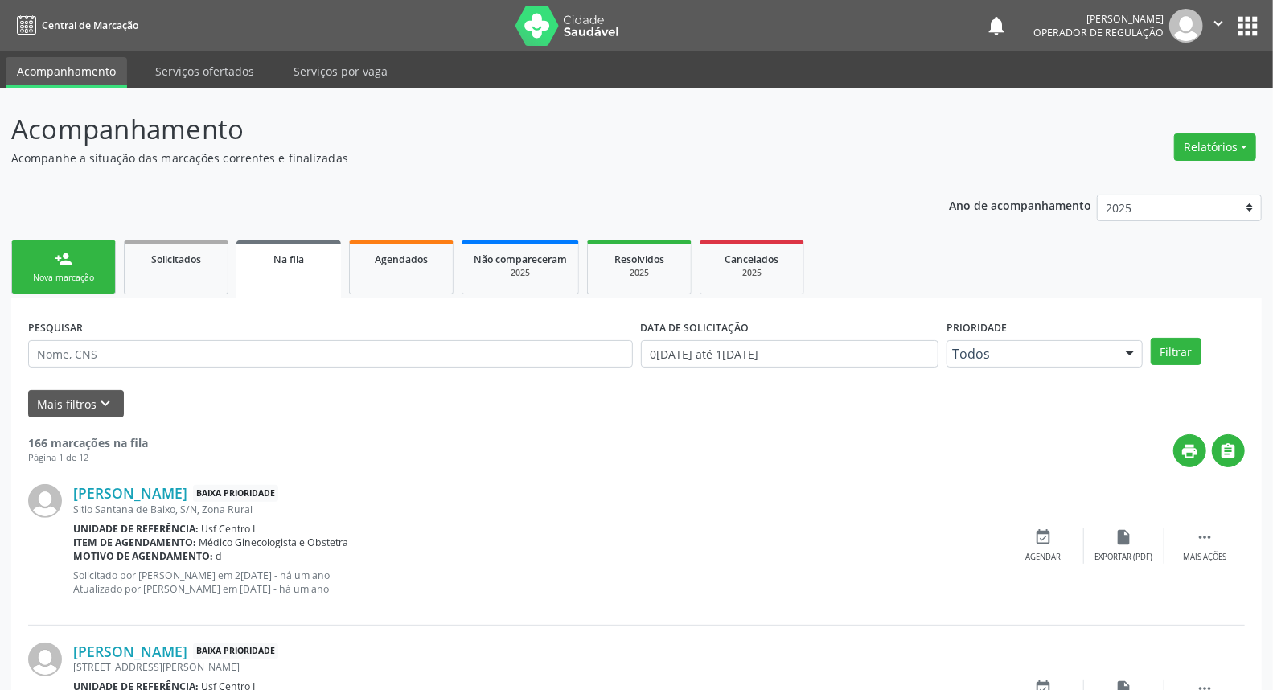
click at [58, 265] on div "person_add" at bounding box center [64, 259] width 18 height 18
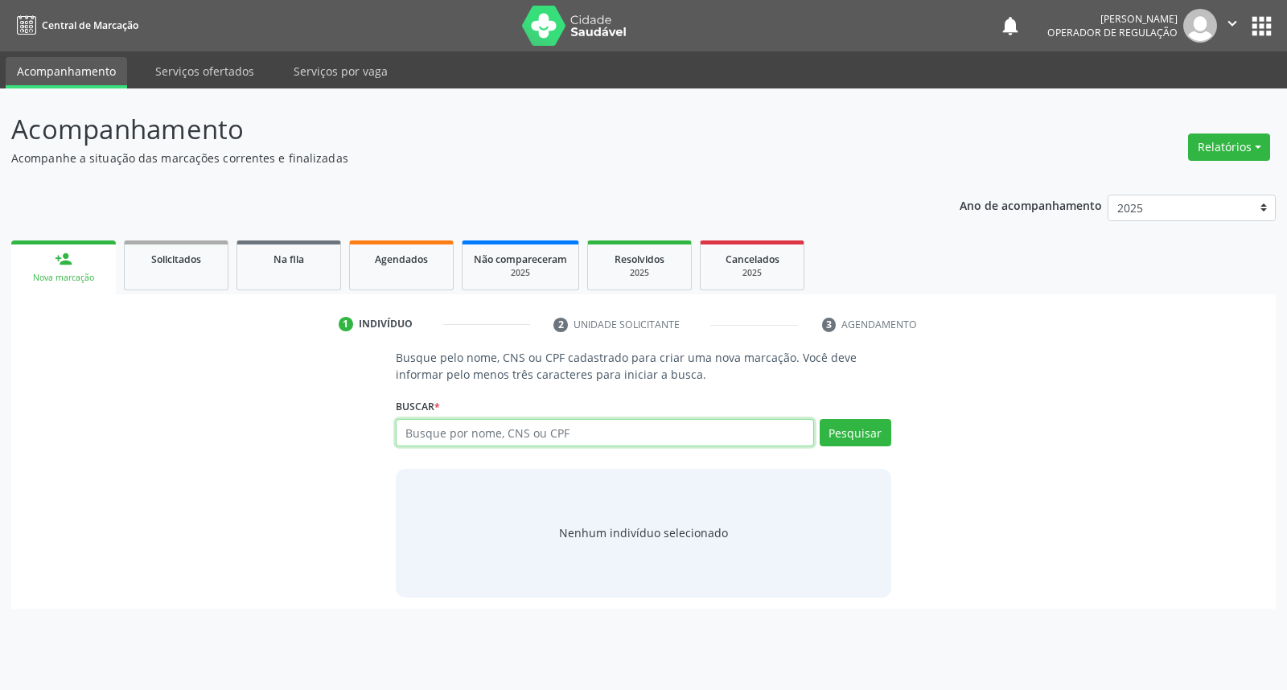
click at [450, 437] on input "text" at bounding box center [604, 432] width 417 height 27
paste input "898003702811038"
type input "898003702811038"
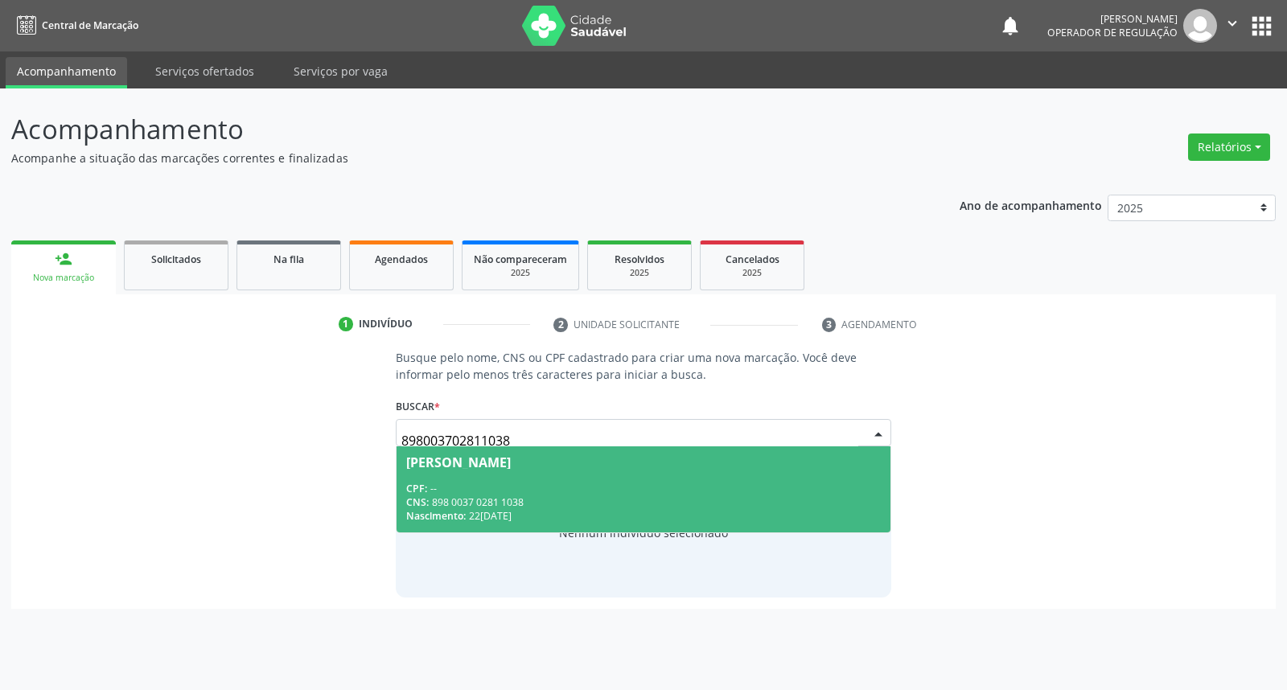
click at [511, 475] on span "[PERSON_NAME] CPF: -- CNS: 898 0037 0281 1038 Nascimento: 22[DATE]" at bounding box center [643, 489] width 493 height 86
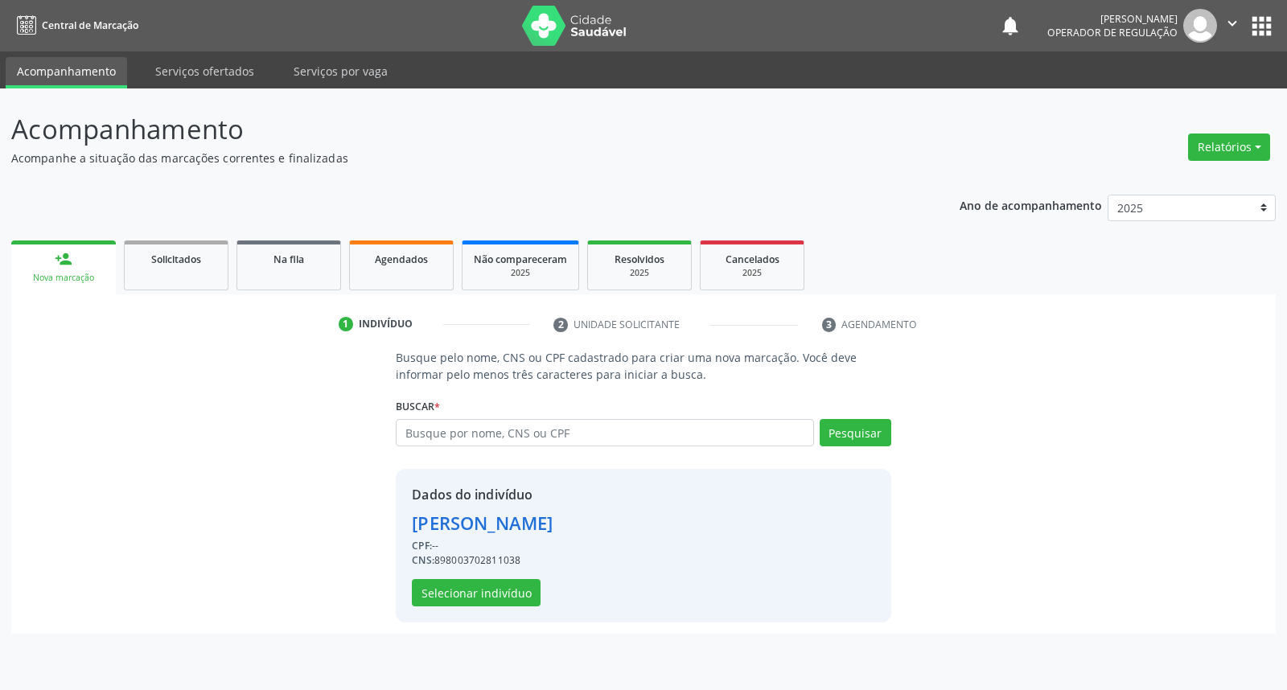
click at [460, 577] on div "Dados do indivíduo [PERSON_NAME] CPF: -- CNS: 898003702811038 Selecionar indiví…" at bounding box center [482, 545] width 141 height 121
click at [460, 581] on button "Selecionar indivíduo" at bounding box center [476, 592] width 129 height 27
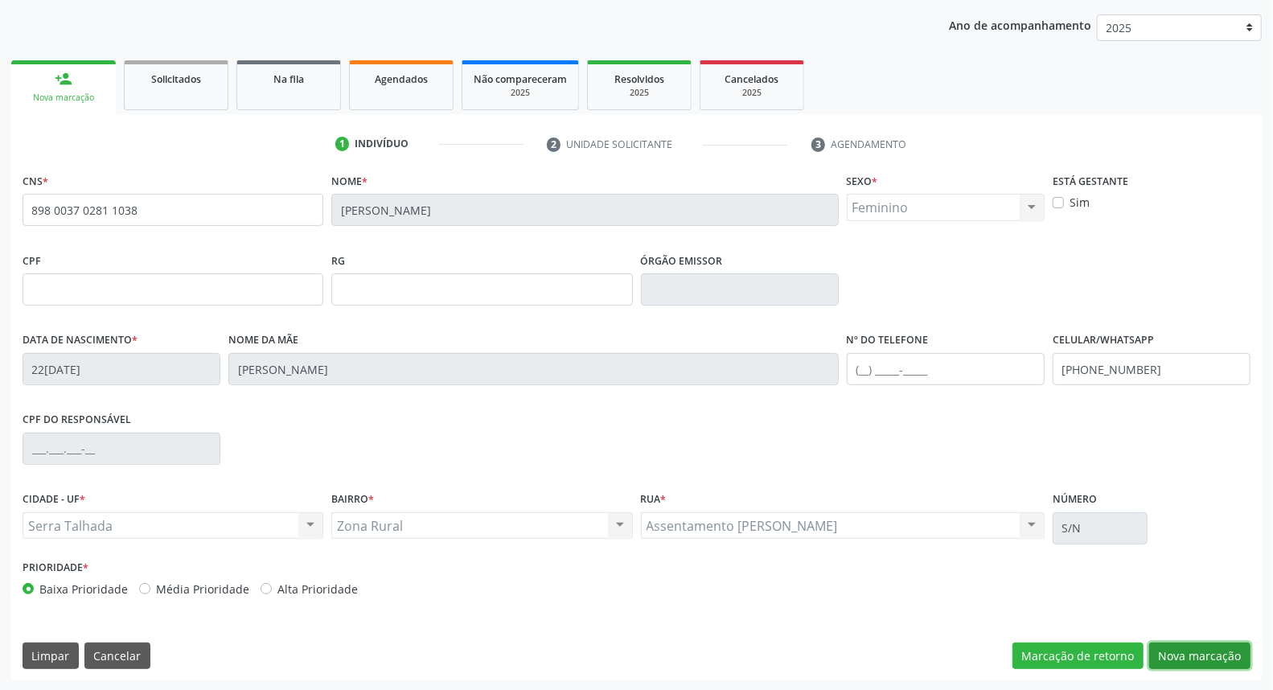
click at [1211, 662] on button "Nova marcação" at bounding box center [1199, 656] width 101 height 27
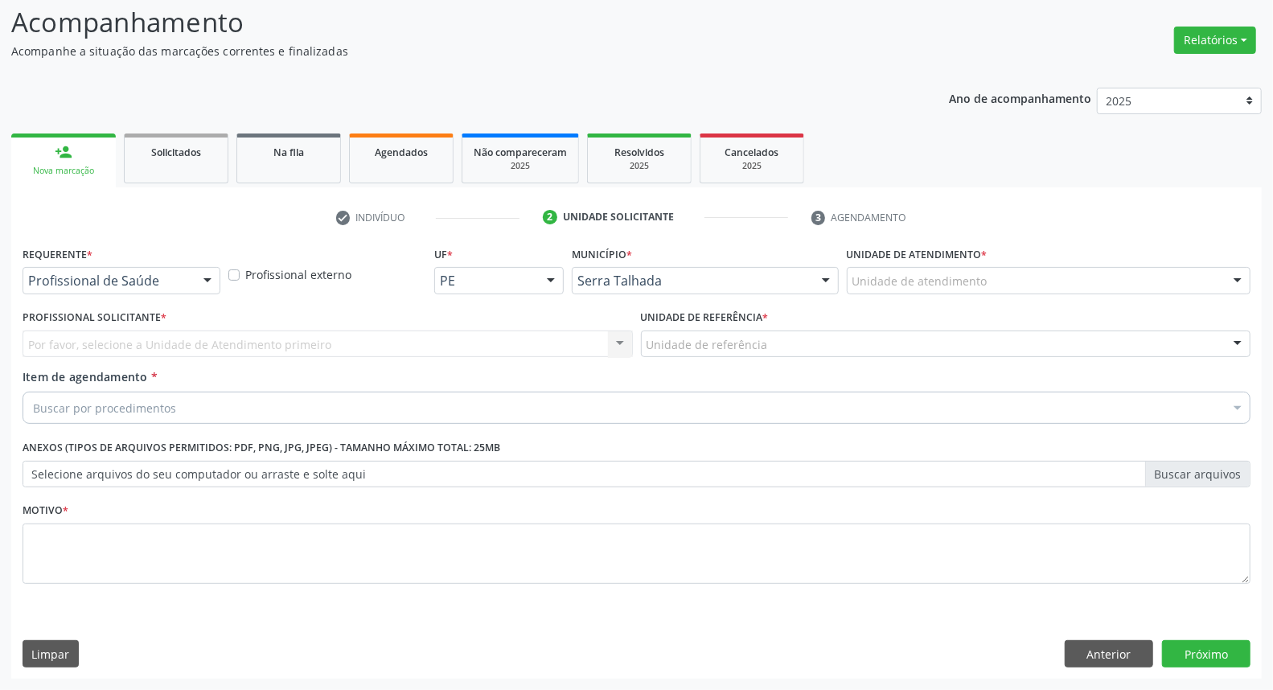
scroll to position [106, 0]
drag, startPoint x: 161, startPoint y: 282, endPoint x: 149, endPoint y: 292, distance: 15.5
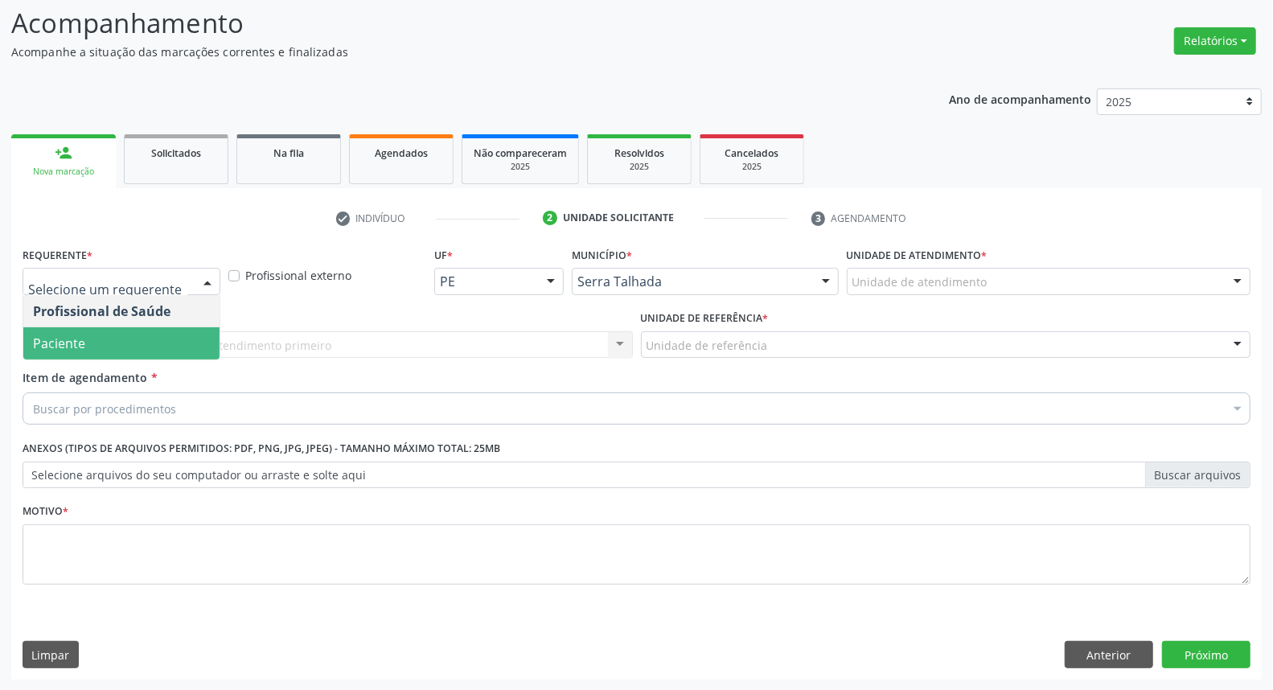
click at [130, 339] on span "Paciente" at bounding box center [121, 343] width 196 height 32
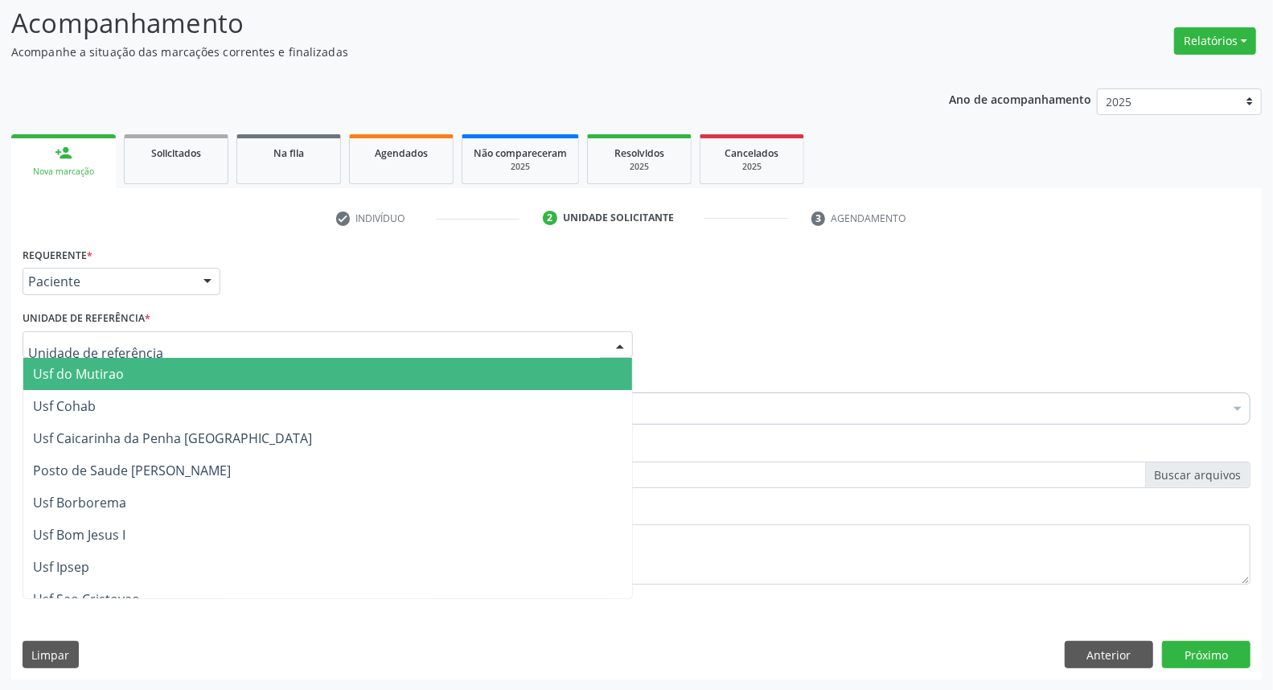
click at [147, 339] on div at bounding box center [328, 344] width 610 height 27
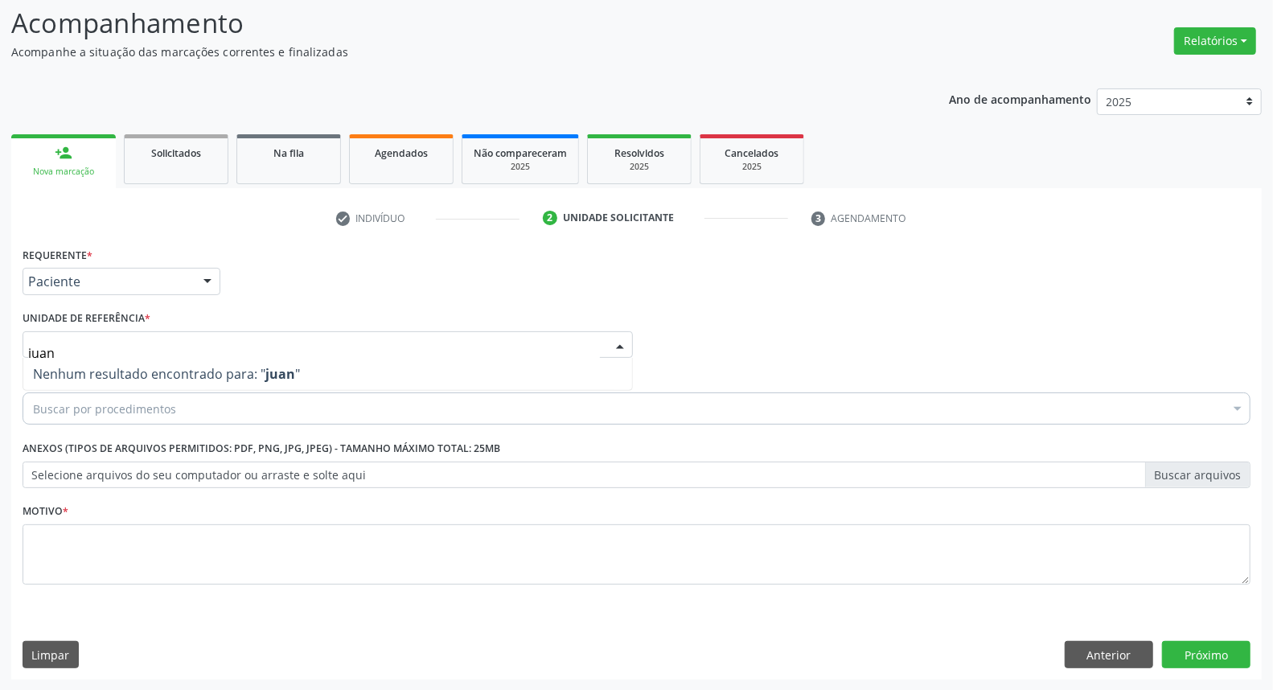
type input "jua"
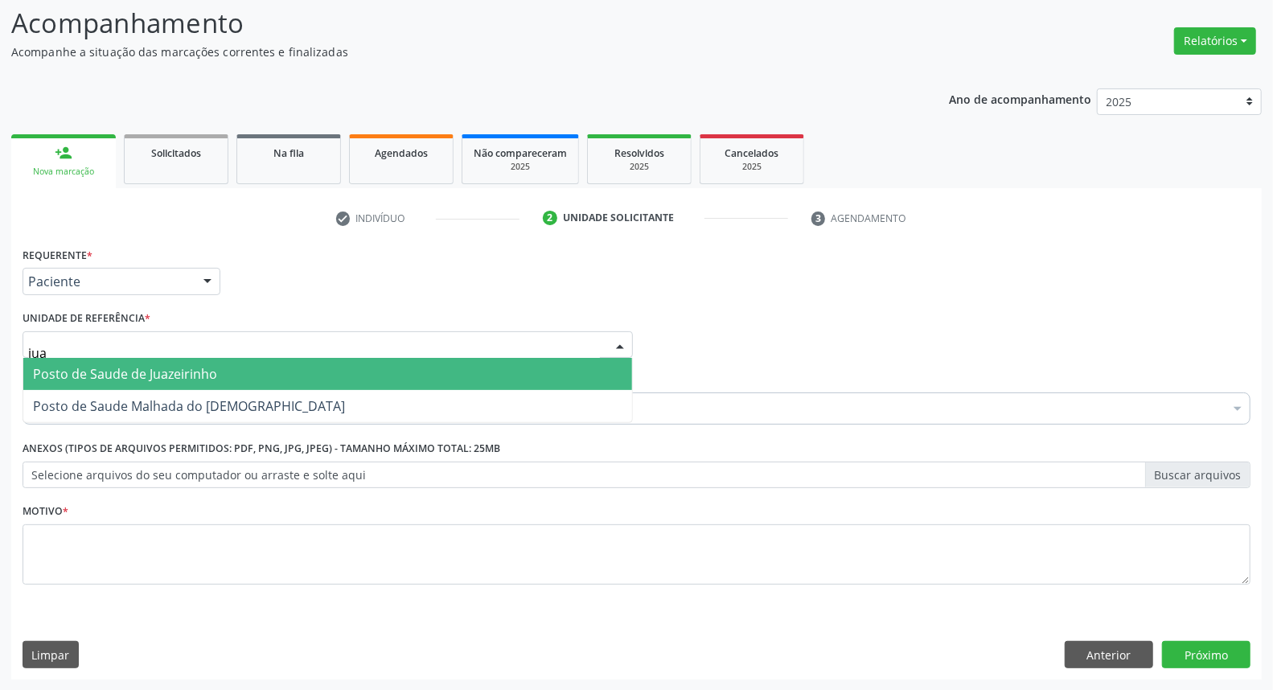
click at [195, 360] on span "Posto de Saude de Juazeirinho" at bounding box center [327, 374] width 609 height 32
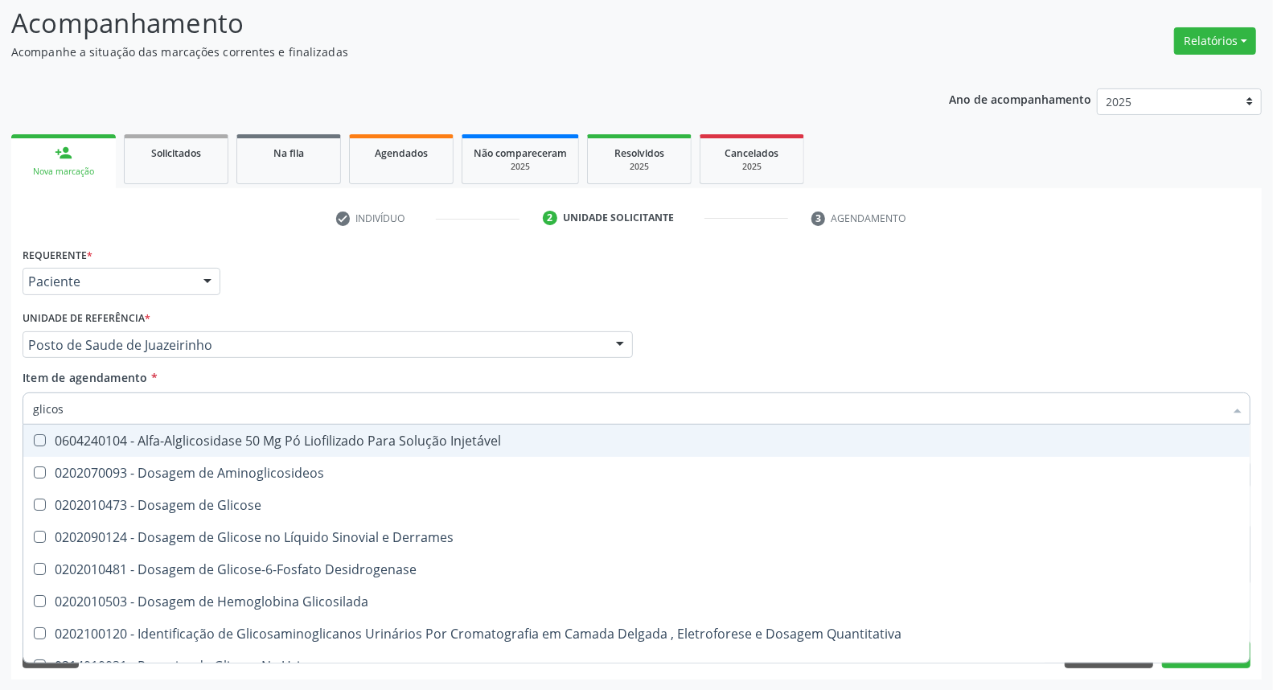
type input "glicose"
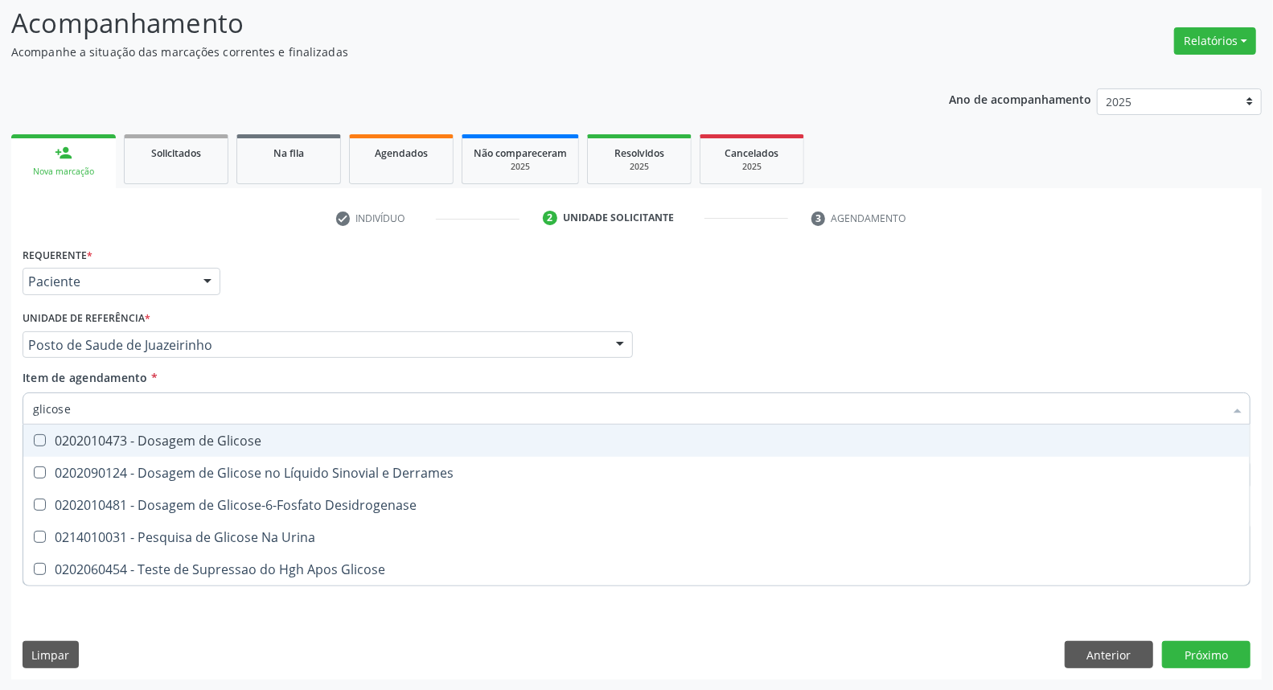
click at [175, 436] on div "0202010473 - Dosagem de Glicose" at bounding box center [636, 440] width 1207 height 13
checkbox Glicose "true"
drag, startPoint x: 173, startPoint y: 397, endPoint x: 0, endPoint y: 368, distance: 175.3
click at [0, 382] on div "Acompanhamento Acompanhe a situação das marcações correntes e finalizadas Relat…" at bounding box center [636, 336] width 1273 height 709
type input "ab"
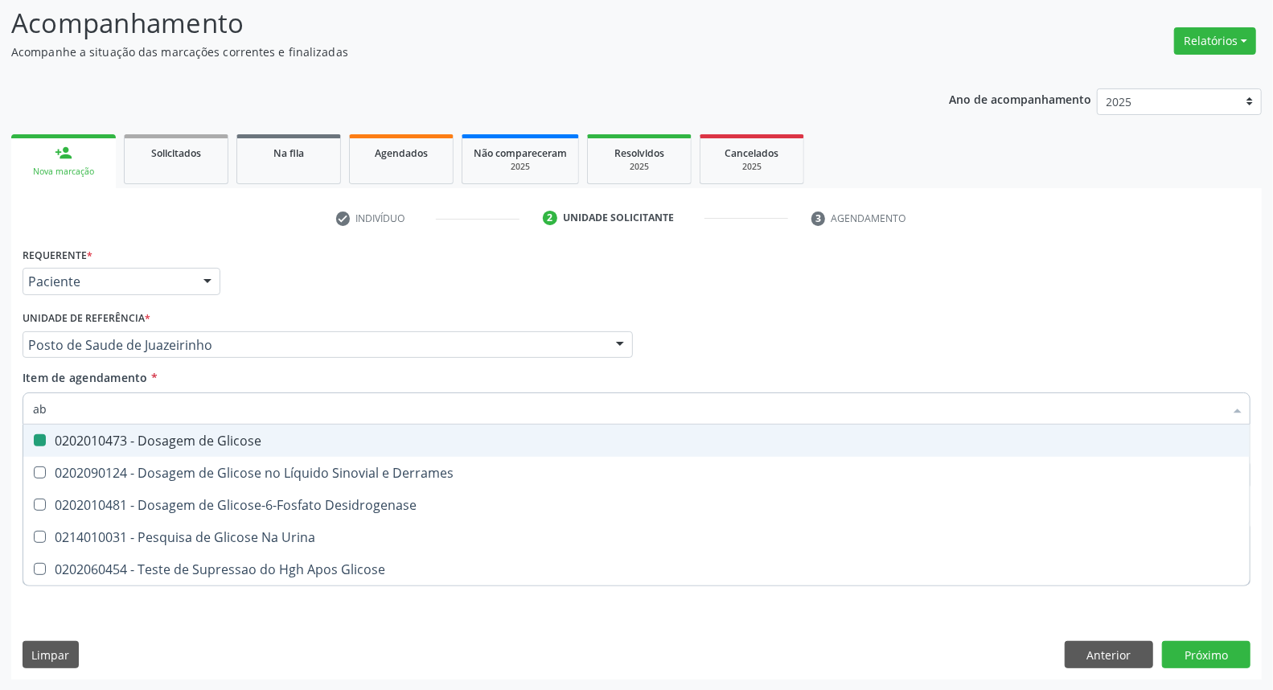
checkbox Glicose "false"
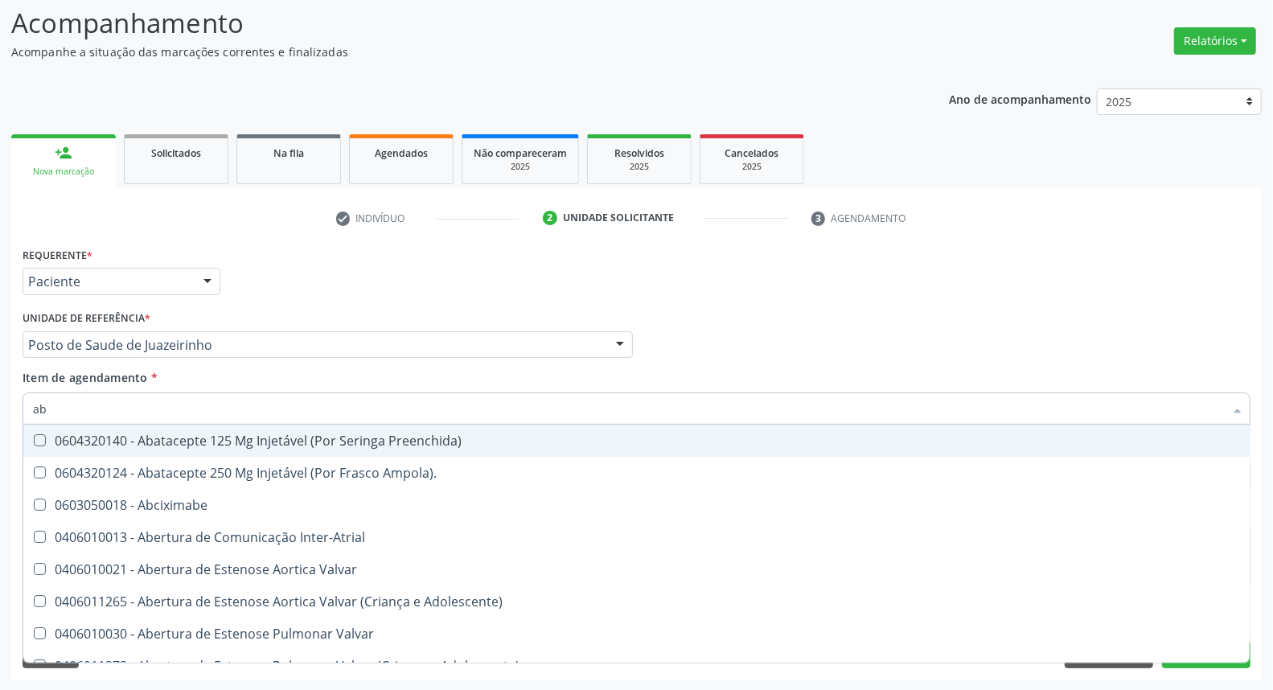
type input "abo"
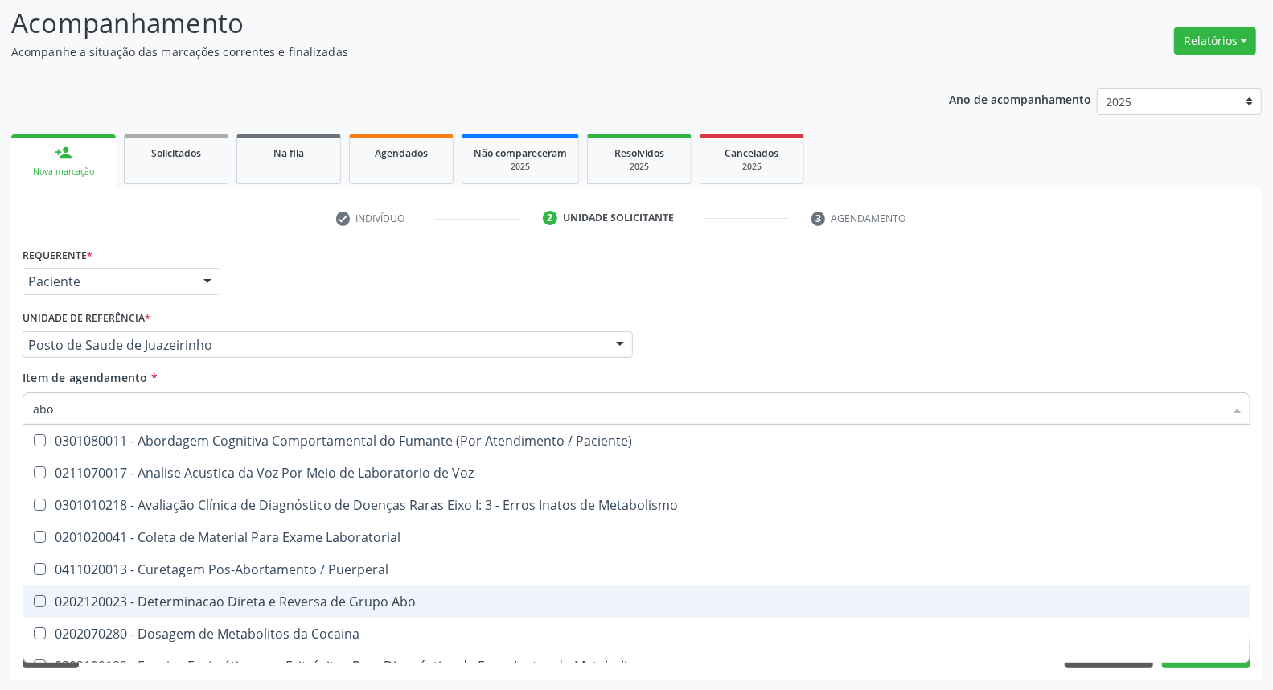
drag, startPoint x: 69, startPoint y: 599, endPoint x: 86, endPoint y: 475, distance: 125.0
click at [69, 595] on div "0202120023 - Determinacao Direta e Reversa de Grupo Abo" at bounding box center [648, 601] width 1231 height 13
checkbox Abo "true"
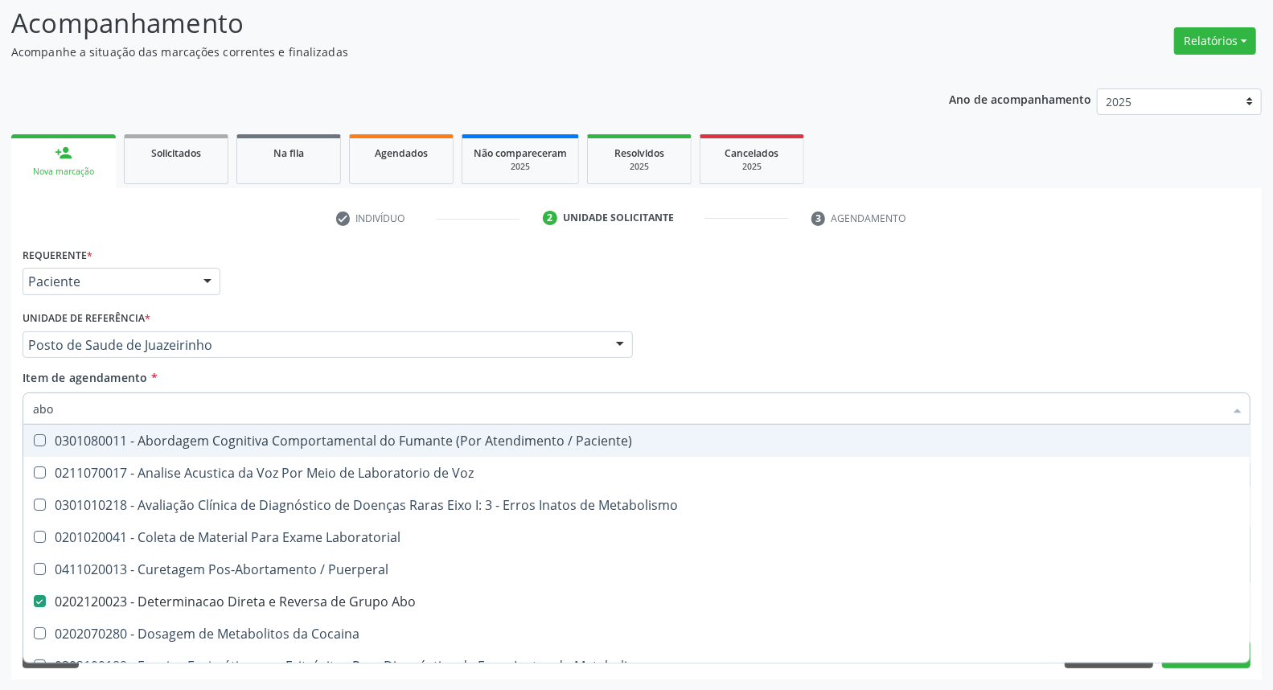
drag, startPoint x: 60, startPoint y: 403, endPoint x: 0, endPoint y: 364, distance: 71.4
click at [0, 366] on div "Acompanhamento Acompanhe a situação das marcações correntes e finalizadas Relat…" at bounding box center [636, 336] width 1273 height 709
type input "v"
checkbox Abo "false"
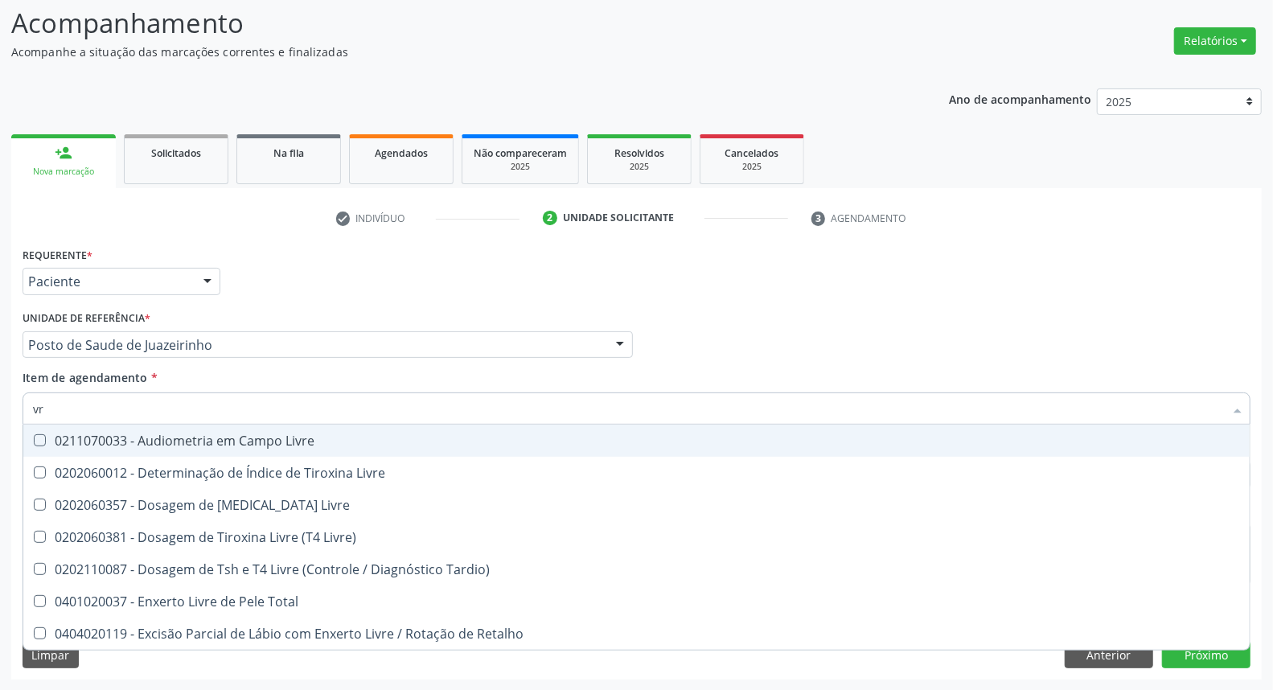
type input "v"
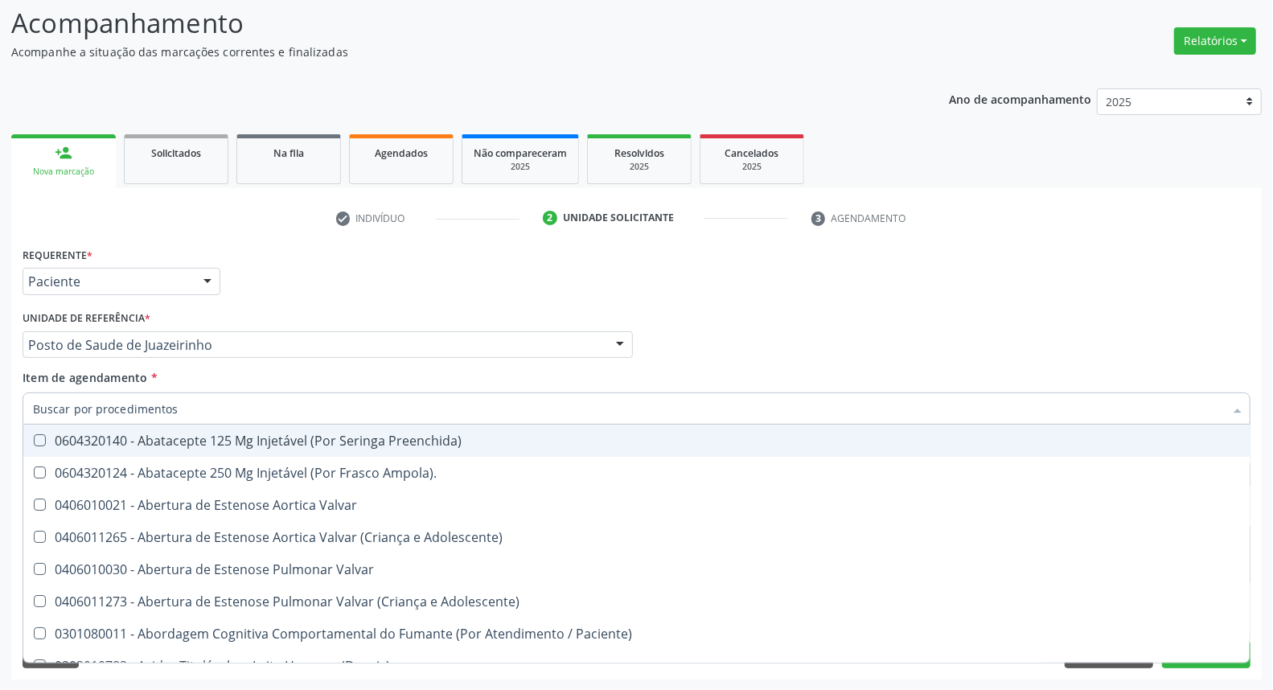
checkbox Abo "false"
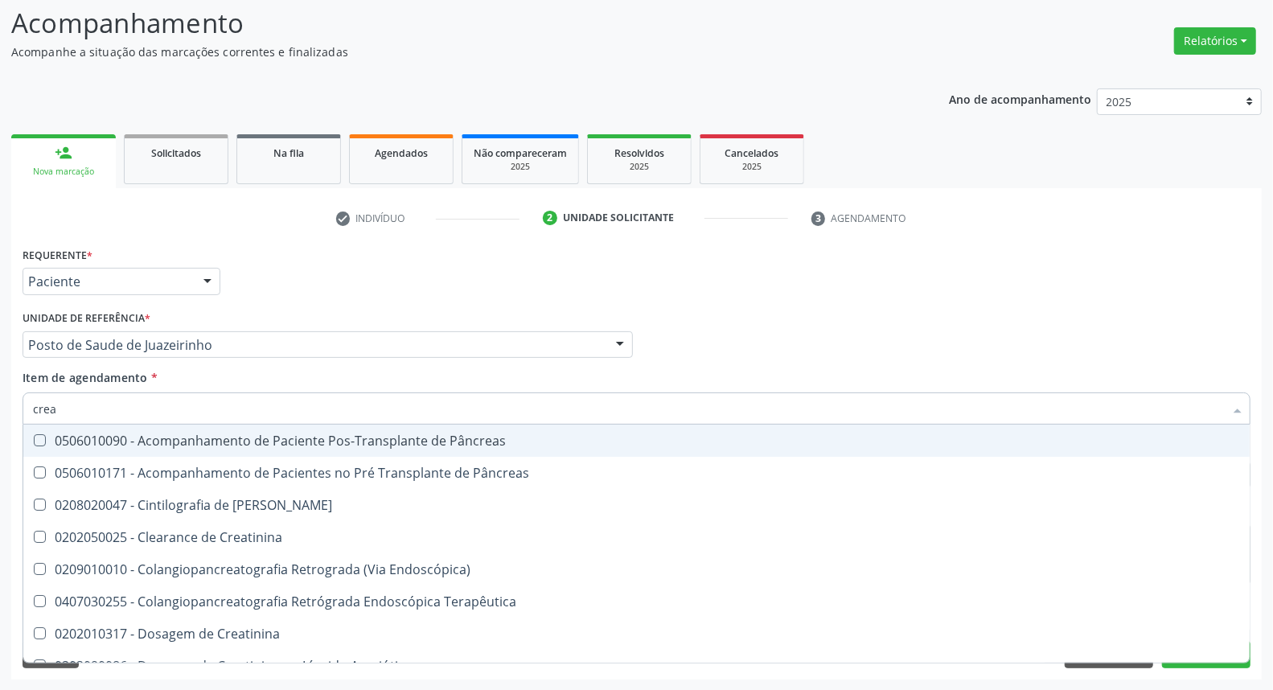
type input "creat"
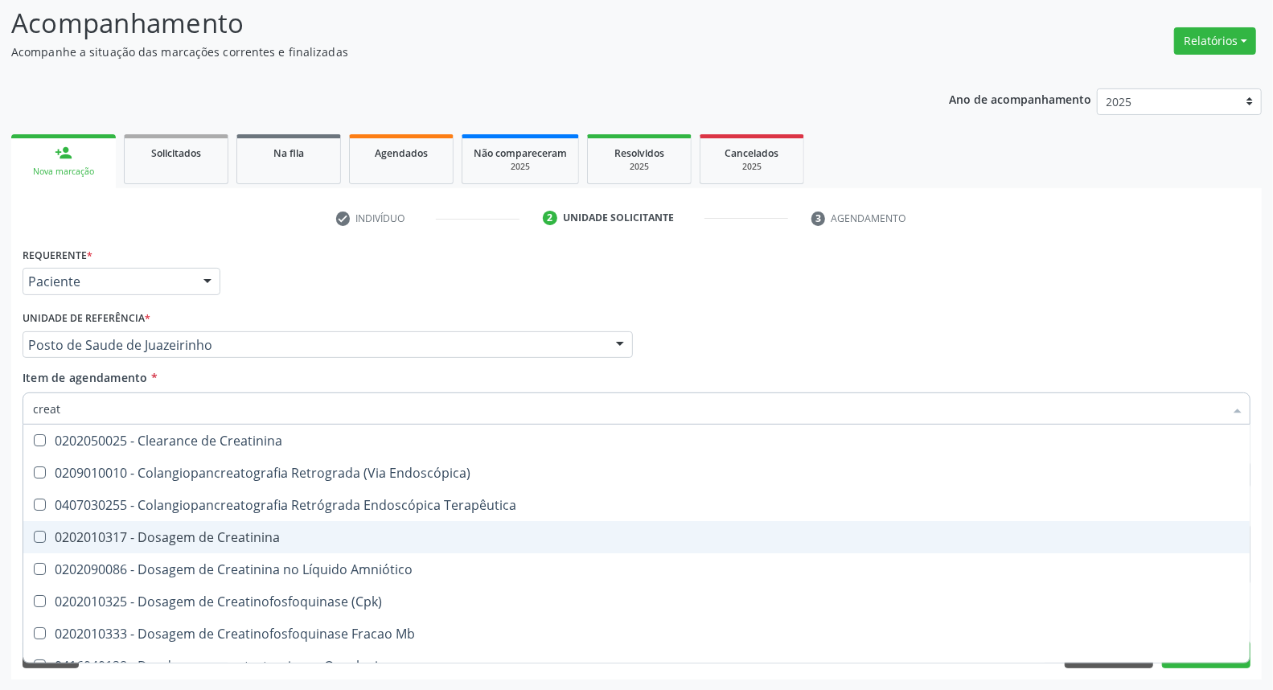
drag, startPoint x: 92, startPoint y: 531, endPoint x: 92, endPoint y: 512, distance: 18.5
click at [92, 521] on span "0202010317 - Dosagem de Creatinina" at bounding box center [636, 537] width 1227 height 32
checkbox Creatinina "true"
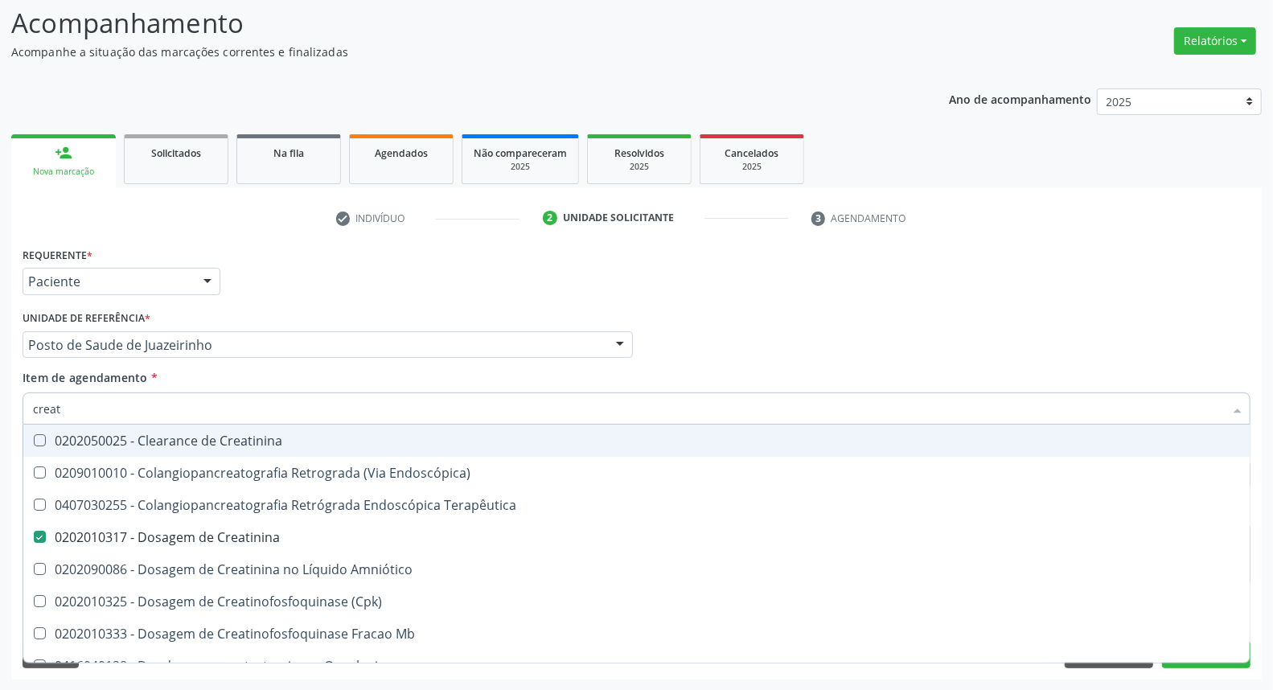
click at [0, 383] on div "Acompanhamento Acompanhe a situação das marcações correntes e finalizadas Relat…" at bounding box center [636, 336] width 1273 height 709
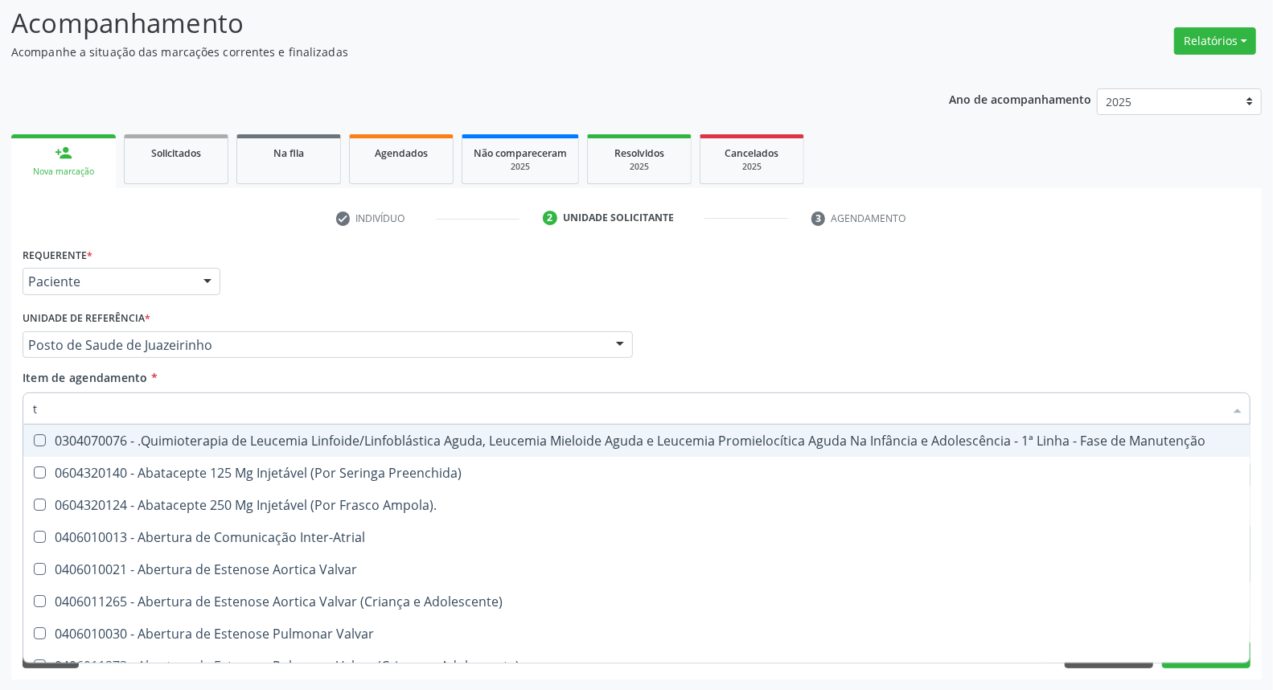
type input "tg"
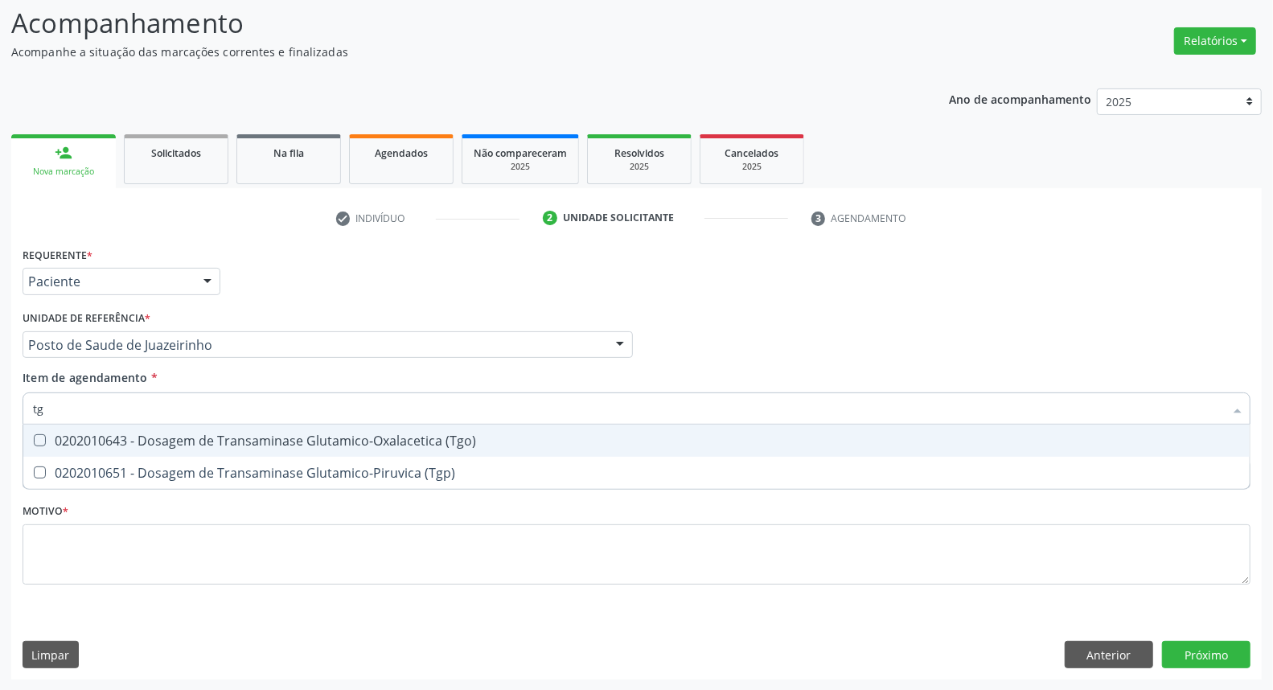
drag, startPoint x: 53, startPoint y: 442, endPoint x: 51, endPoint y: 454, distance: 12.3
click at [52, 444] on div "0202010643 - Dosagem de Transaminase Glutamico-Oxalacetica (Tgo)" at bounding box center [636, 440] width 1207 height 13
checkbox \(Tgo\) "true"
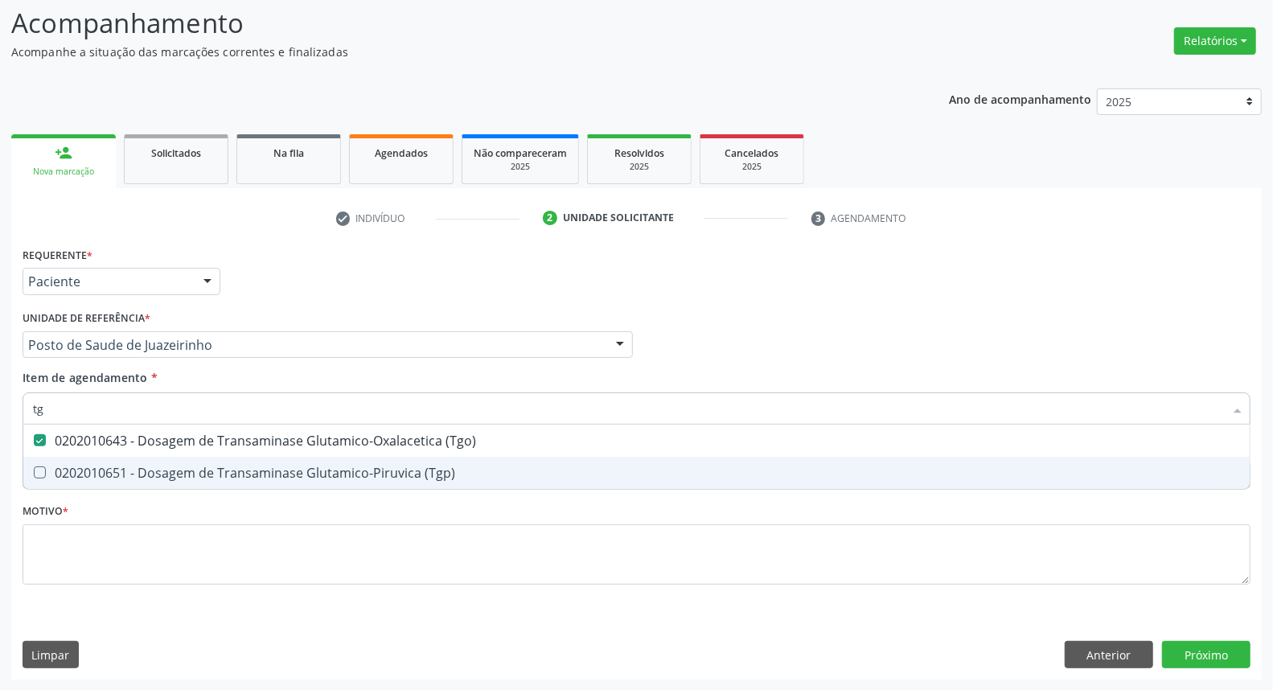
drag, startPoint x: 51, startPoint y: 471, endPoint x: 52, endPoint y: 414, distance: 56.3
click at [49, 464] on span "0202010651 - Dosagem de Transaminase Glutamico-Piruvica (Tgp)" at bounding box center [636, 473] width 1227 height 32
checkbox \(Tgp\) "true"
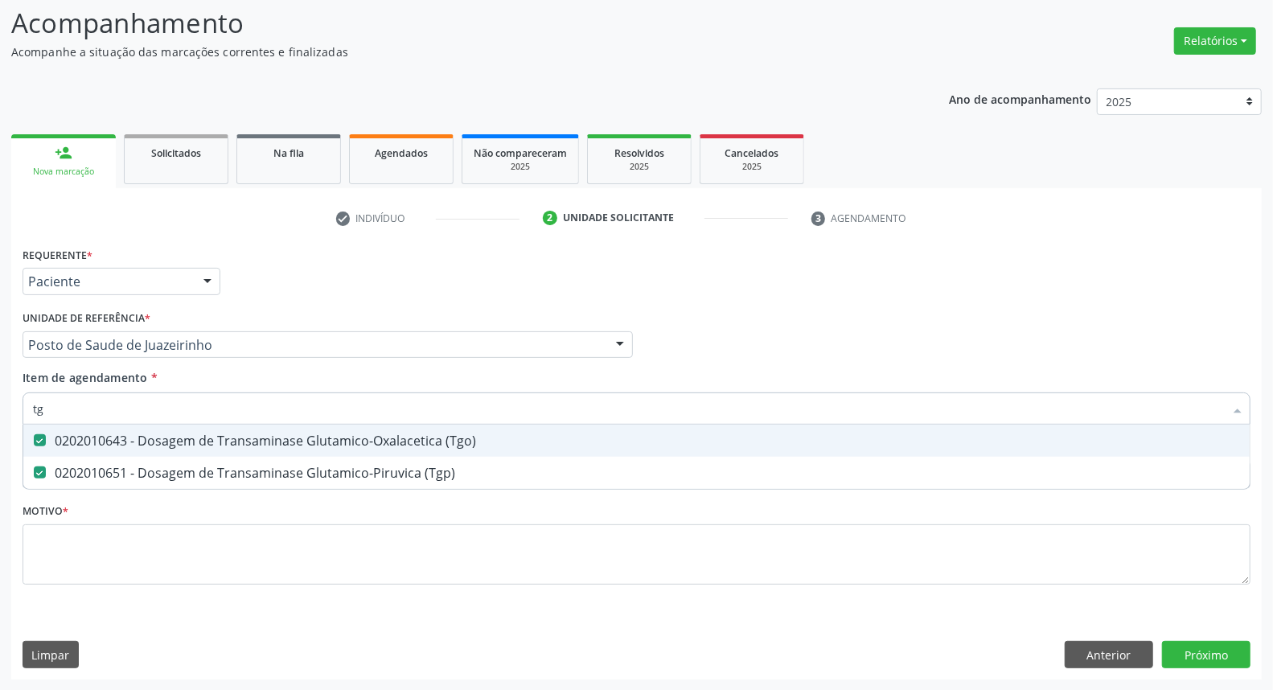
drag, startPoint x: 60, startPoint y: 406, endPoint x: 0, endPoint y: 411, distance: 59.7
click at [0, 415] on div "Acompanhamento Acompanhe a situação das marcações correntes e finalizadas Relat…" at bounding box center [636, 336] width 1273 height 709
type input "a"
checkbox \(Tgo\) "false"
checkbox \(Tgp\) "false"
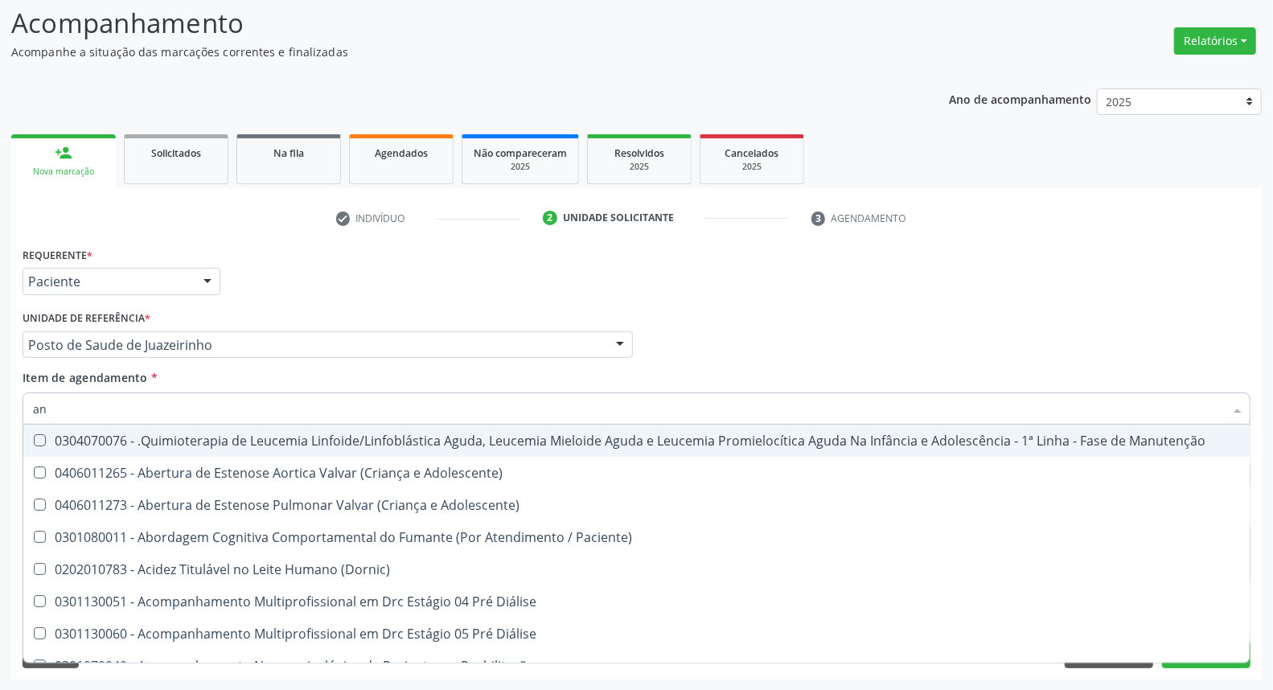
type input "ant"
checkbox \(Tgo\) "false"
checkbox \(Tgp\) "false"
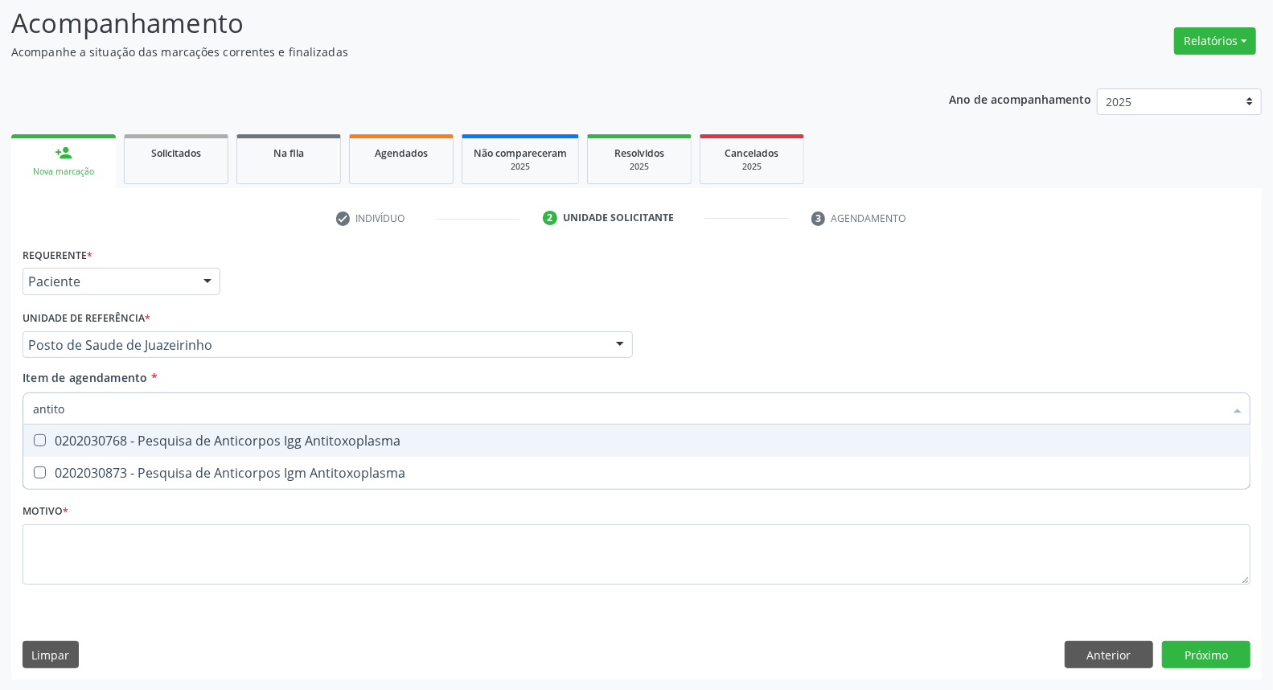
type input "antitox"
drag, startPoint x: 106, startPoint y: 442, endPoint x: 97, endPoint y: 459, distance: 19.1
click at [103, 446] on div "0202030768 - Pesquisa de Anticorpos Igg Antitoxoplasma" at bounding box center [636, 440] width 1207 height 13
checkbox Antitoxoplasma "true"
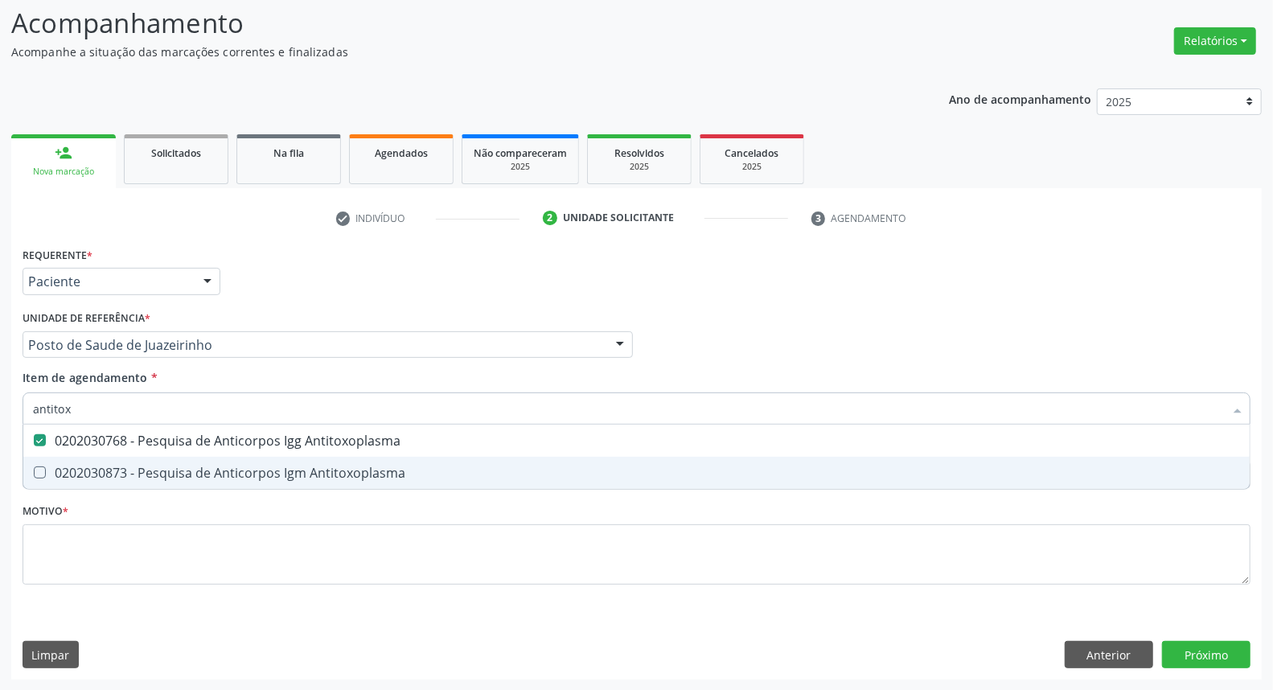
click at [95, 467] on div "0202030873 - Pesquisa de Anticorpos Igm Antitoxoplasma" at bounding box center [636, 473] width 1207 height 13
checkbox Antitoxoplasma "true"
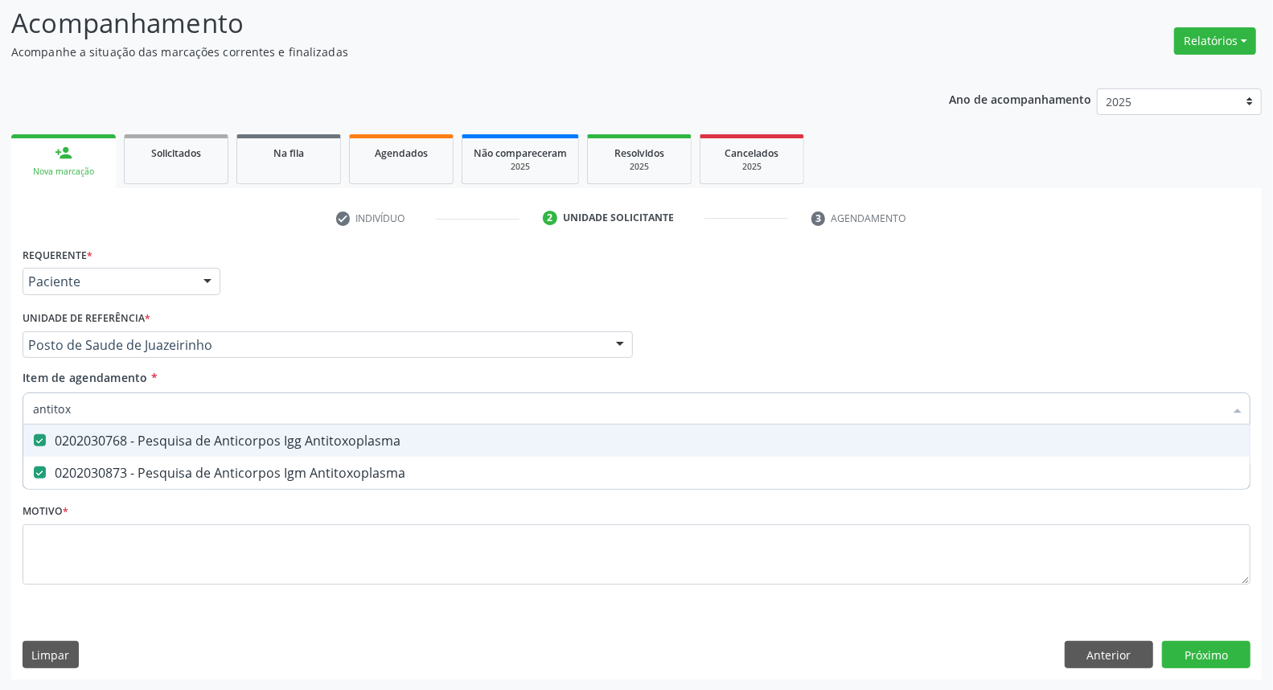
drag, startPoint x: 68, startPoint y: 413, endPoint x: 0, endPoint y: 413, distance: 67.6
click at [0, 413] on div "Acompanhamento Acompanhe a situação das marcações correntes e finalizadas Relat…" at bounding box center [636, 336] width 1273 height 709
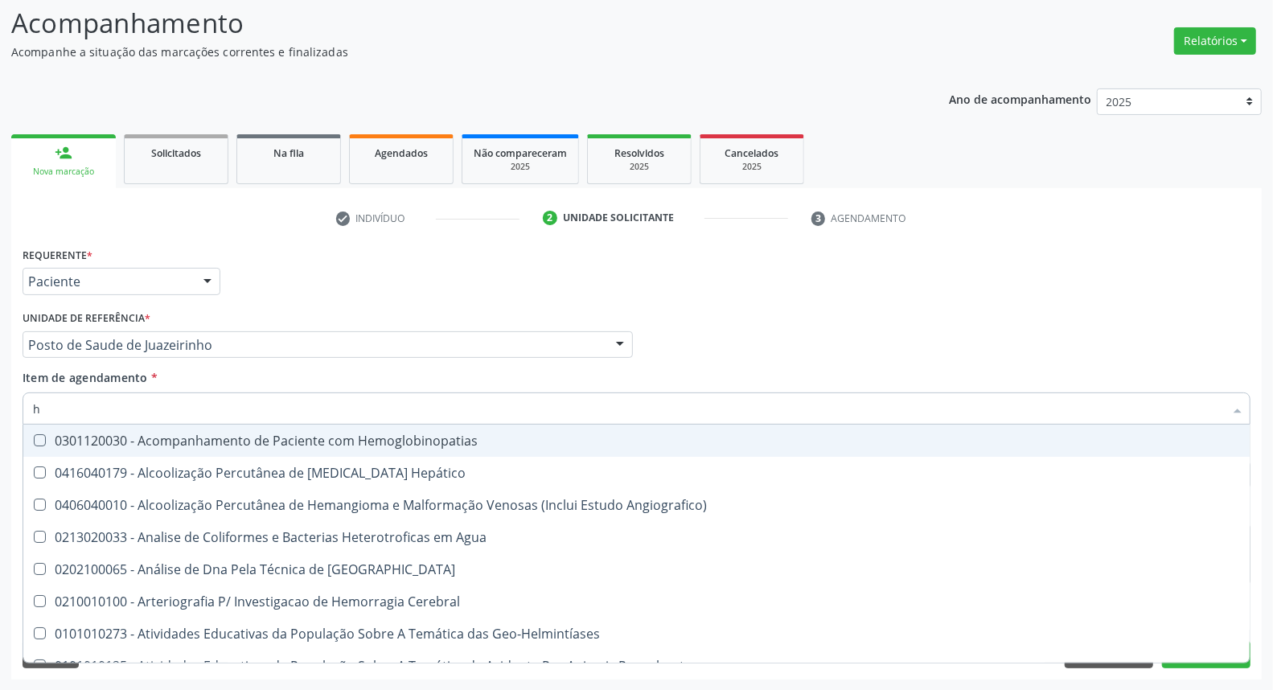
type input "he"
checkbox Hemoglobinopatias "false"
checkbox Hepático "false"
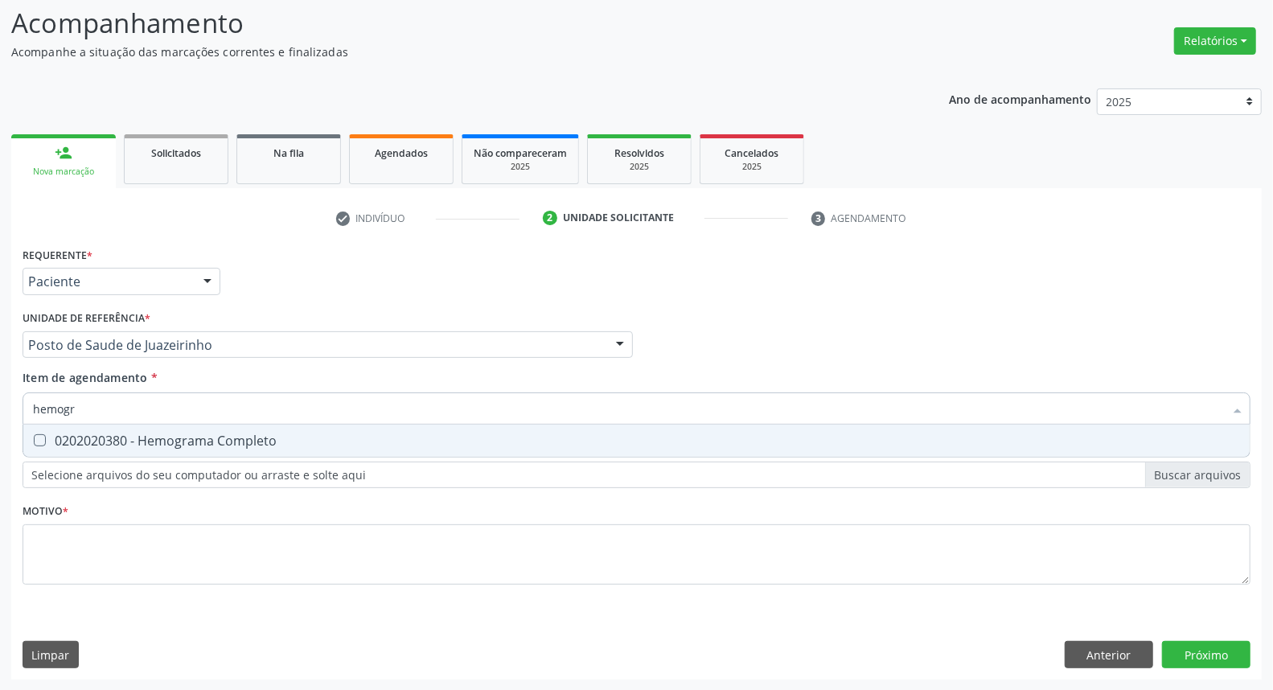
type input "hemogra"
click at [98, 438] on div "0202020380 - Hemograma Completo" at bounding box center [636, 440] width 1207 height 13
checkbox Completo "true"
drag, startPoint x: 99, startPoint y: 408, endPoint x: 0, endPoint y: 438, distance: 103.3
click at [0, 438] on div "Acompanhamento Acompanhe a situação das marcações correntes e finalizadas Relat…" at bounding box center [636, 336] width 1273 height 709
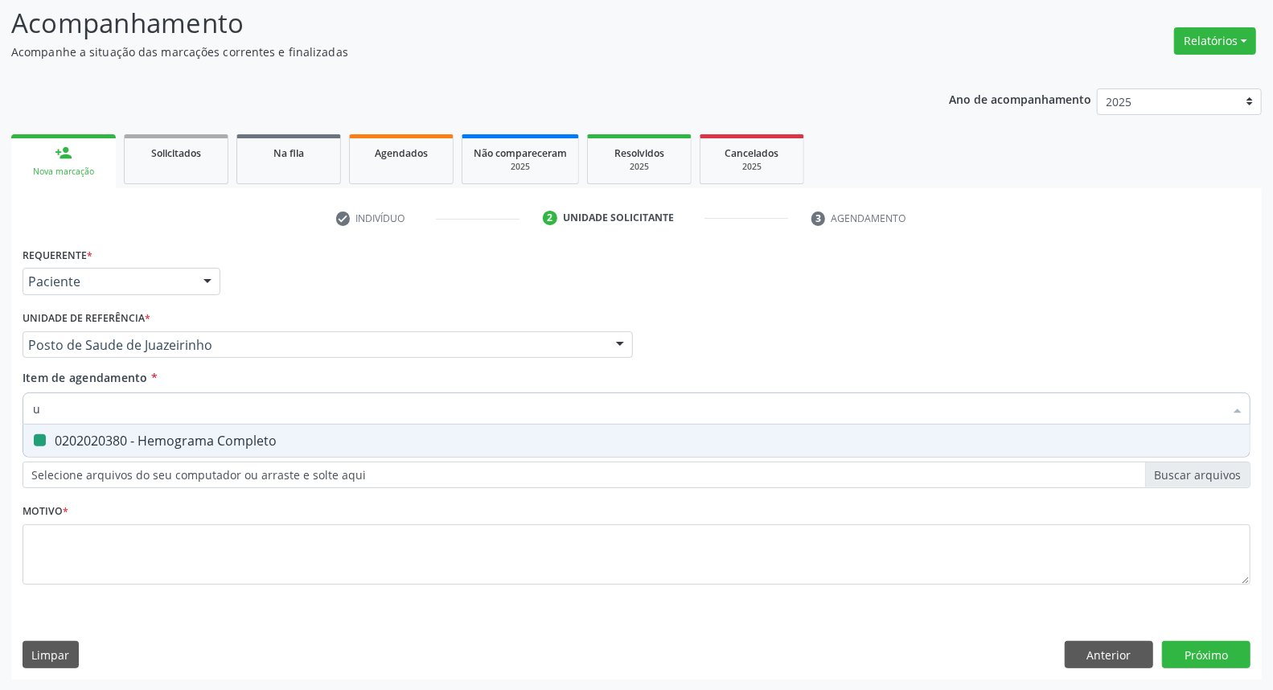
type input "ur"
checkbox Completo "false"
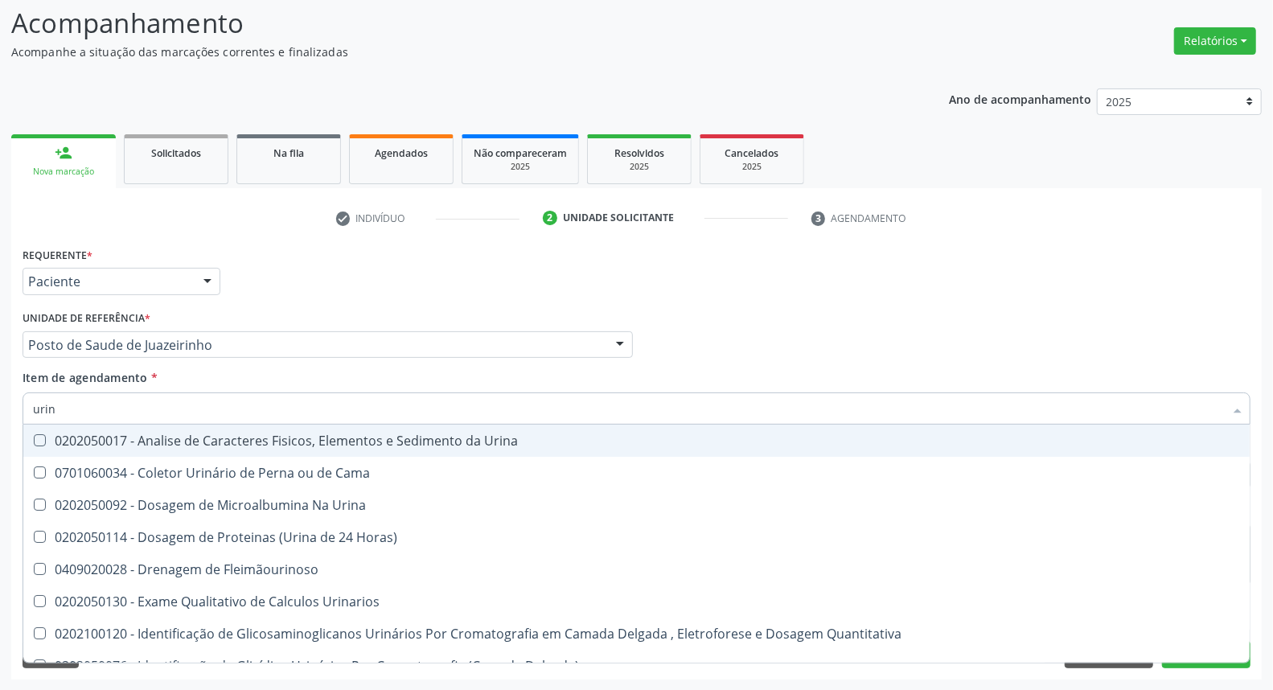
type input "urina"
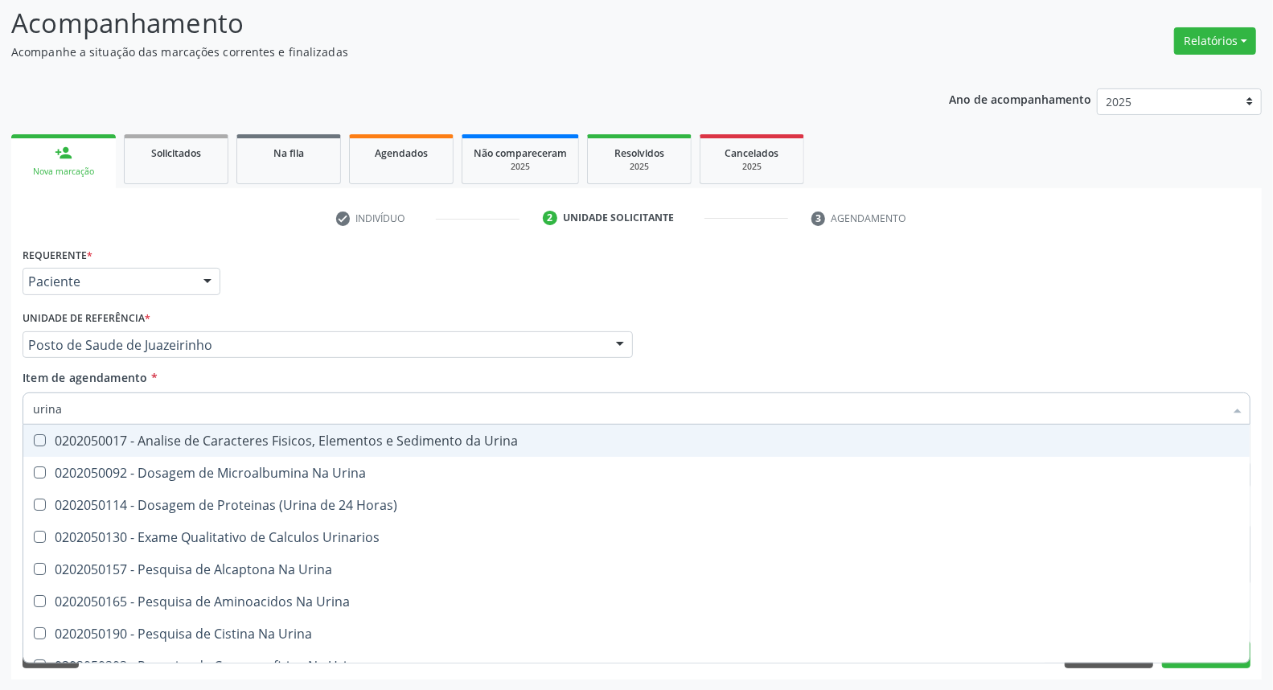
click at [56, 434] on div "0202050017 - Analise de Caracteres Fisicos, Elementos e Sedimento da Urina" at bounding box center [636, 440] width 1207 height 13
checkbox Urina "true"
drag, startPoint x: 92, startPoint y: 403, endPoint x: 0, endPoint y: 421, distance: 93.5
click at [0, 421] on div "Acompanhamento Acompanhe a situação das marcações correntes e finalizadas Relat…" at bounding box center [636, 336] width 1273 height 709
click at [819, 266] on div "Requerente * Paciente Profissional de Saúde Paciente Nenhum resultado encontrad…" at bounding box center [636, 274] width 1236 height 63
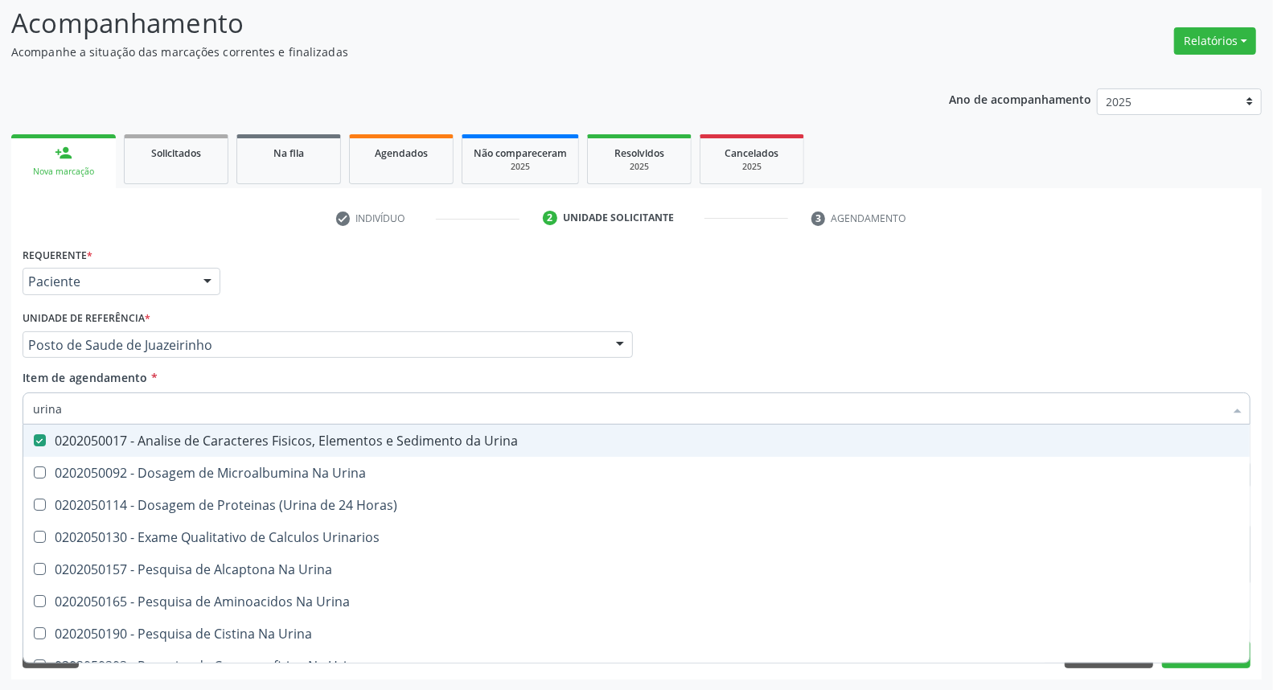
checkbox Urina "true"
checkbox Horas\) "true"
checkbox Urinarios "true"
checkbox Urina "true"
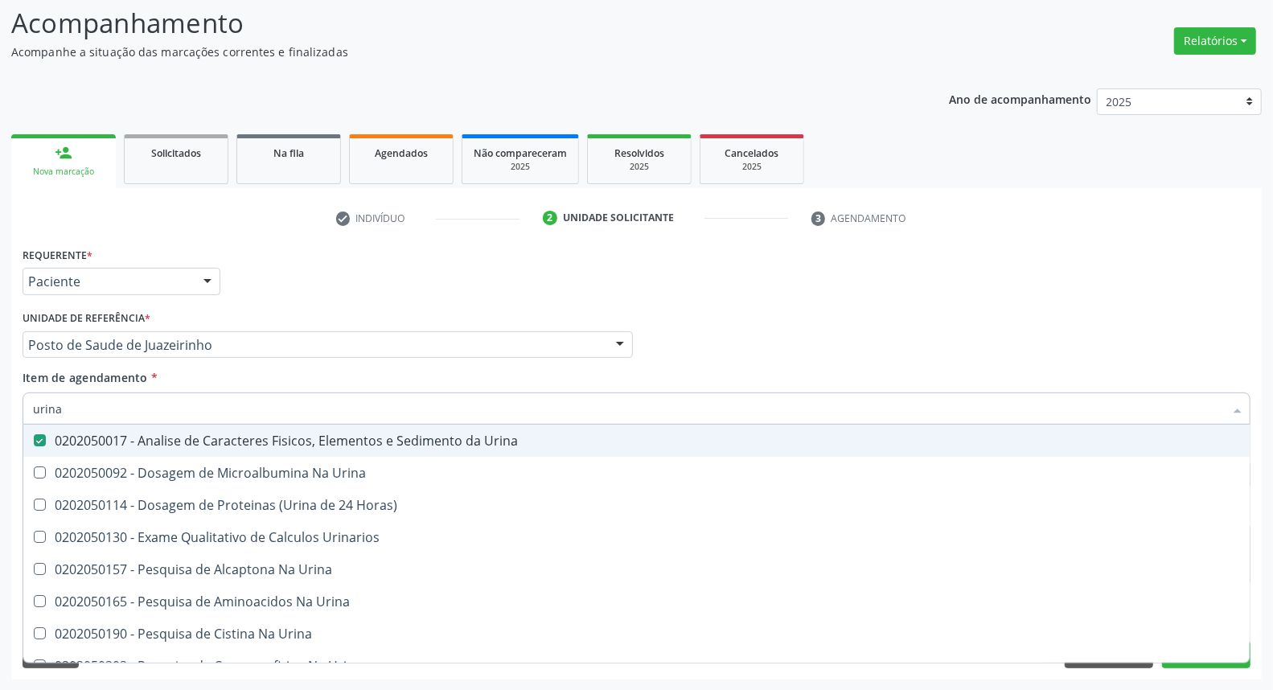
checkbox Urina "true"
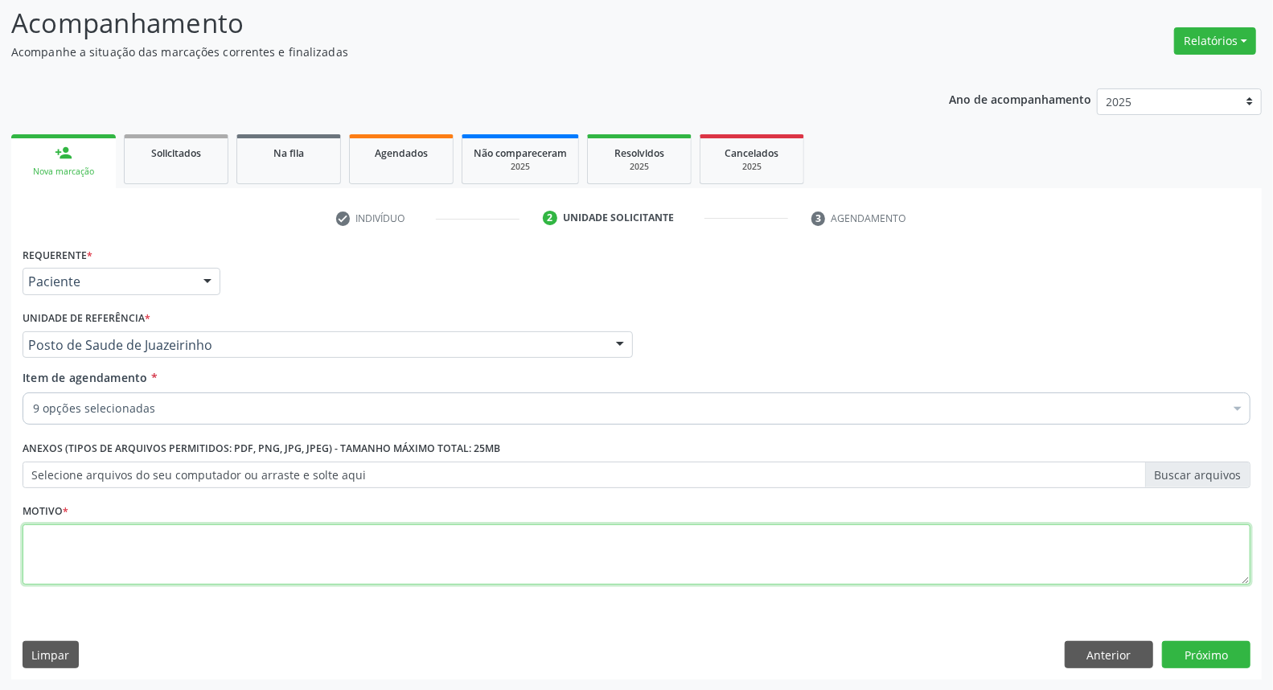
drag, startPoint x: 762, startPoint y: 549, endPoint x: 760, endPoint y: 541, distance: 8.2
click at [762, 544] on textarea at bounding box center [637, 554] width 1228 height 61
type textarea "."
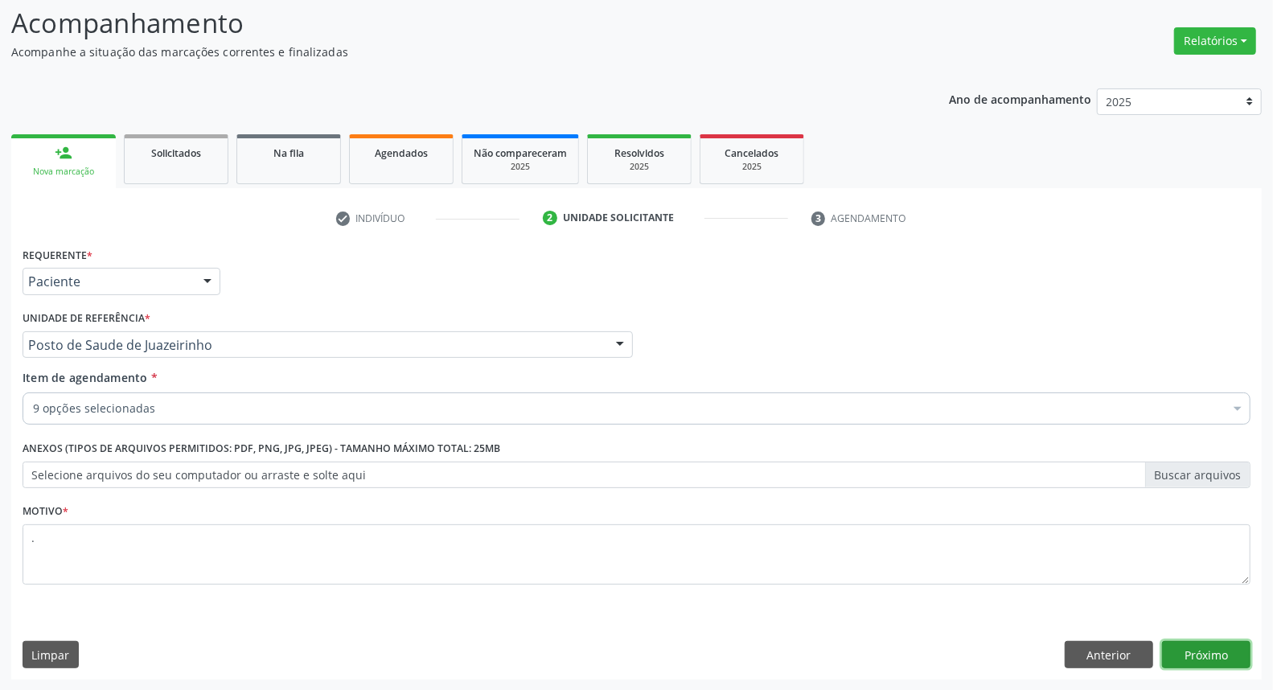
click at [1235, 654] on button "Próximo" at bounding box center [1206, 654] width 88 height 27
